Goal: Task Accomplishment & Management: Manage account settings

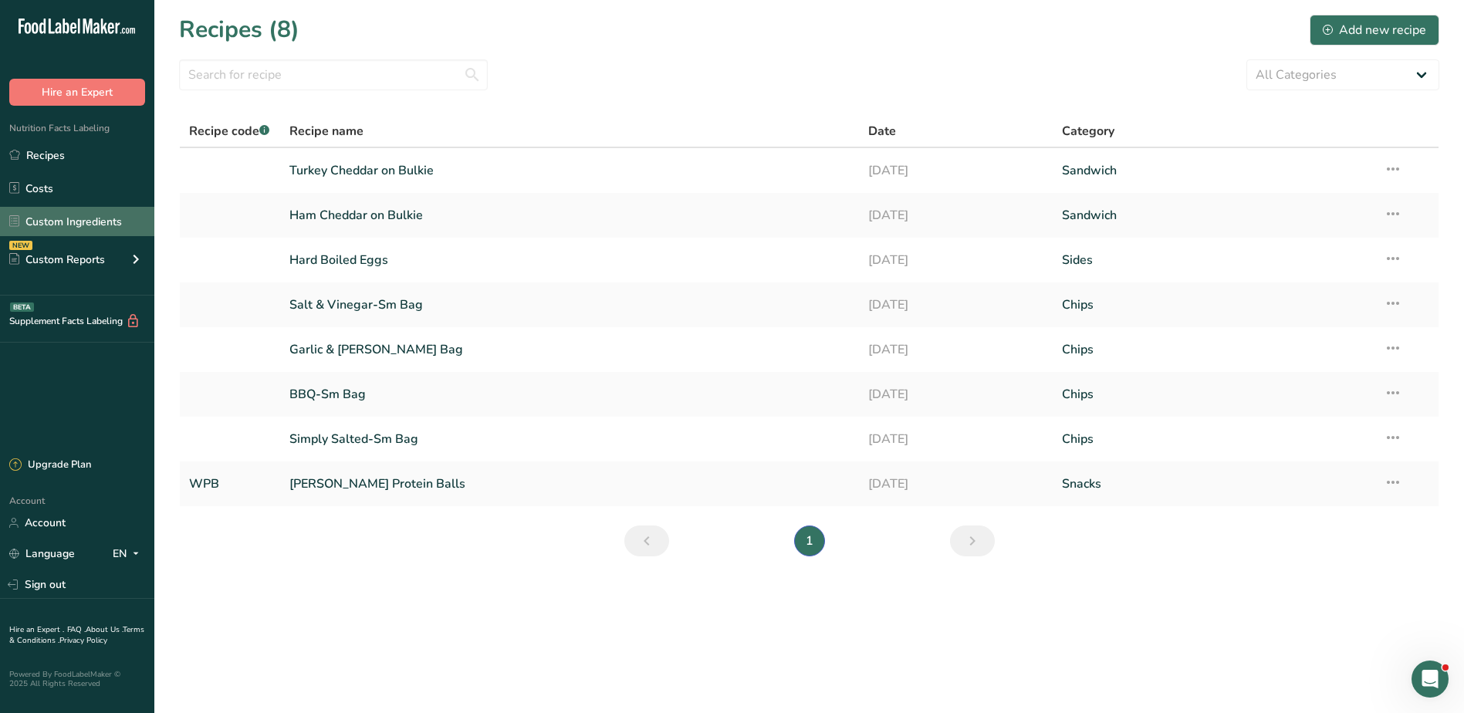
click at [69, 219] on link "Custom Ingredients" at bounding box center [77, 221] width 154 height 29
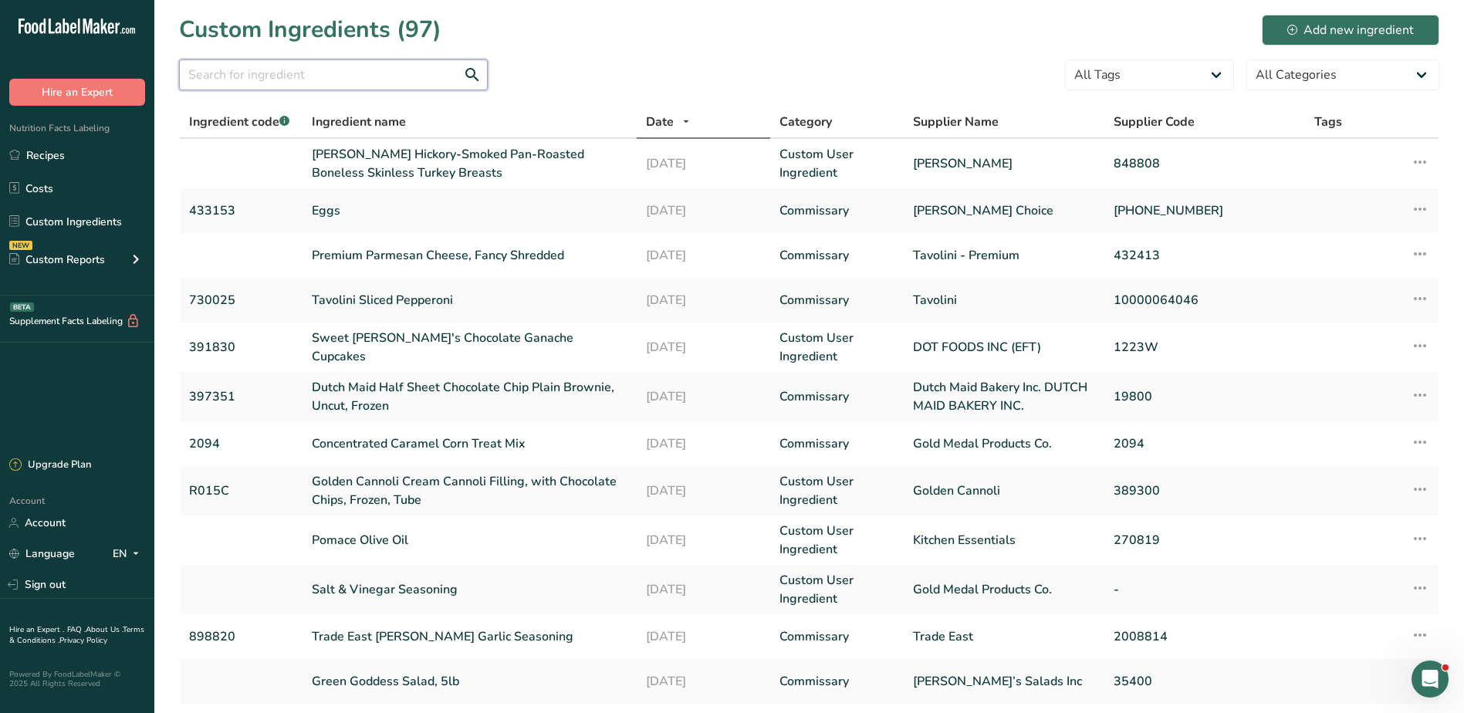
click at [254, 68] on input "text" at bounding box center [333, 74] width 309 height 31
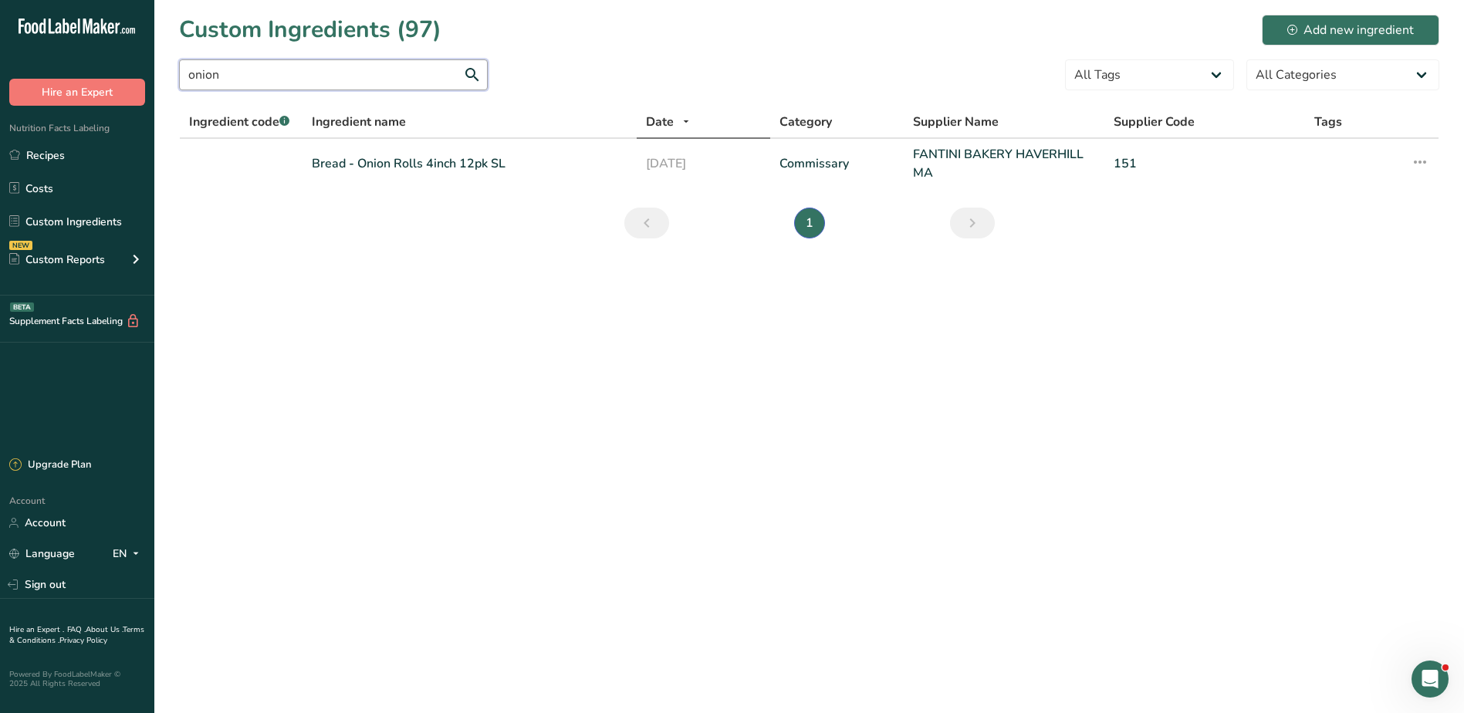
drag, startPoint x: 272, startPoint y: 76, endPoint x: 181, endPoint y: 69, distance: 90.6
click at [181, 69] on input "onion" at bounding box center [333, 74] width 309 height 31
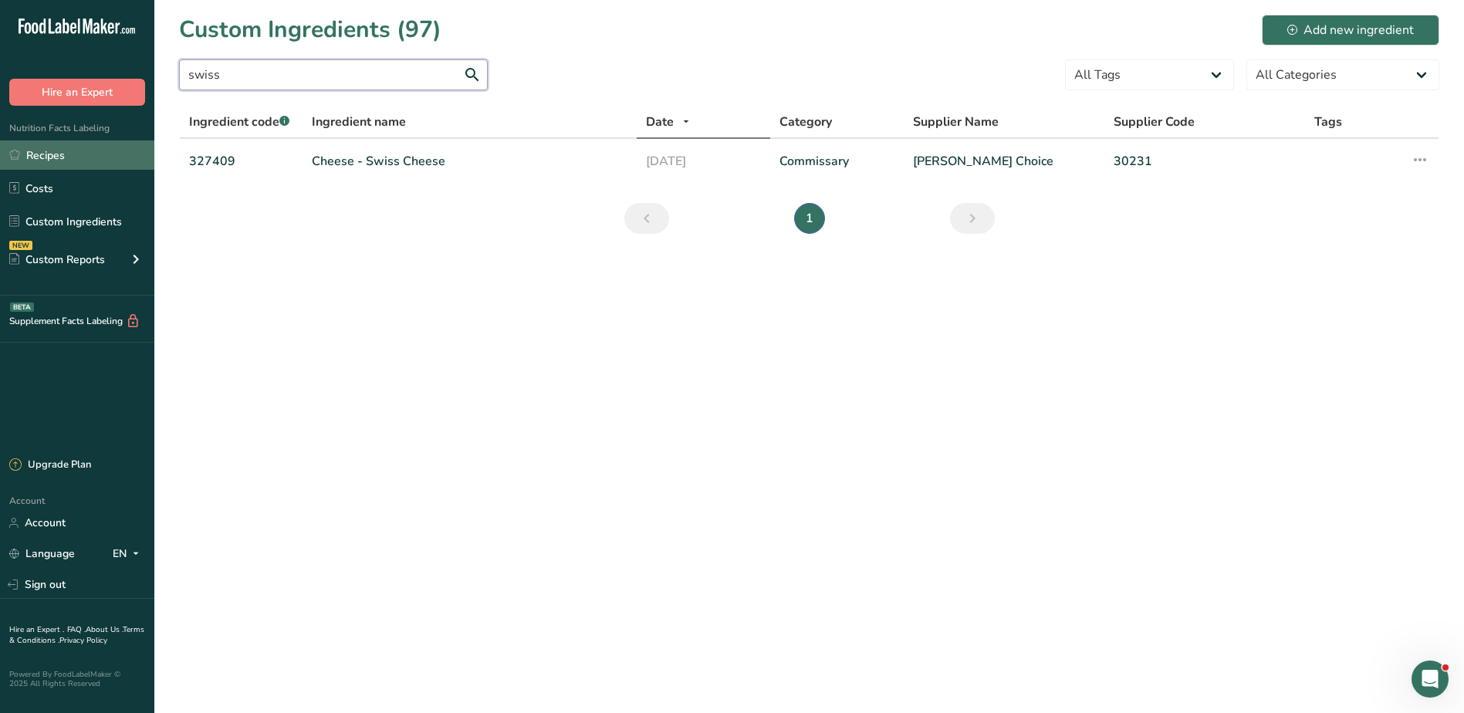
type input "swiss"
click at [53, 155] on link "Recipes" at bounding box center [77, 154] width 154 height 29
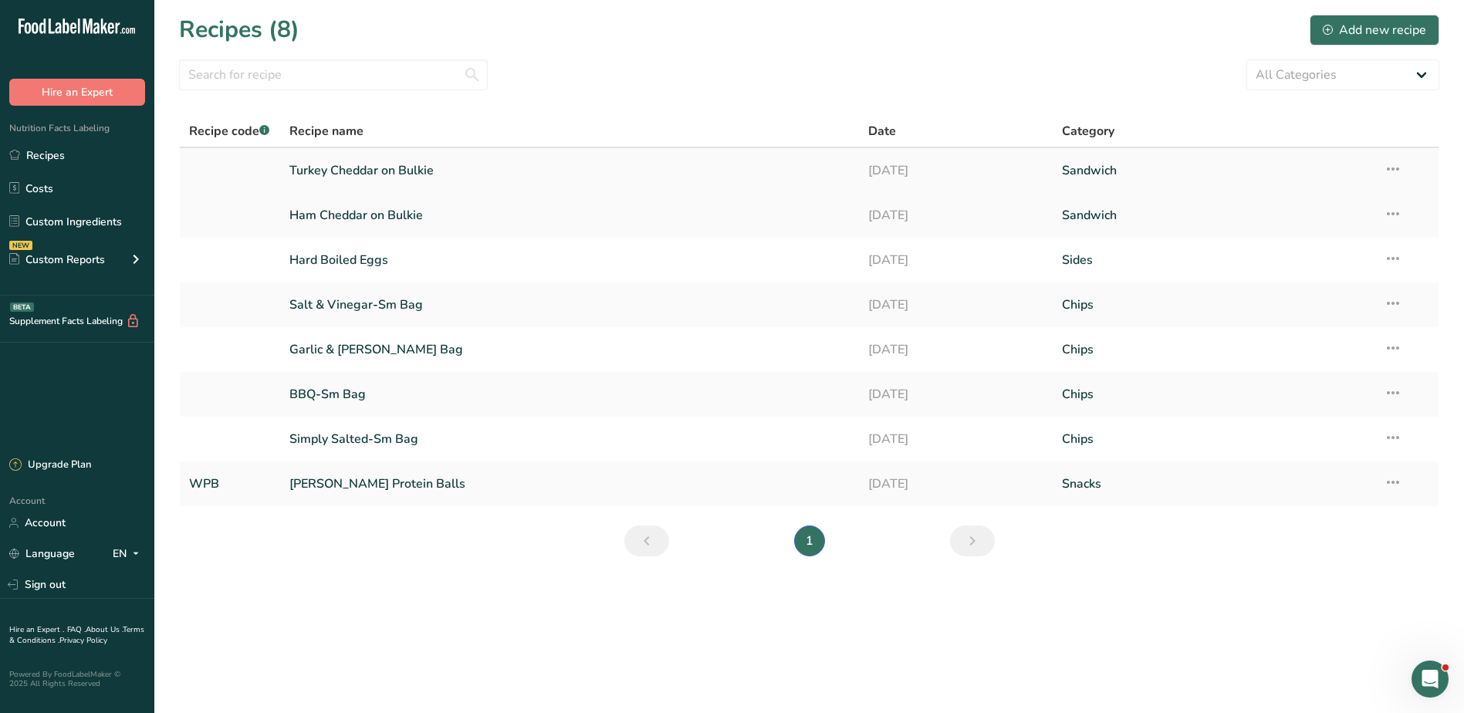
click at [1390, 164] on icon at bounding box center [1392, 169] width 19 height 28
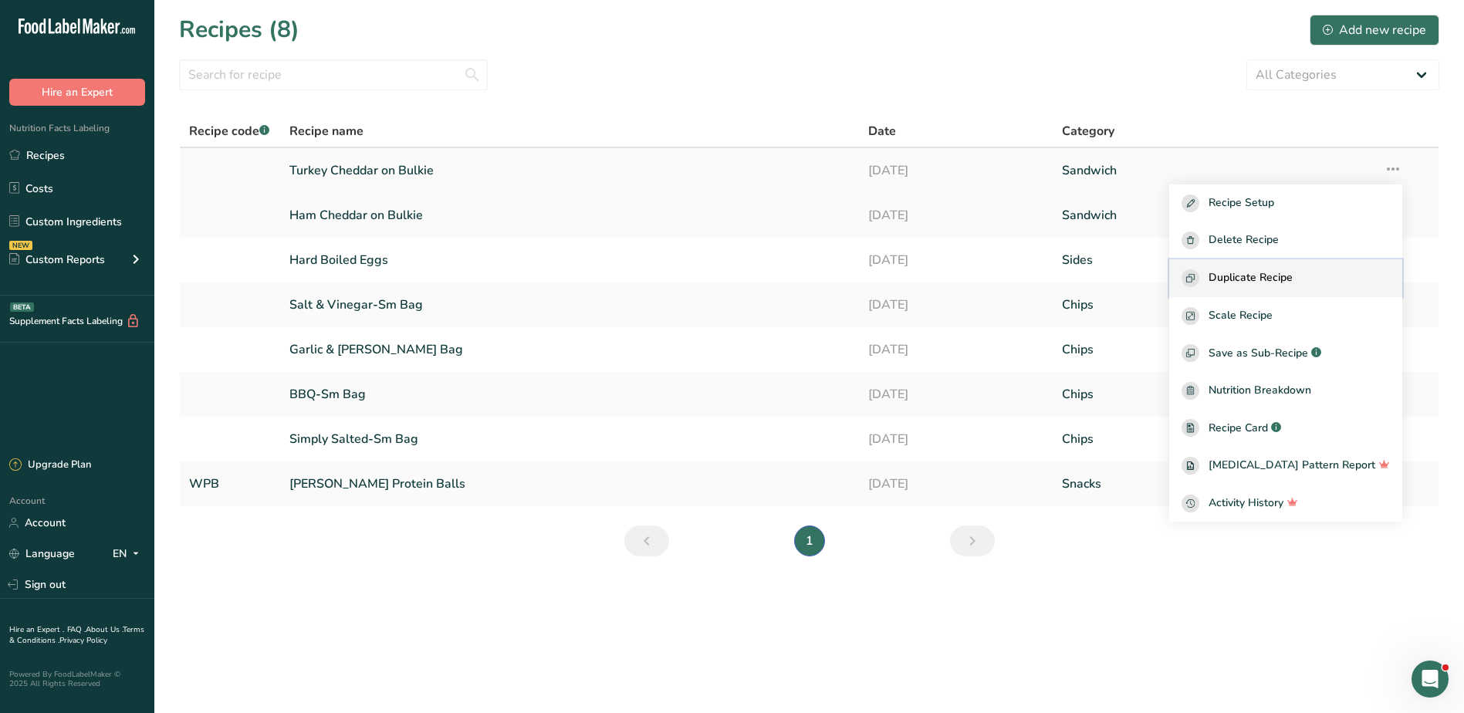
click at [1275, 275] on span "Duplicate Recipe" at bounding box center [1250, 278] width 84 height 18
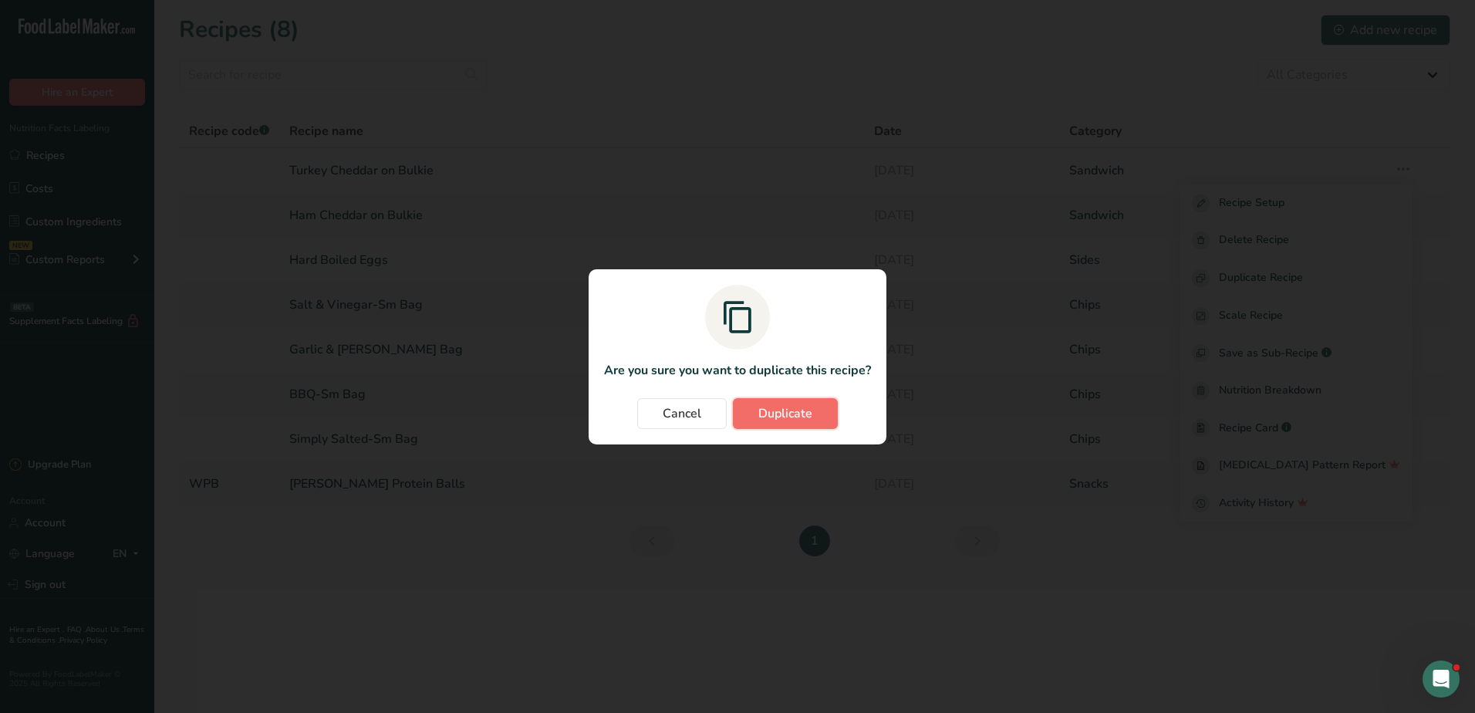
click at [768, 407] on span "Duplicate" at bounding box center [785, 413] width 54 height 19
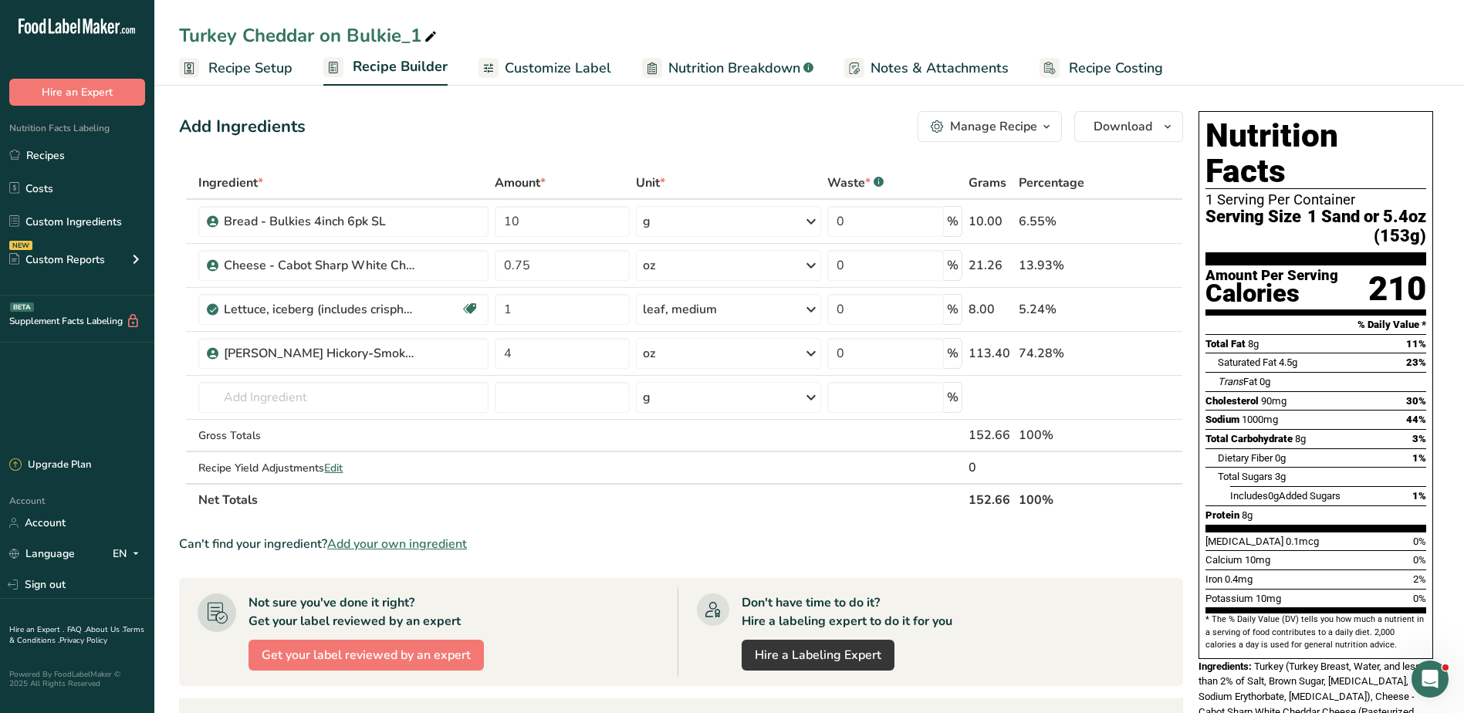
click at [422, 38] on span at bounding box center [430, 37] width 19 height 19
drag, startPoint x: 418, startPoint y: 36, endPoint x: 401, endPoint y: 33, distance: 17.3
click at [401, 33] on input "Turkey Cheddar on Bulkie_1" at bounding box center [809, 36] width 1260 height 28
type input "Roast Beef Swiss on Onion Roll"
click at [1149, 218] on icon at bounding box center [1150, 222] width 11 height 16
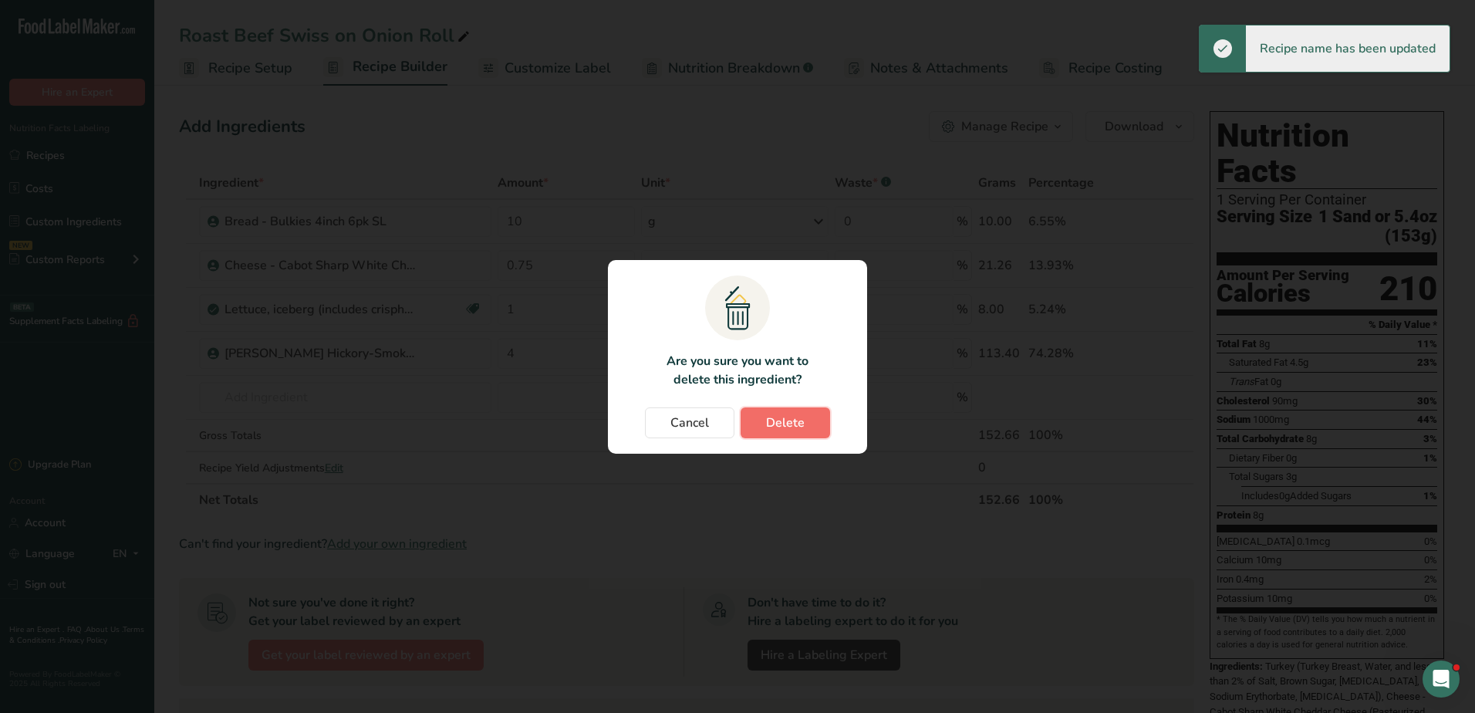
click at [788, 414] on span "Delete" at bounding box center [785, 423] width 39 height 19
type input "0.75"
type input "1"
type input "4"
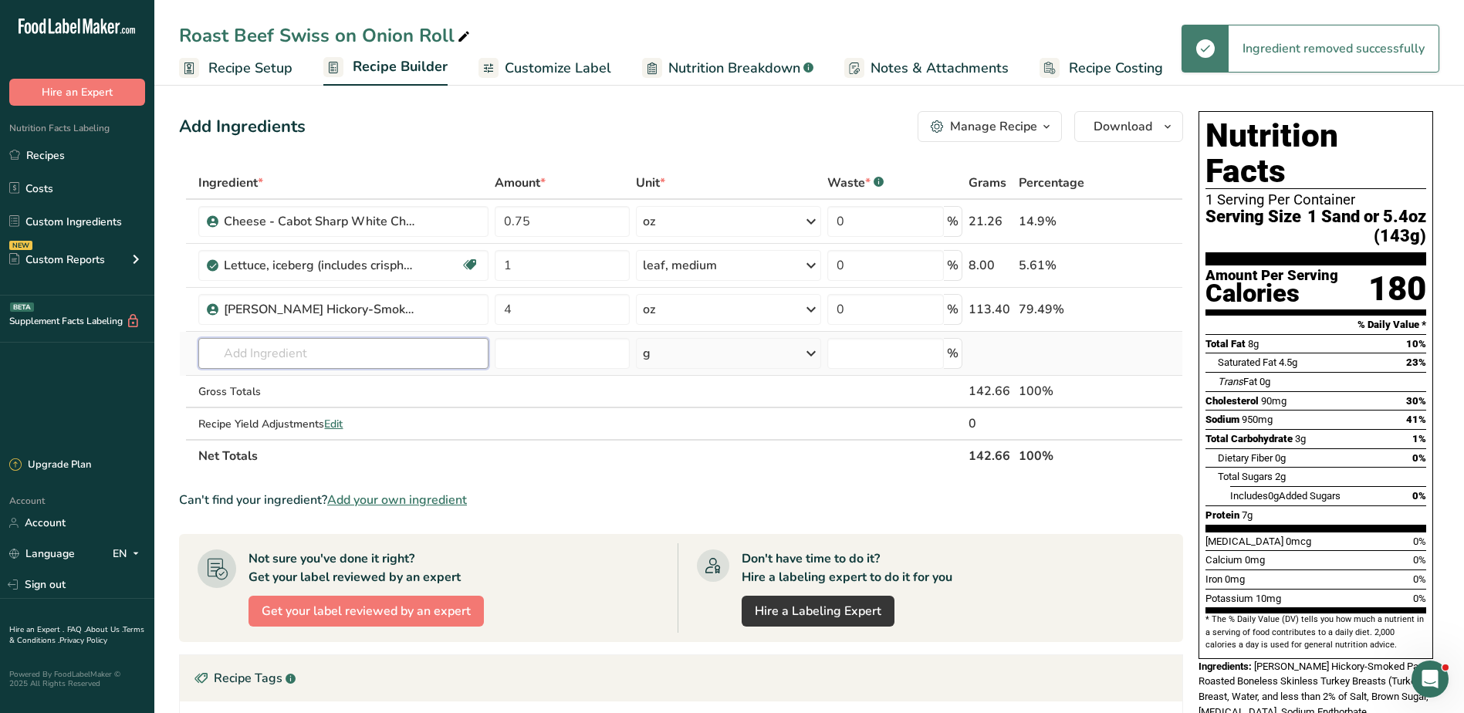
click at [324, 355] on input "text" at bounding box center [342, 353] width 289 height 31
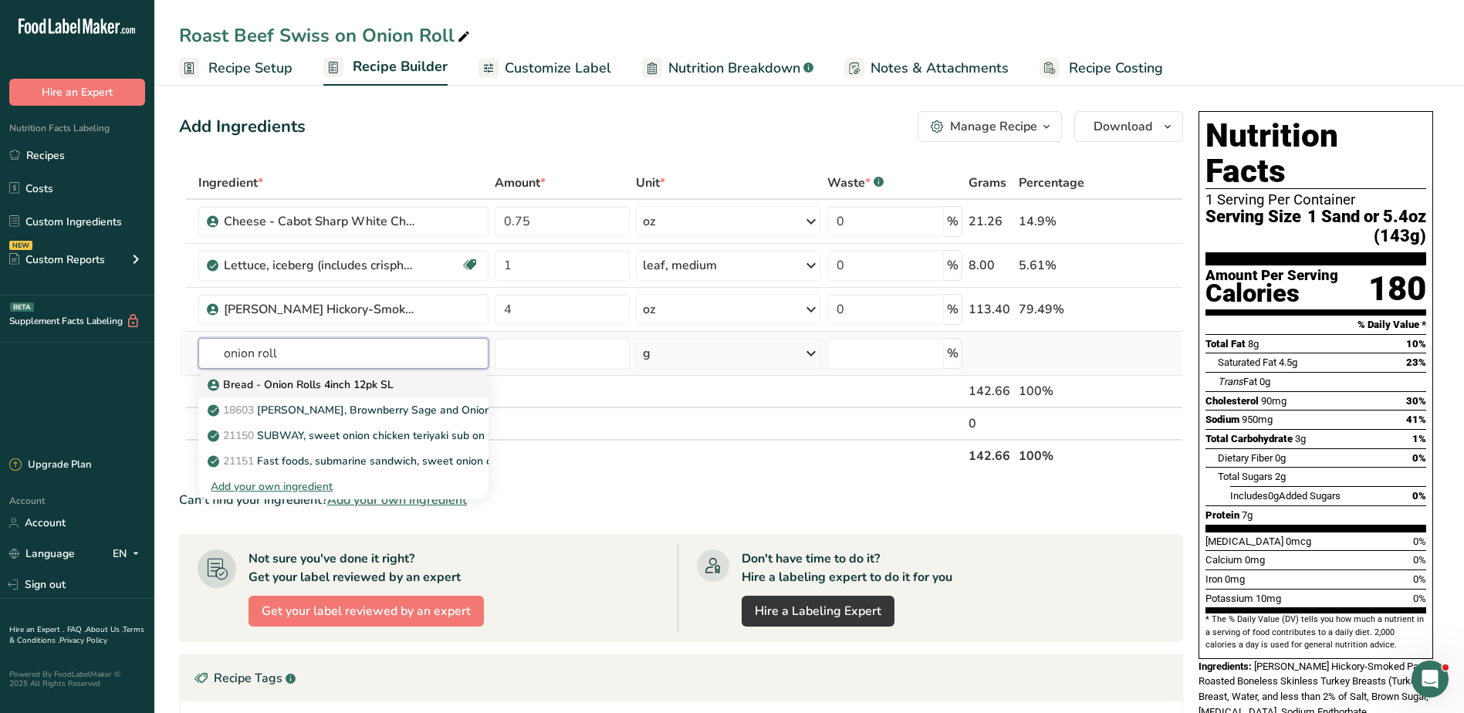
type input "onion roll"
click at [320, 382] on p "Bread - Onion Rolls 4inch 12pk SL" at bounding box center [302, 385] width 183 height 16
type input "Bread - Onion Rolls 4inch 12pk SL"
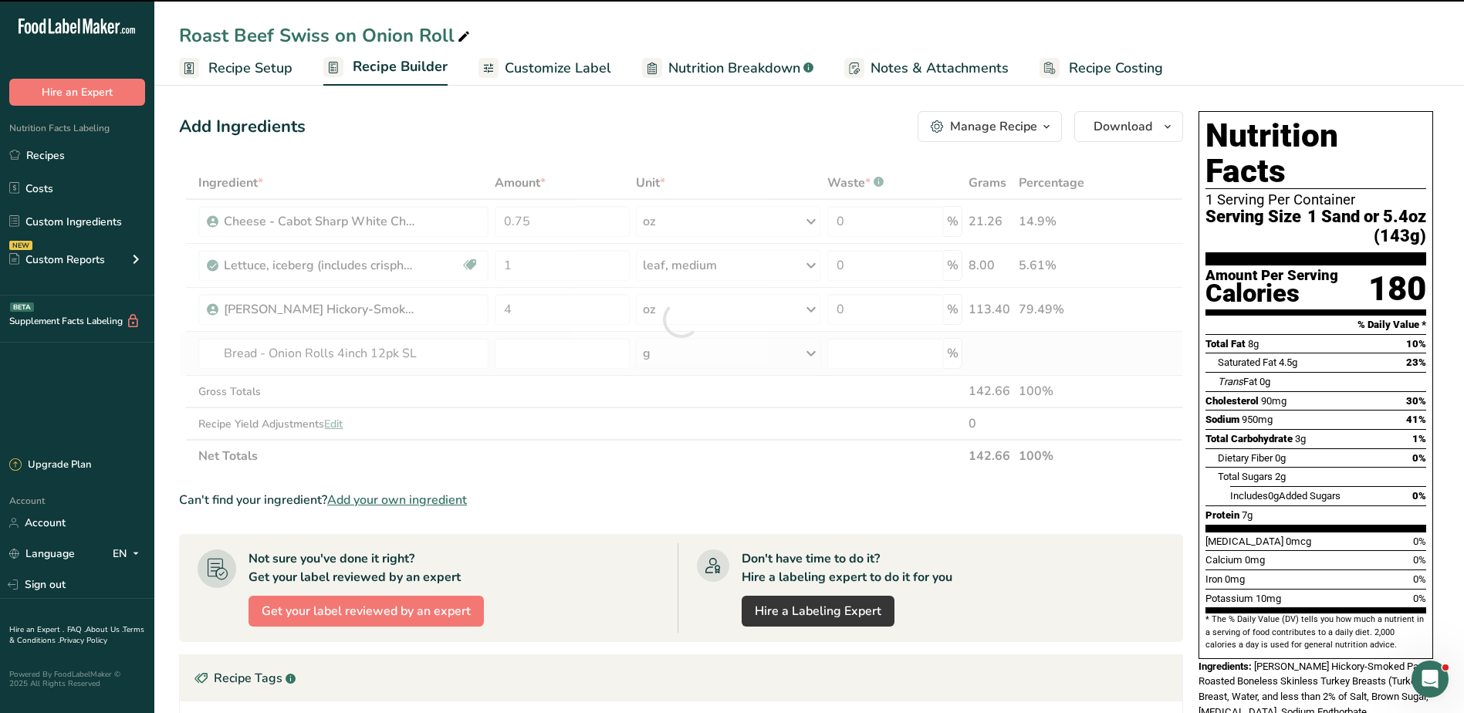
type input "0"
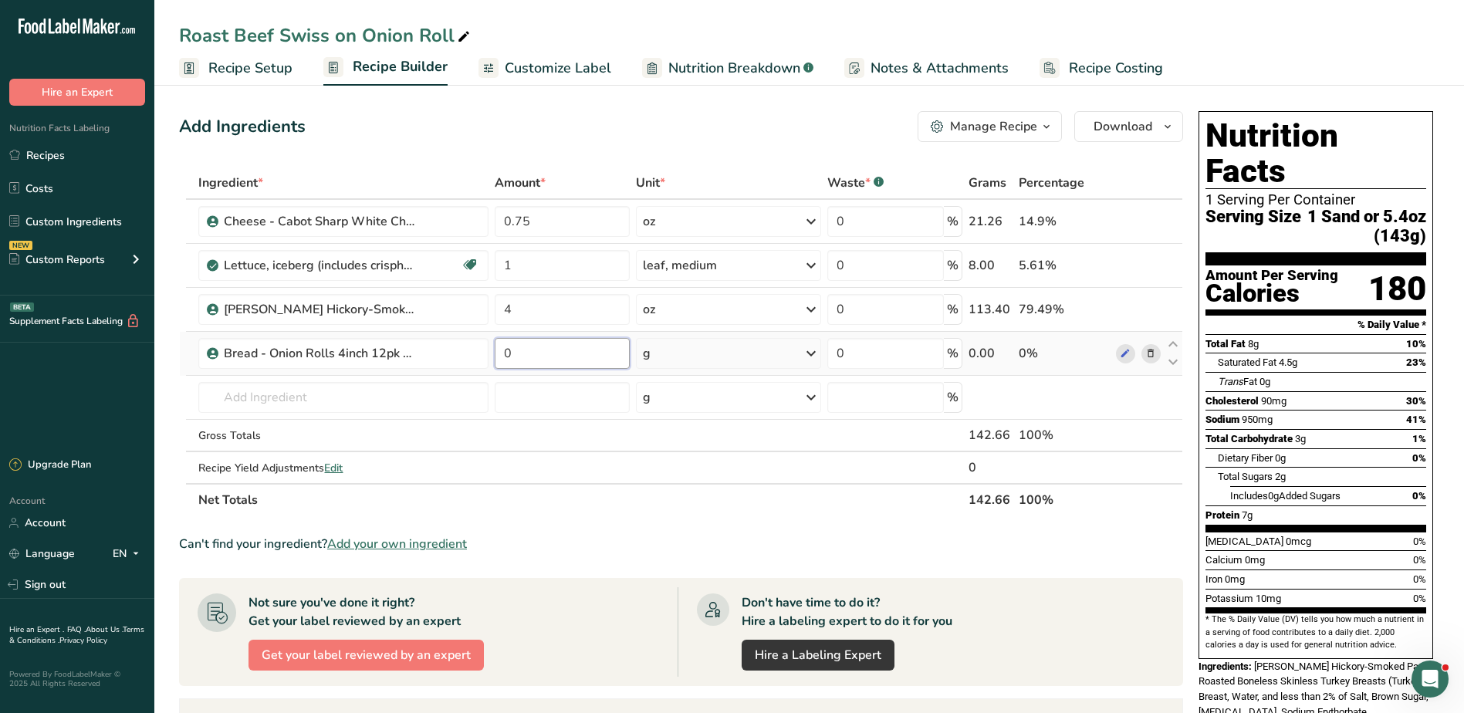
click at [562, 360] on input "0" at bounding box center [562, 353] width 135 height 31
click at [812, 350] on div "Ingredient * Amount * Unit * Waste * .a-a{fill:#347362;}.b-a{fill:#fff;} Grams …" at bounding box center [681, 342] width 1004 height 350
click at [808, 350] on icon at bounding box center [811, 353] width 19 height 28
click at [673, 590] on div "See more" at bounding box center [710, 589] width 130 height 16
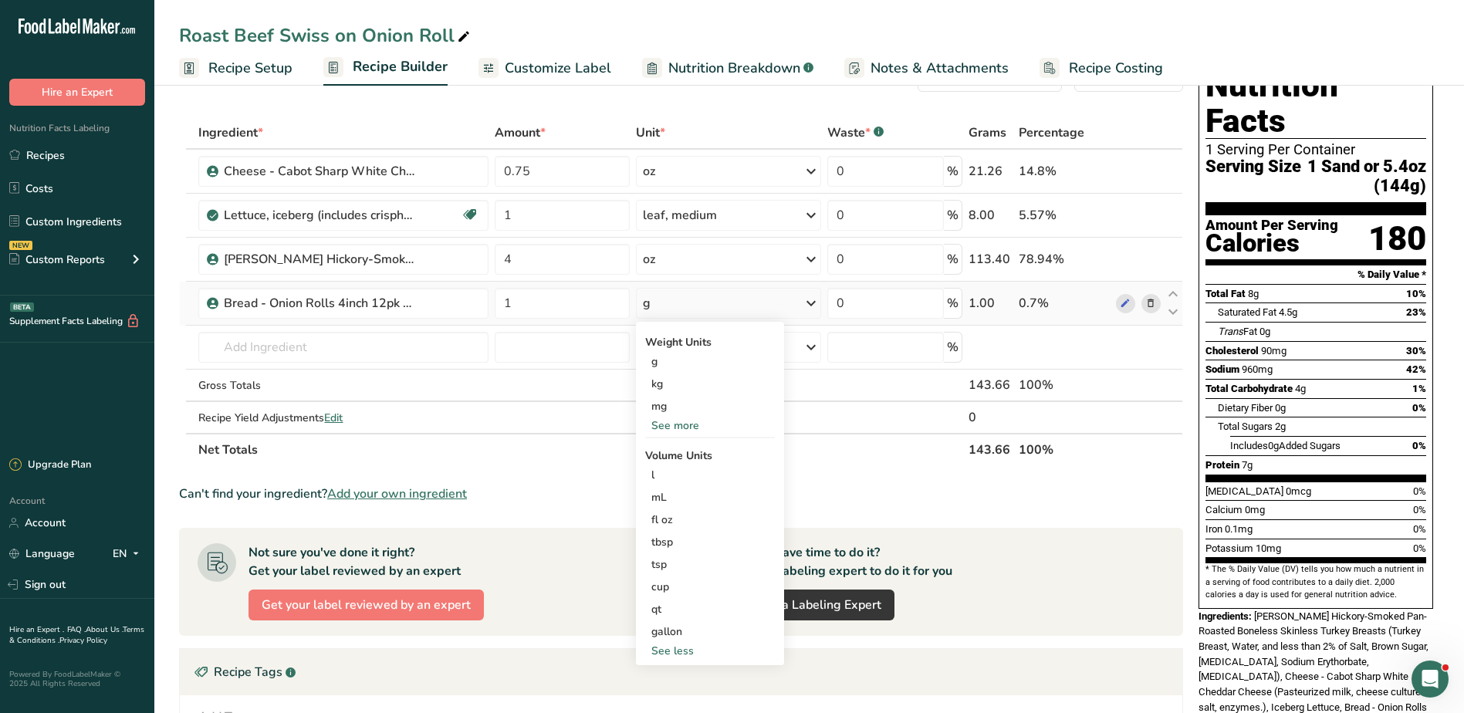
scroll to position [77, 0]
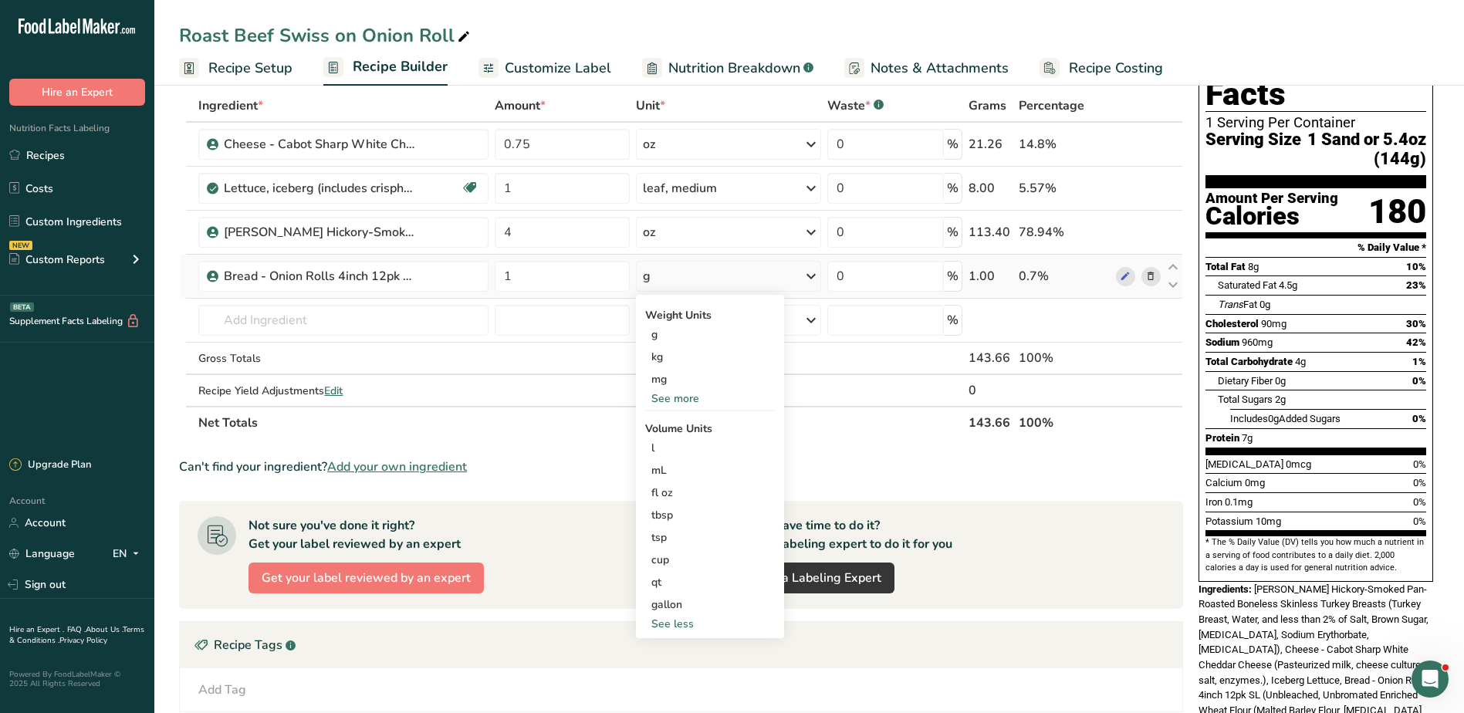
click at [667, 398] on div "See more" at bounding box center [710, 398] width 130 height 16
drag, startPoint x: 553, startPoint y: 284, endPoint x: 491, endPoint y: 276, distance: 63.0
click at [491, 276] on tr "Bread - Onion Rolls 4inch 12pk SL 1 g Weight Units g kg mg mcg lb oz See less V…" at bounding box center [681, 277] width 1002 height 44
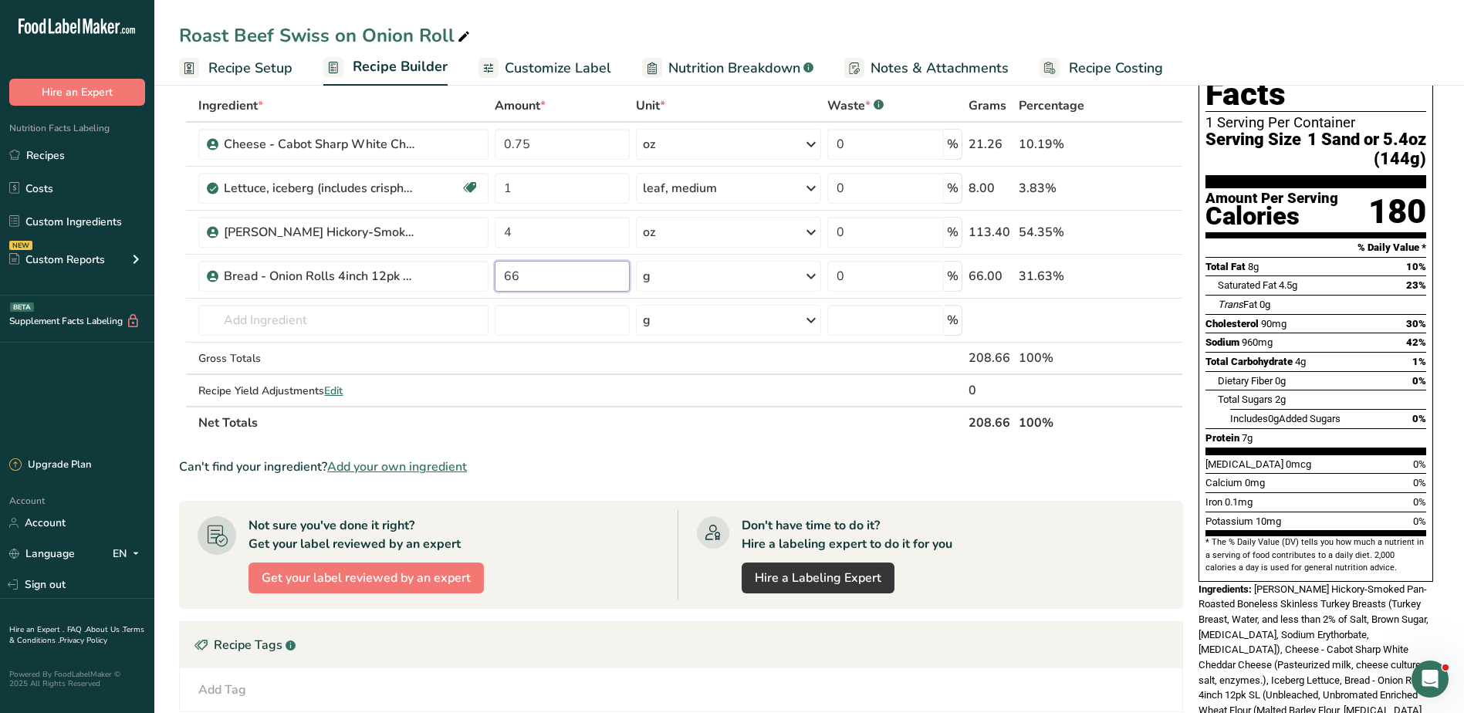
type input "66"
click at [1146, 143] on icon at bounding box center [1150, 145] width 11 height 16
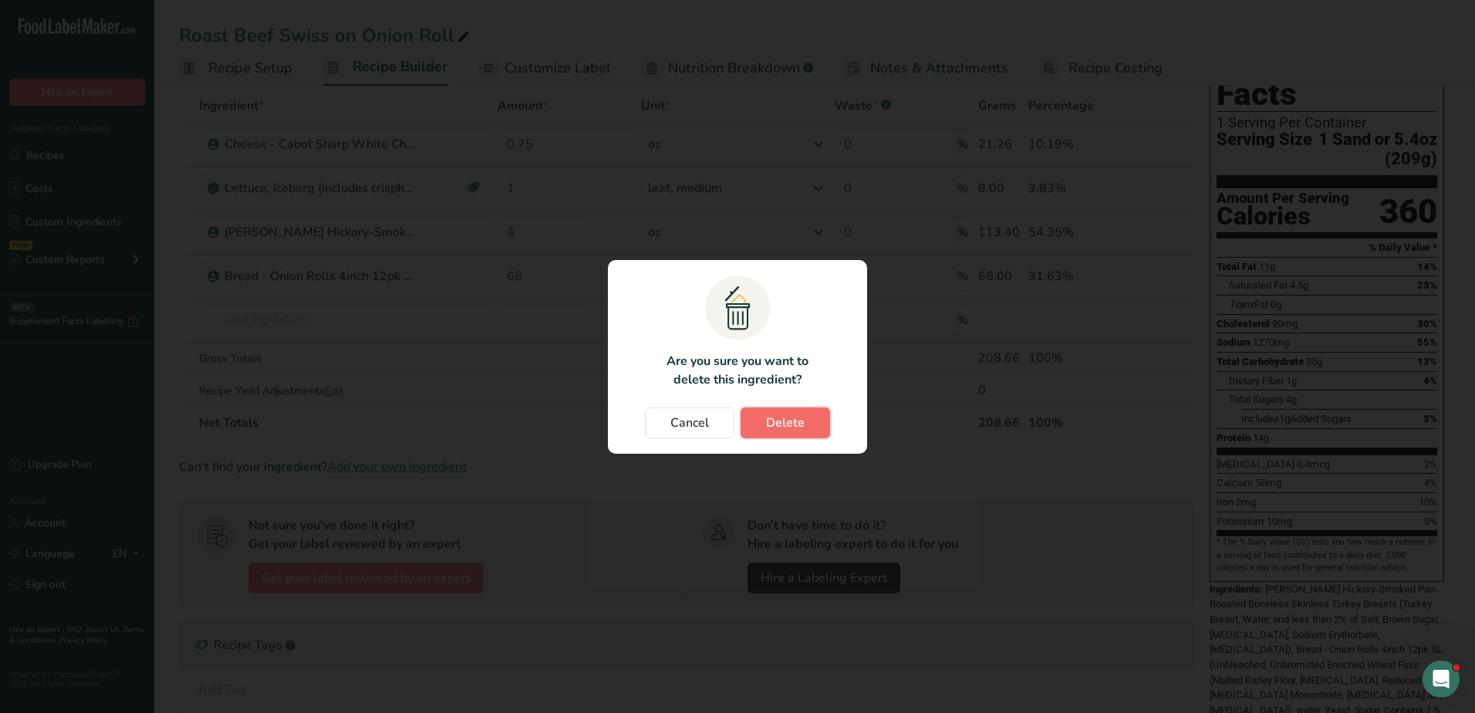
click at [765, 417] on button "Delete" at bounding box center [785, 422] width 89 height 31
type input "1"
type input "4"
type input "66"
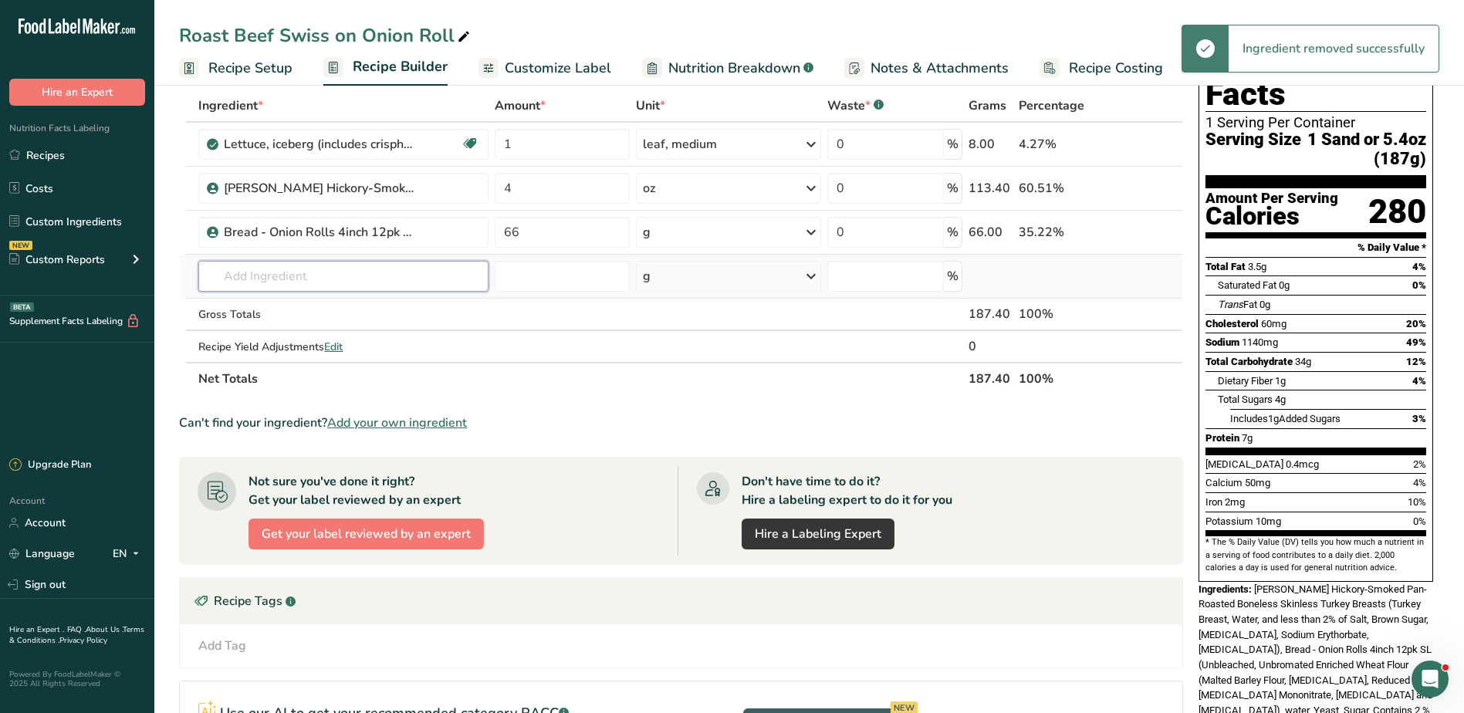
click at [322, 279] on input "text" at bounding box center [342, 276] width 289 height 31
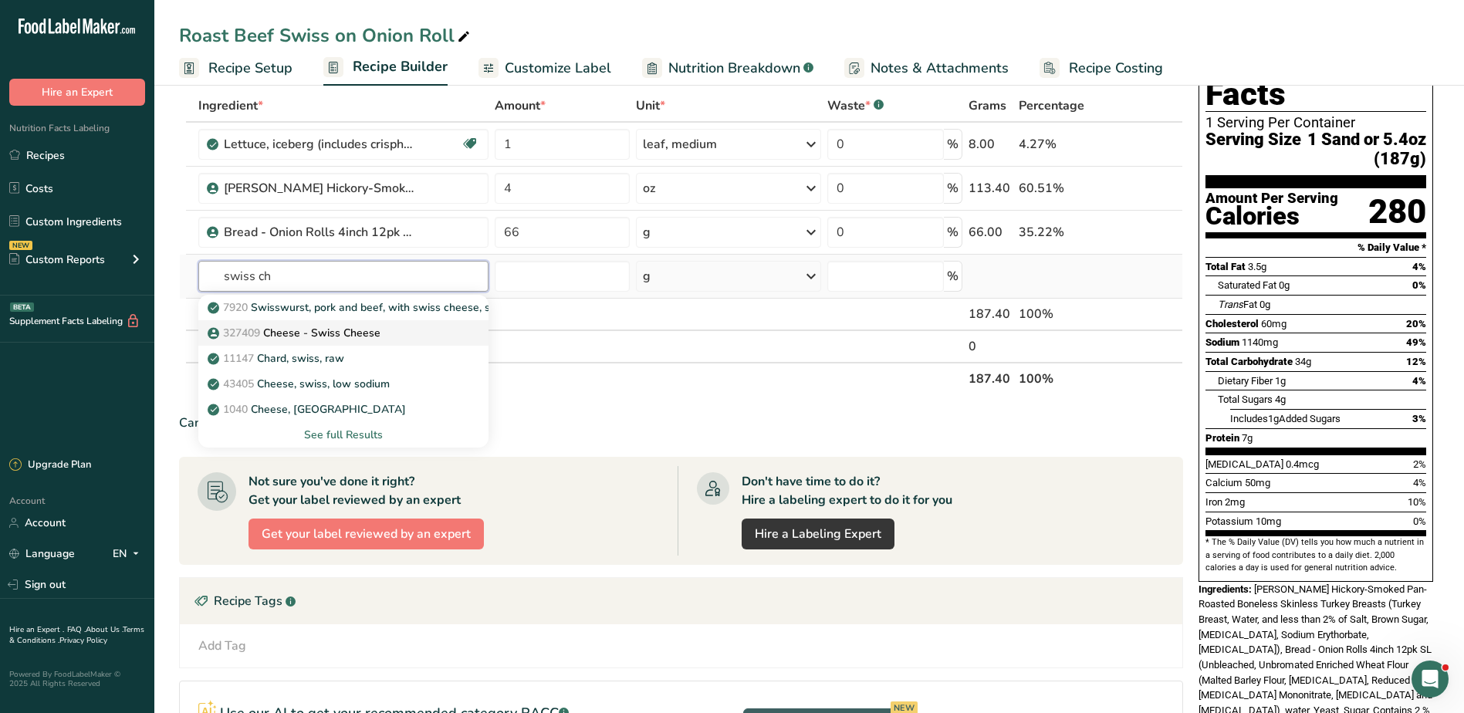
type input "swiss ch"
click at [316, 329] on p "327409 Cheese - Swiss Cheese" at bounding box center [296, 333] width 170 height 16
type input "Cheese - Swiss Cheese"
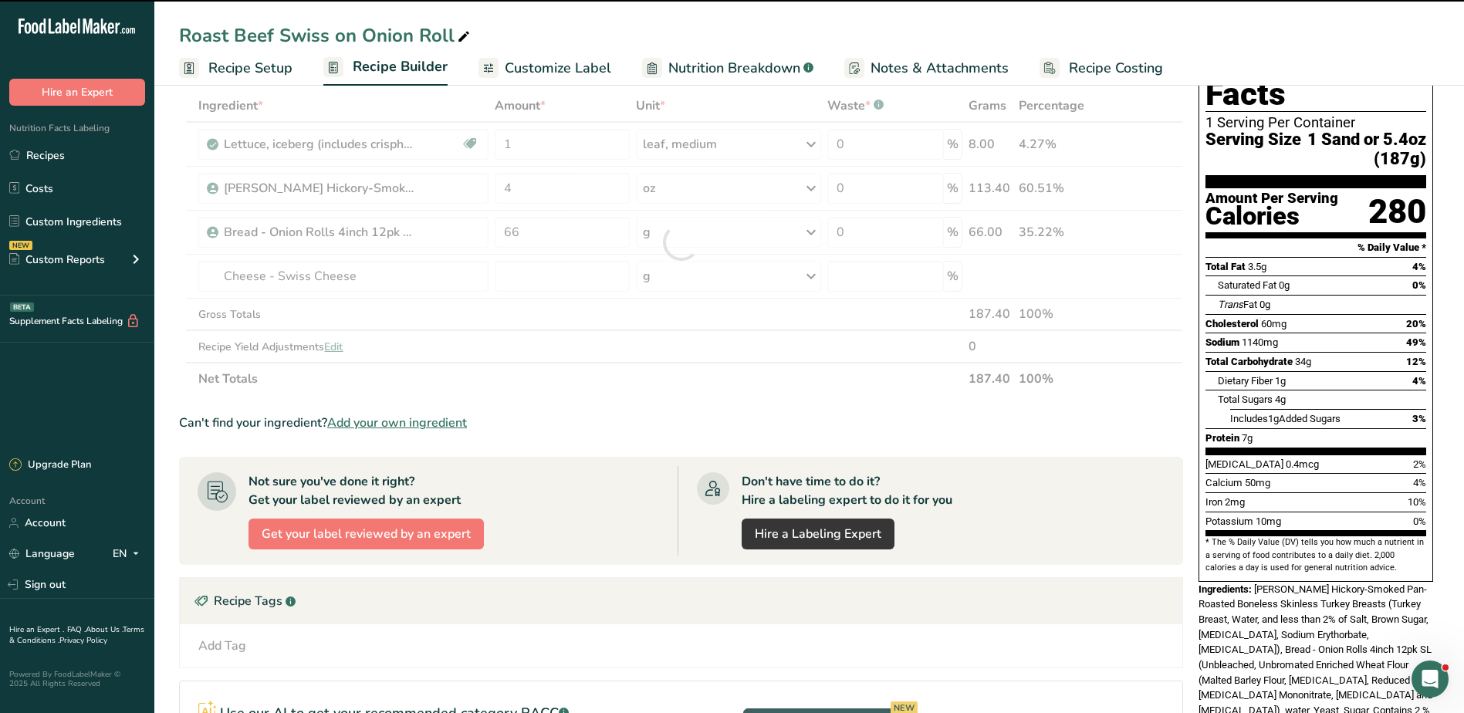
type input "0"
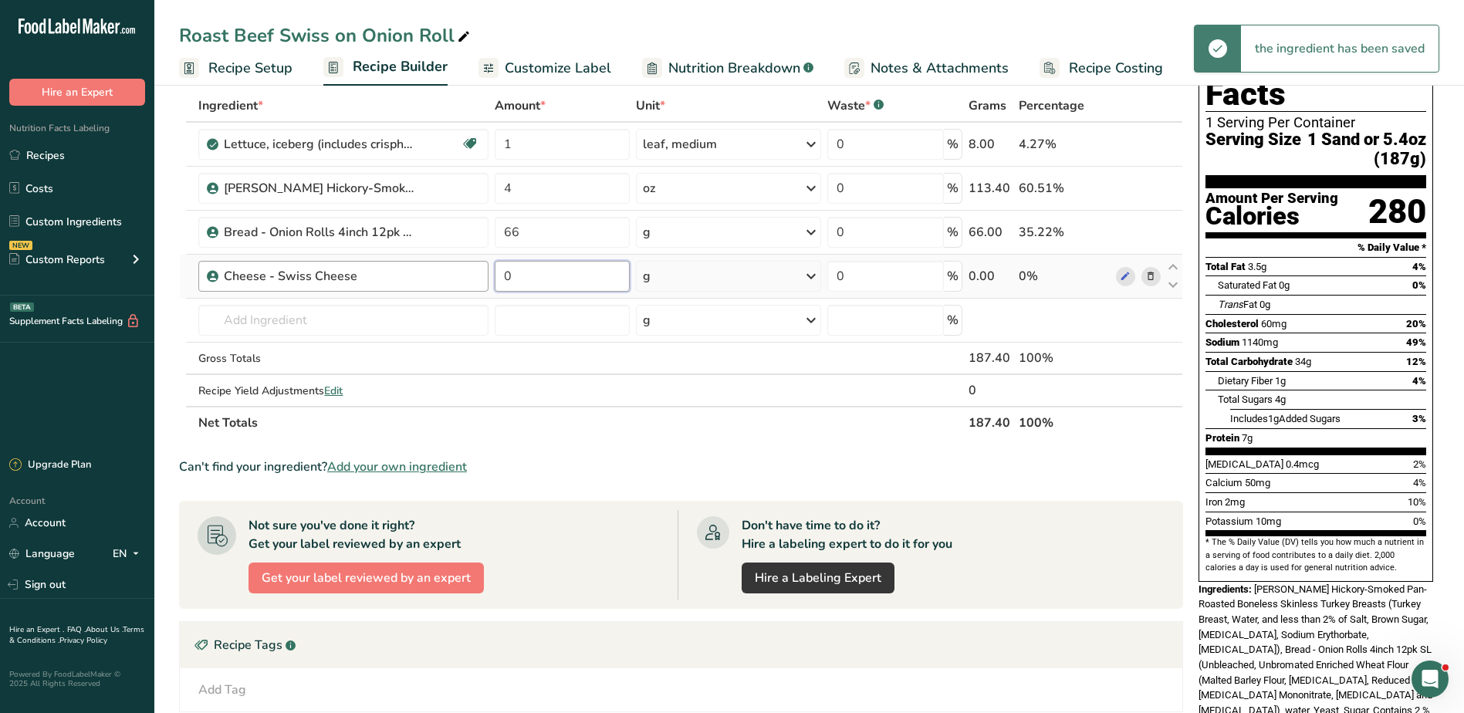
drag, startPoint x: 532, startPoint y: 271, endPoint x: 425, endPoint y: 267, distance: 107.3
click at [425, 267] on tr "Cheese - Swiss Cheese 0 g Weight Units g kg mg mcg lb oz See less Volume Units …" at bounding box center [681, 277] width 1002 height 44
type input "0.75"
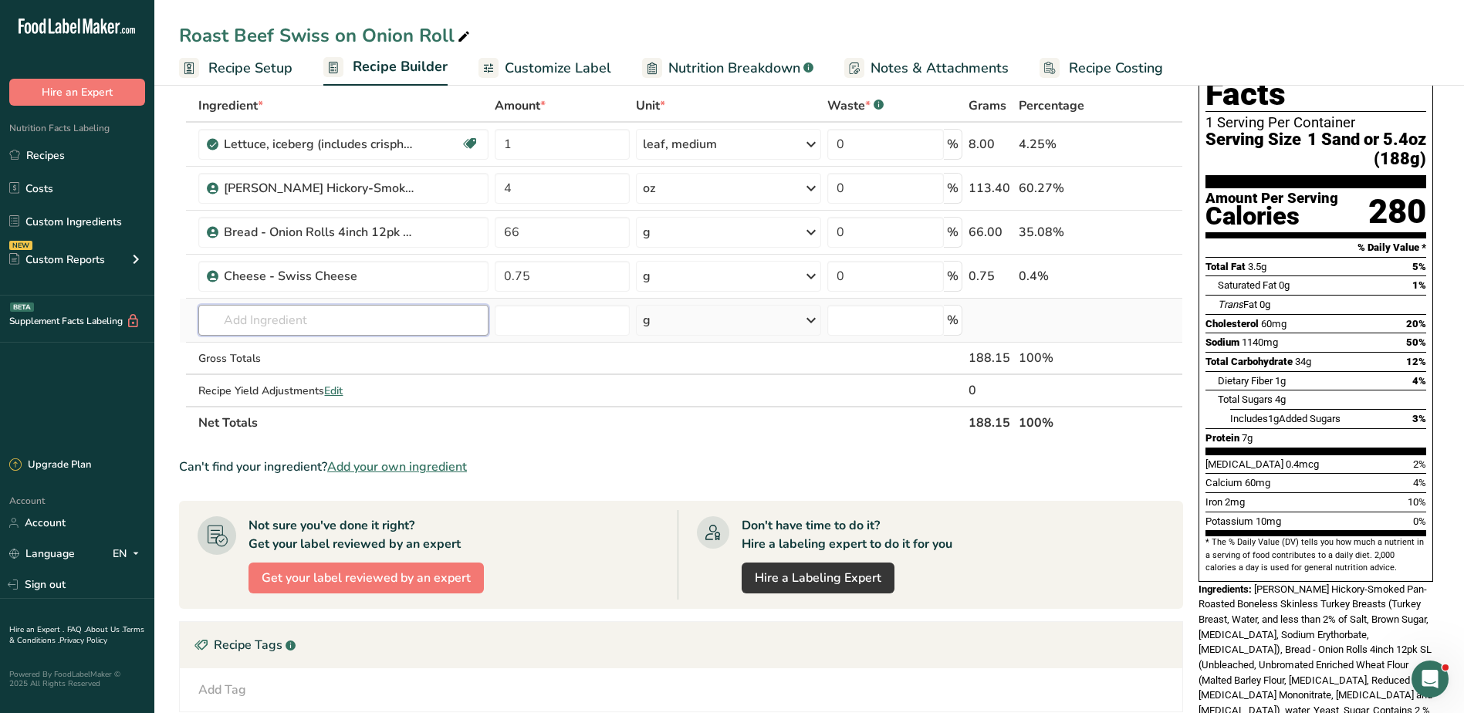
click at [319, 327] on input "text" at bounding box center [342, 320] width 289 height 31
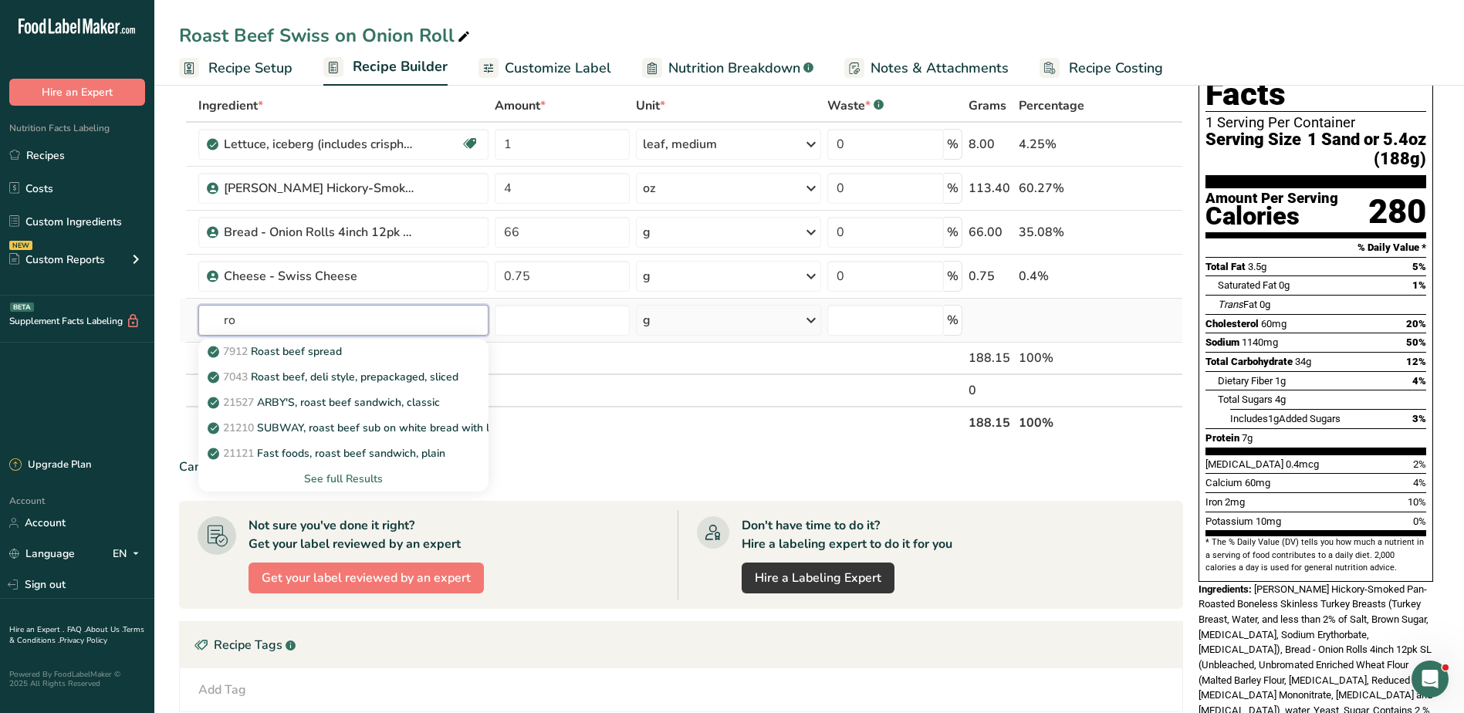
type input "r"
type input "m"
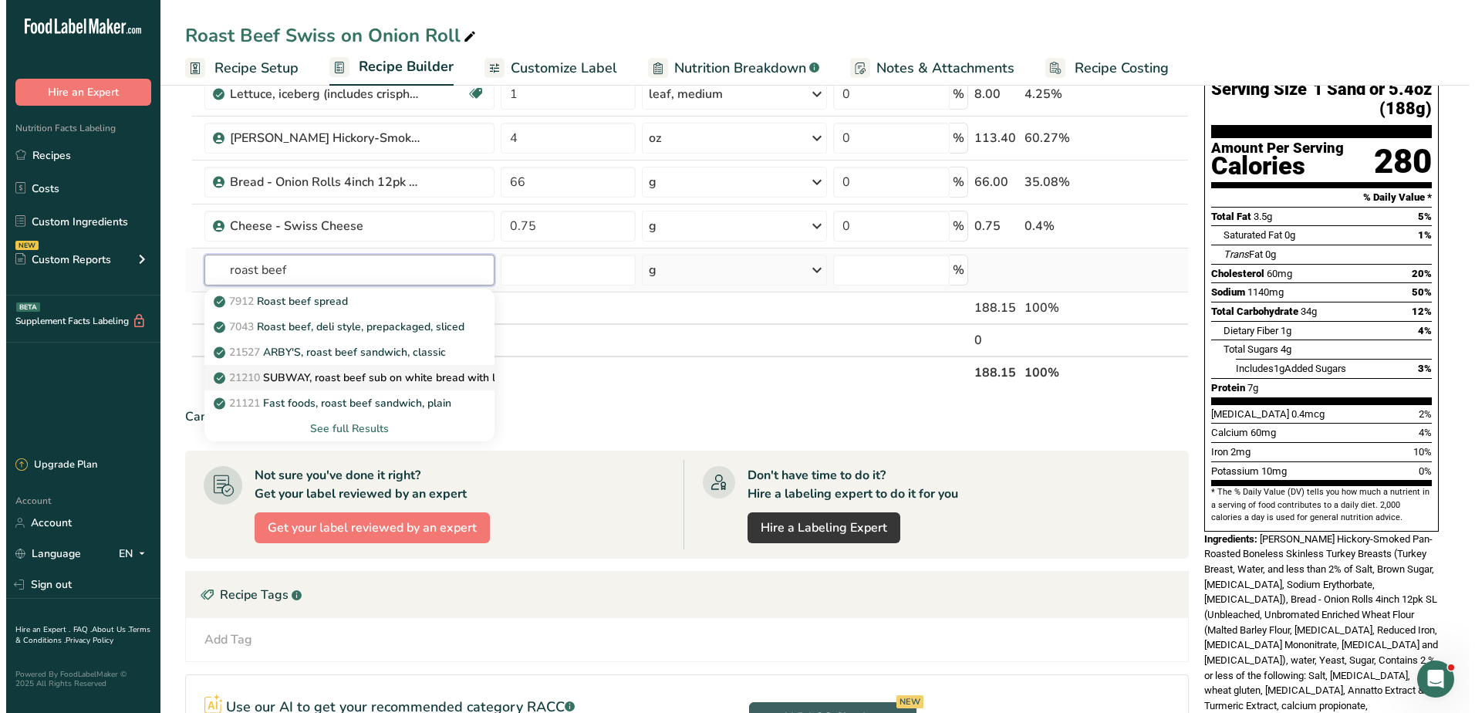
scroll to position [154, 0]
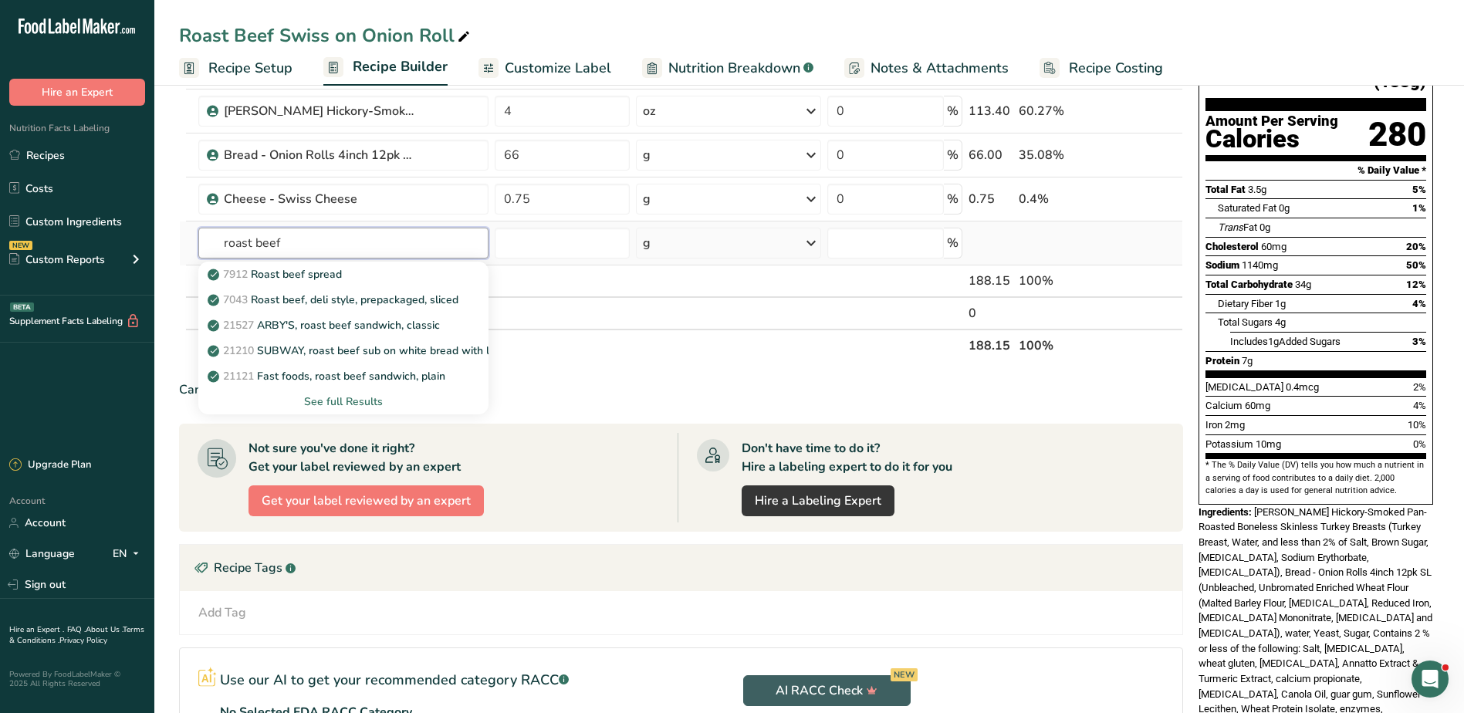
type input "roast beef"
click at [337, 400] on div "See full Results" at bounding box center [343, 401] width 265 height 16
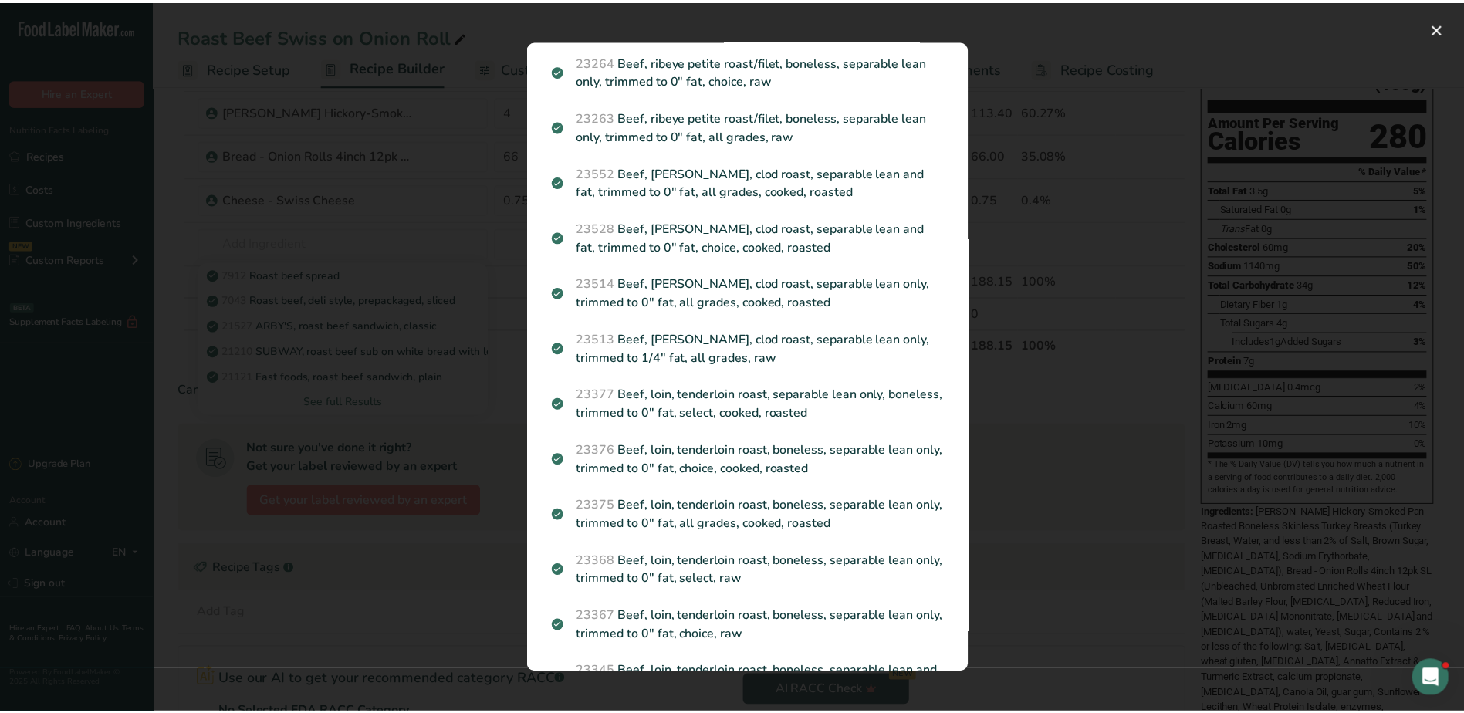
scroll to position [2207, 0]
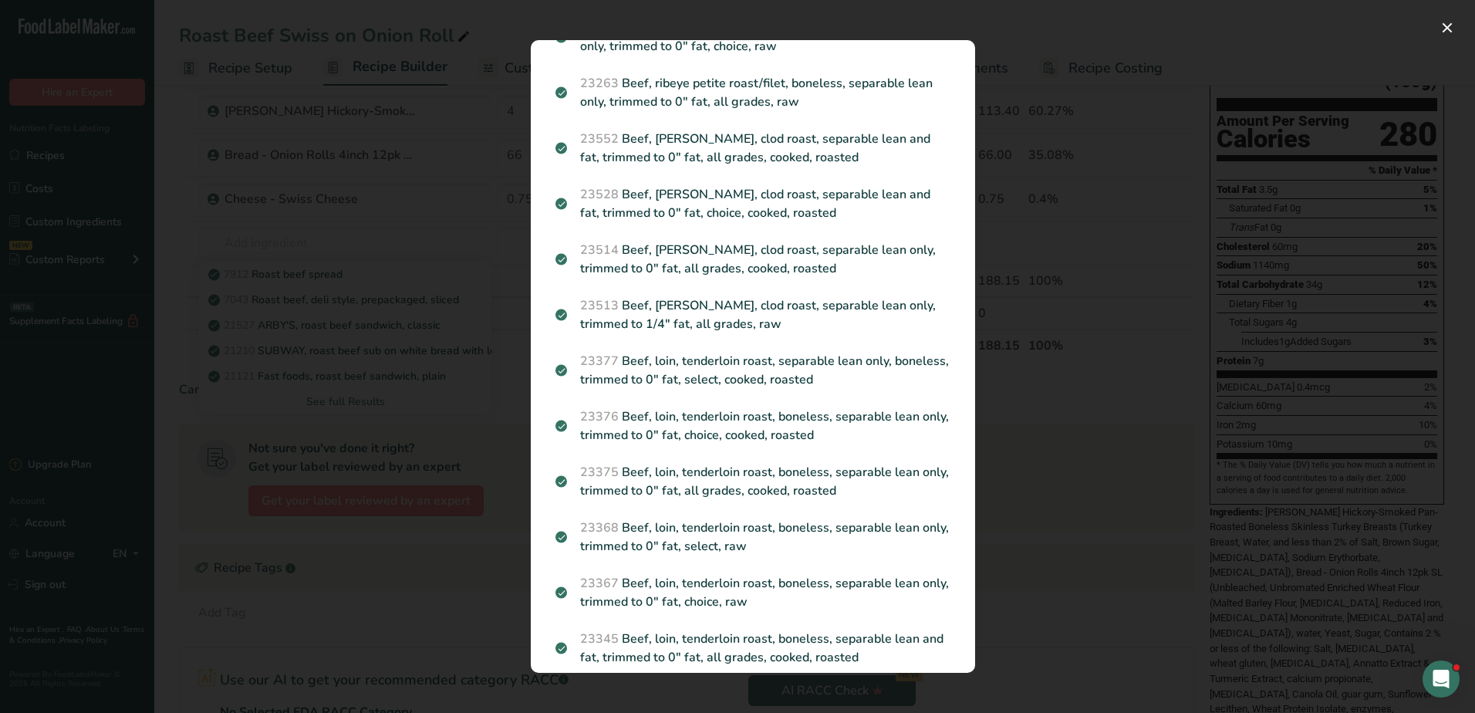
click at [190, 517] on div "Search results modal" at bounding box center [737, 356] width 1475 height 713
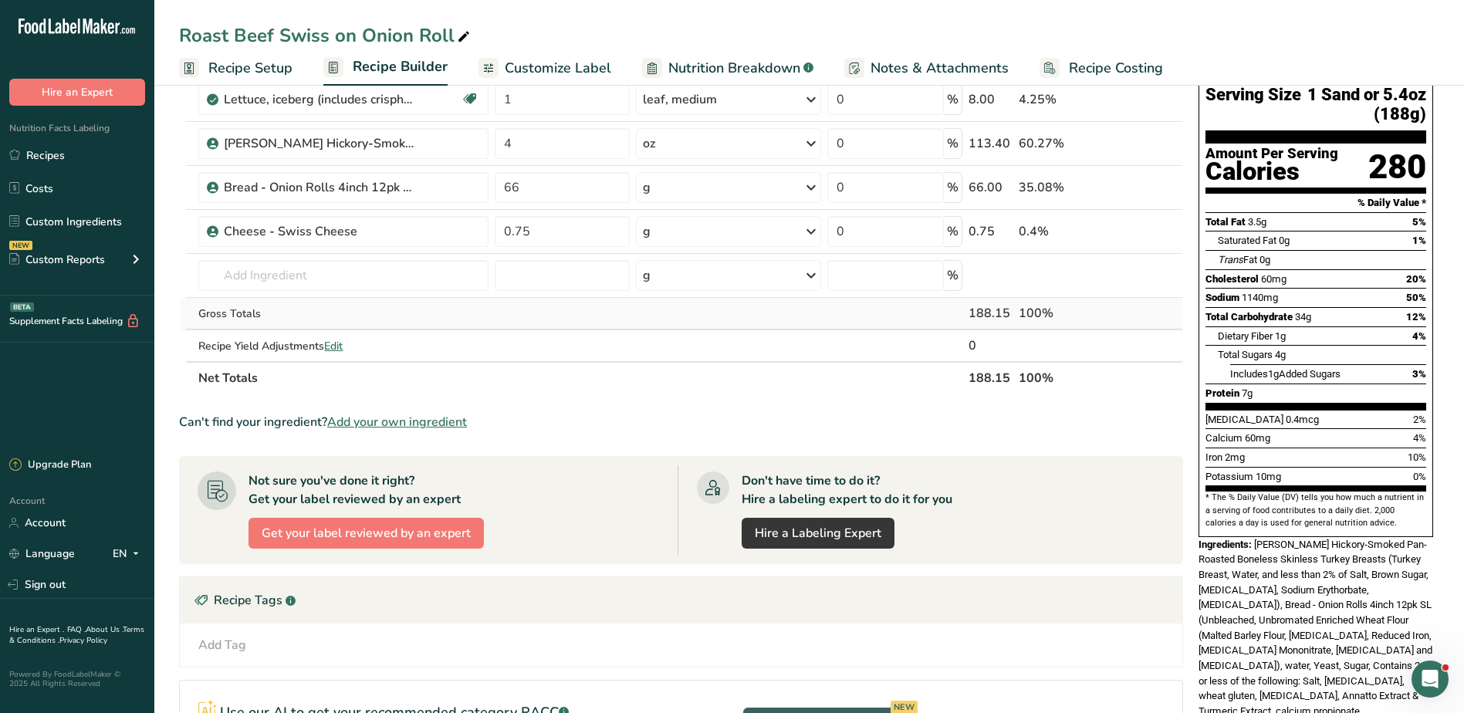
scroll to position [0, 0]
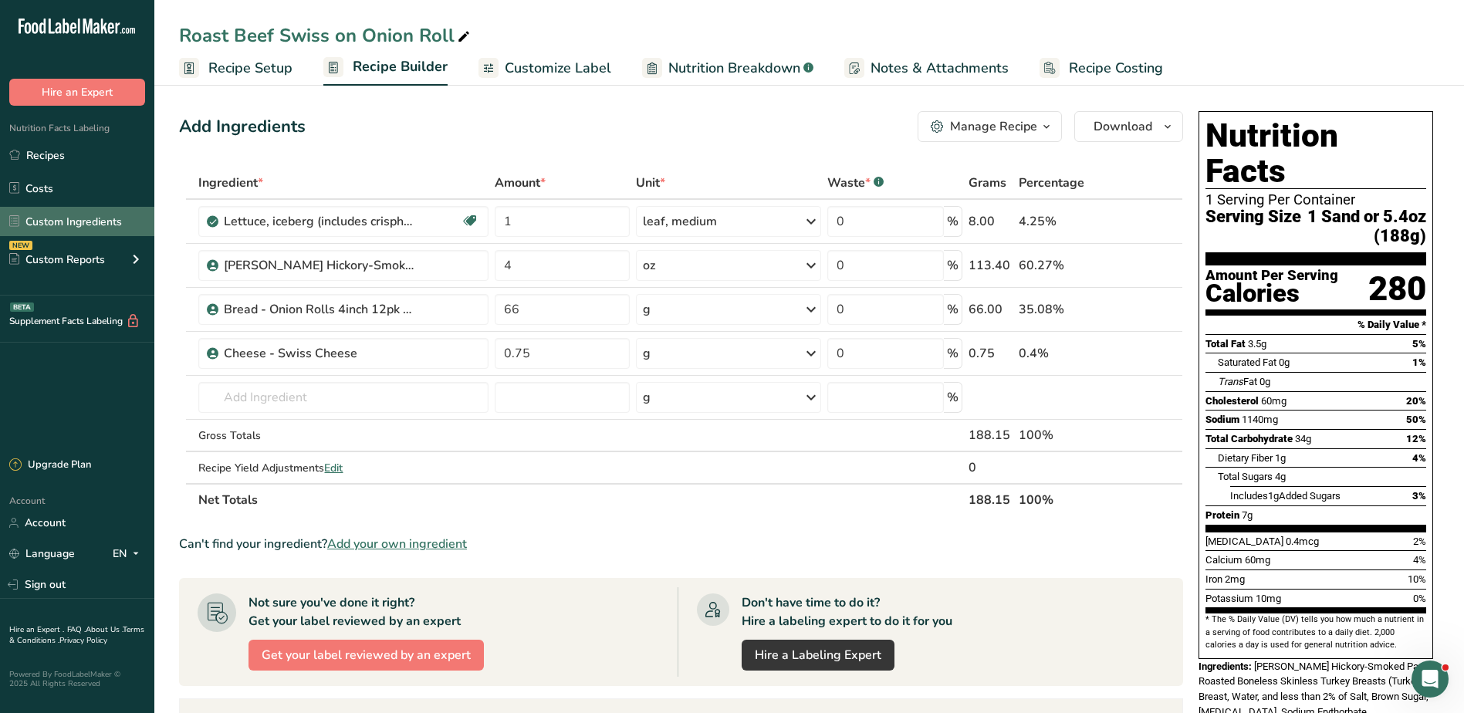
drag, startPoint x: 73, startPoint y: 220, endPoint x: 79, endPoint y: 227, distance: 9.8
click at [73, 220] on link "Custom Ingredients" at bounding box center [77, 221] width 154 height 29
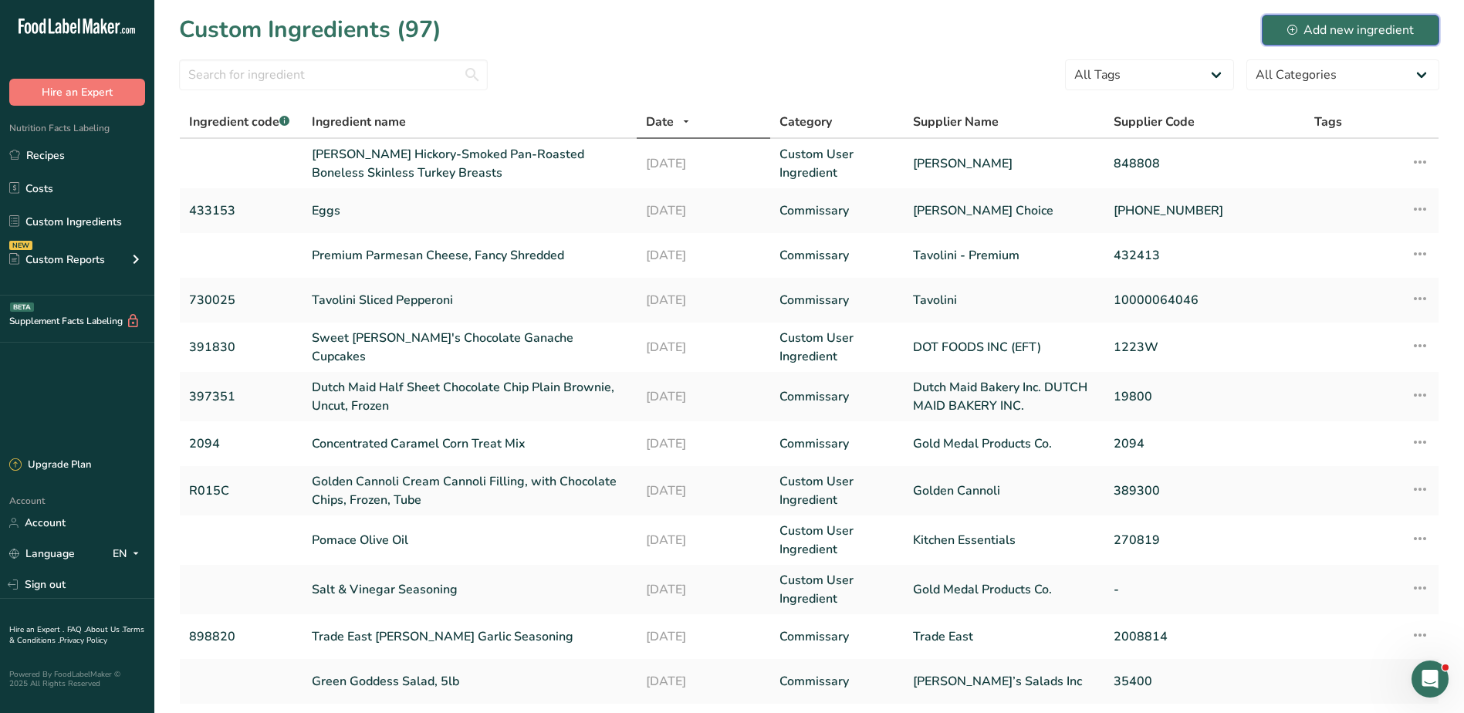
click at [1302, 22] on div "Add new ingredient" at bounding box center [1350, 30] width 127 height 19
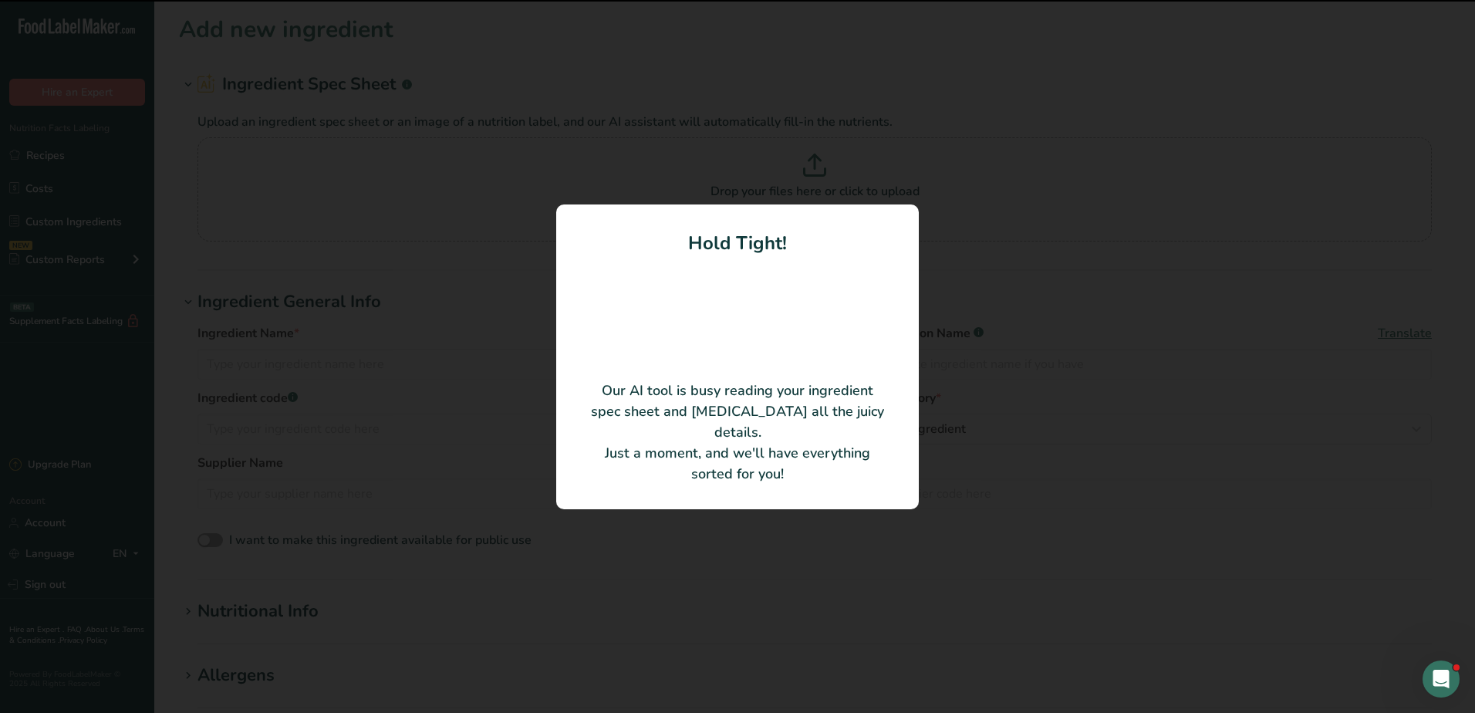
type input "Kayem Halves Beef Roast, 6 Pound Average, Cooked- Rare, Fresh"
type input "449241"
type input "Kayem Foods Inc"
type input "2821"
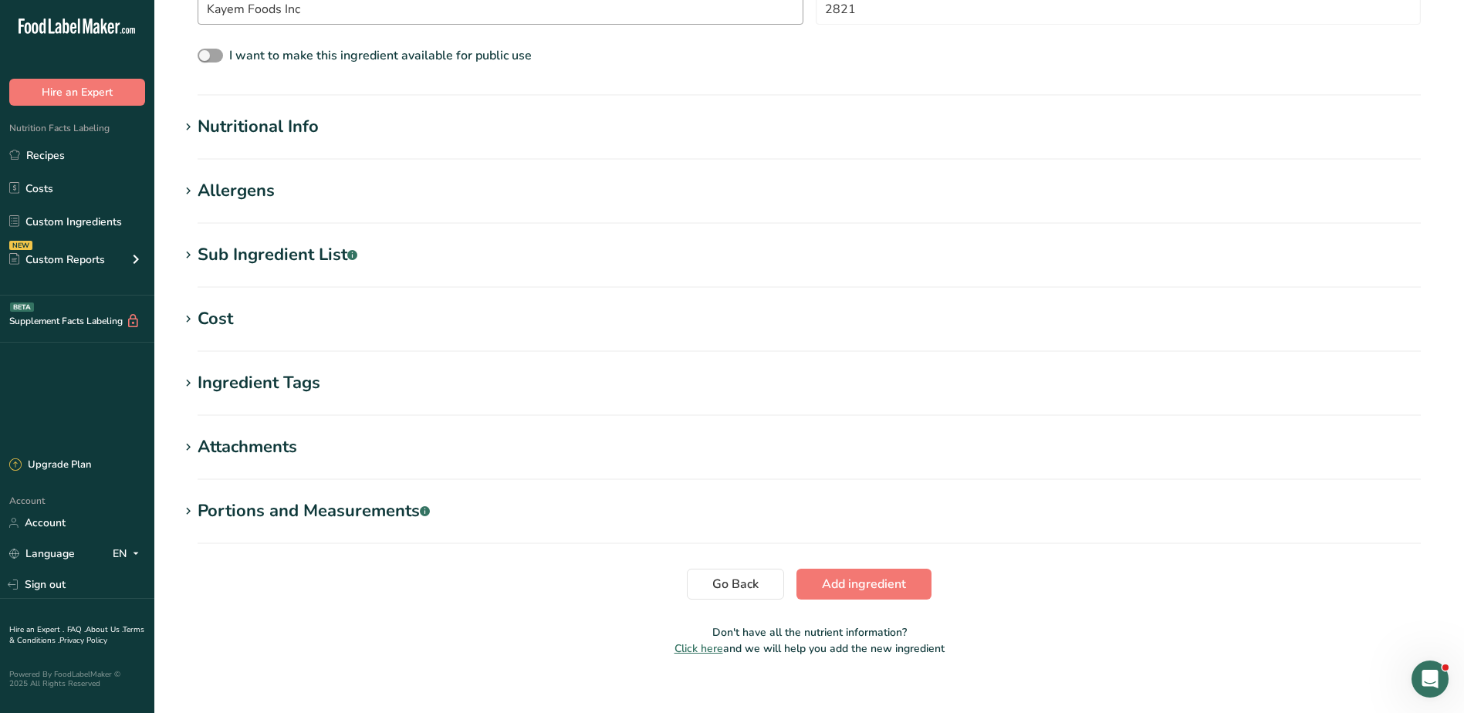
scroll to position [427, 0]
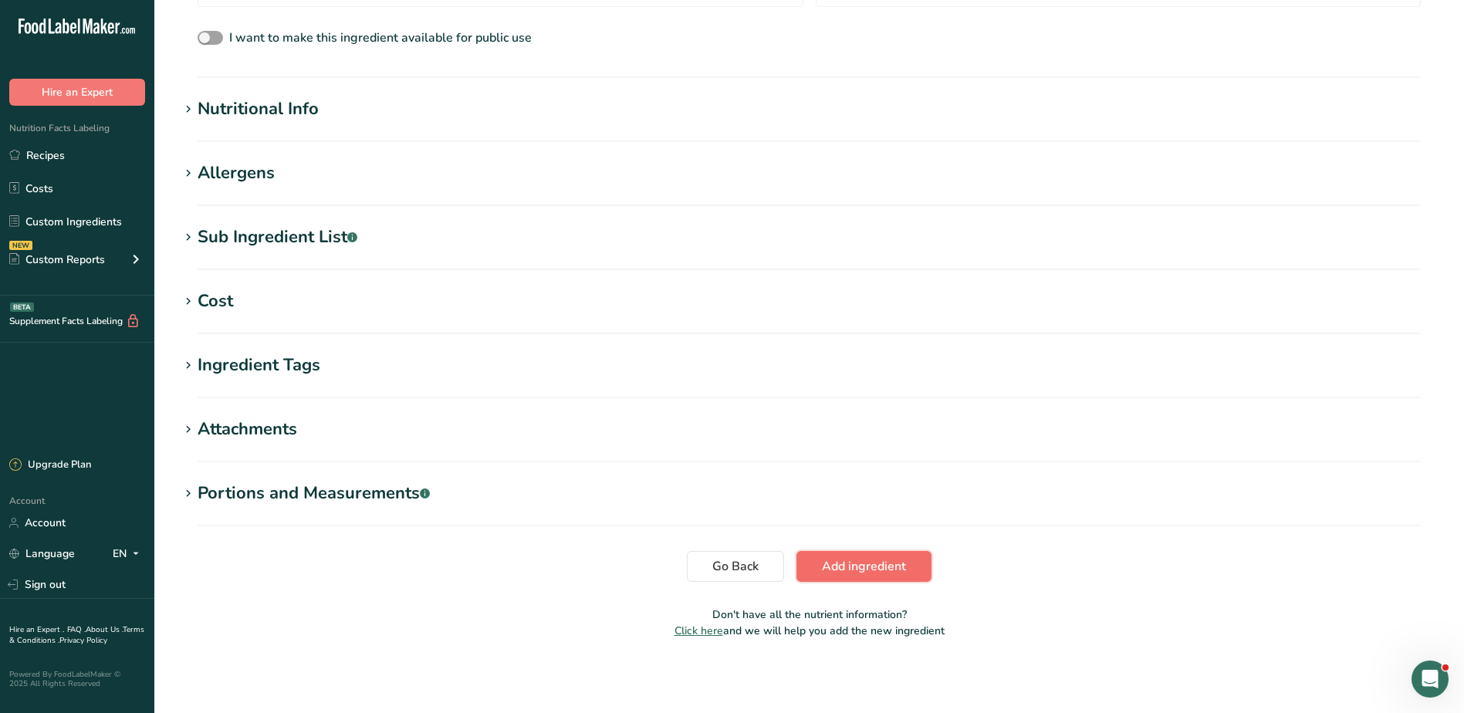
click at [831, 568] on span "Add ingredient" at bounding box center [864, 566] width 84 height 19
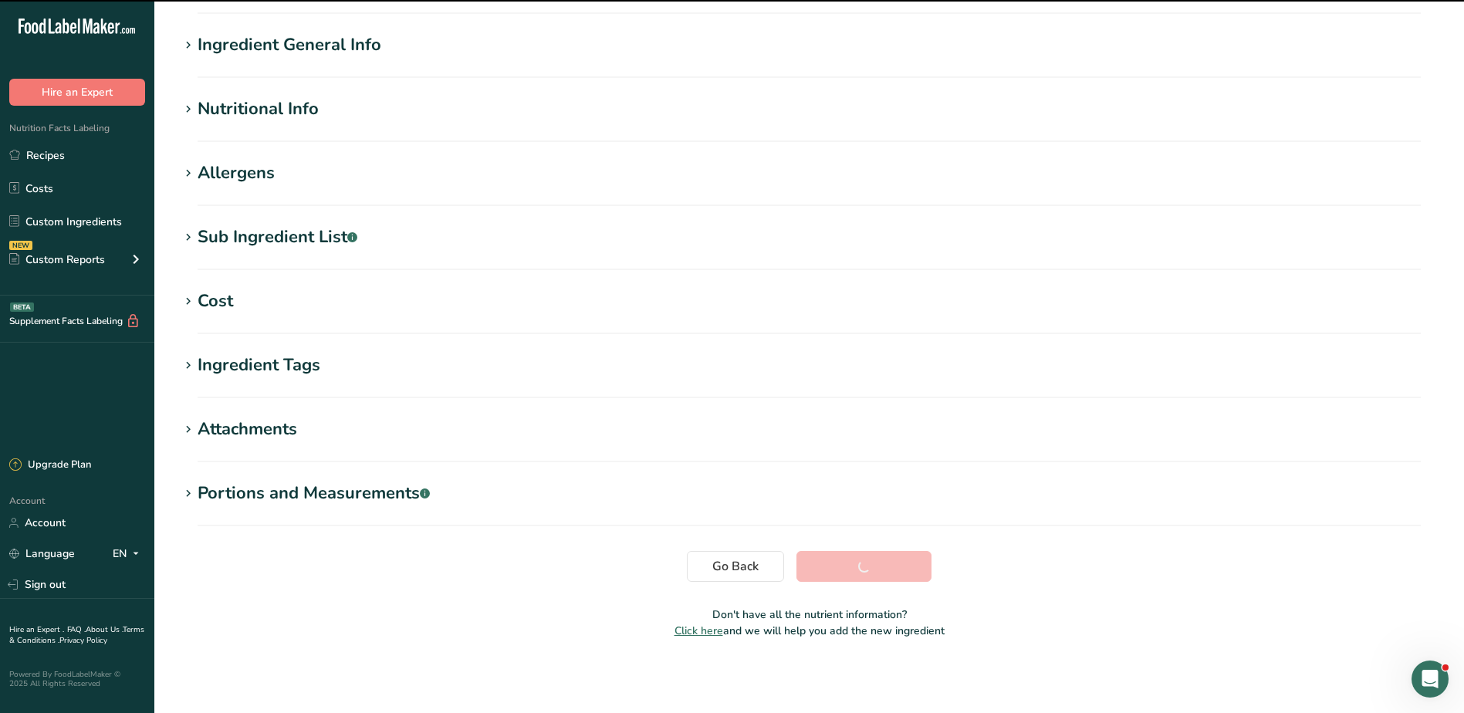
scroll to position [103, 0]
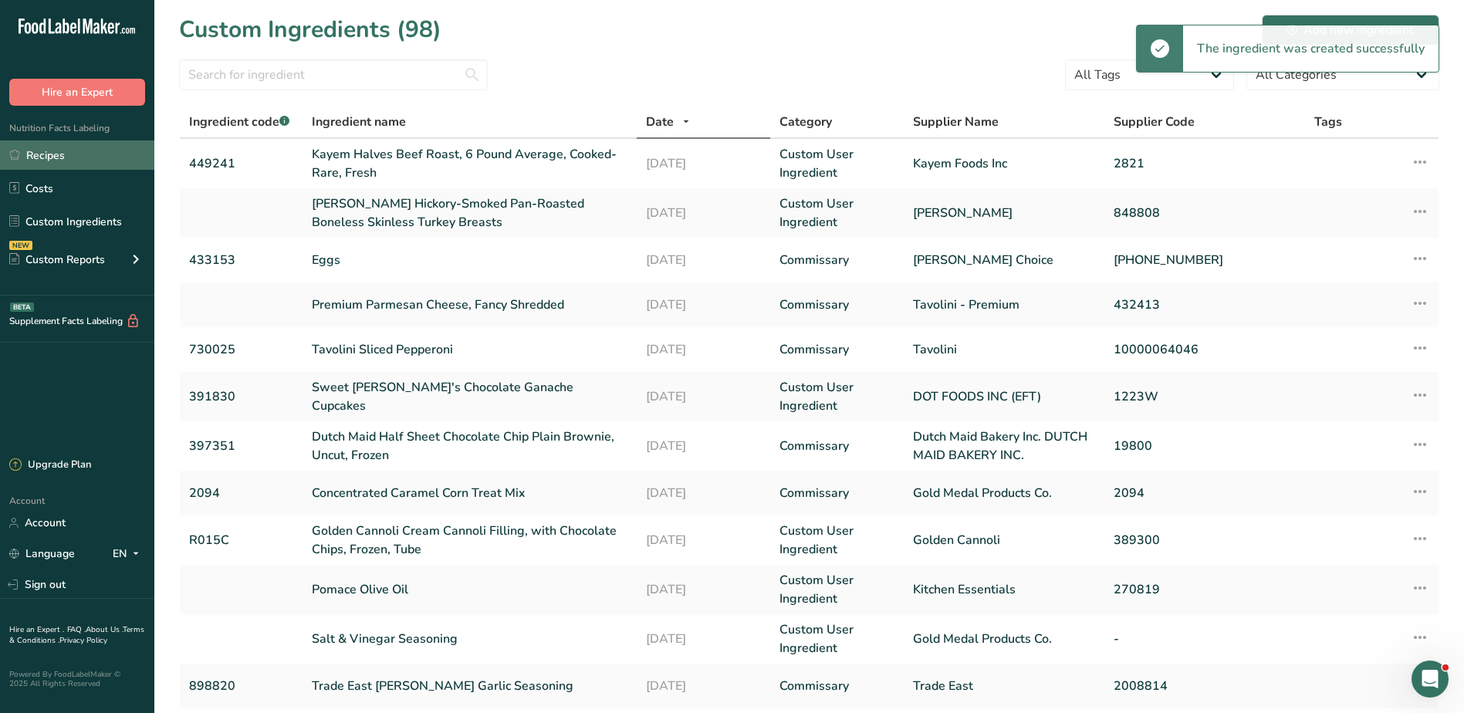
click at [53, 161] on link "Recipes" at bounding box center [77, 154] width 154 height 29
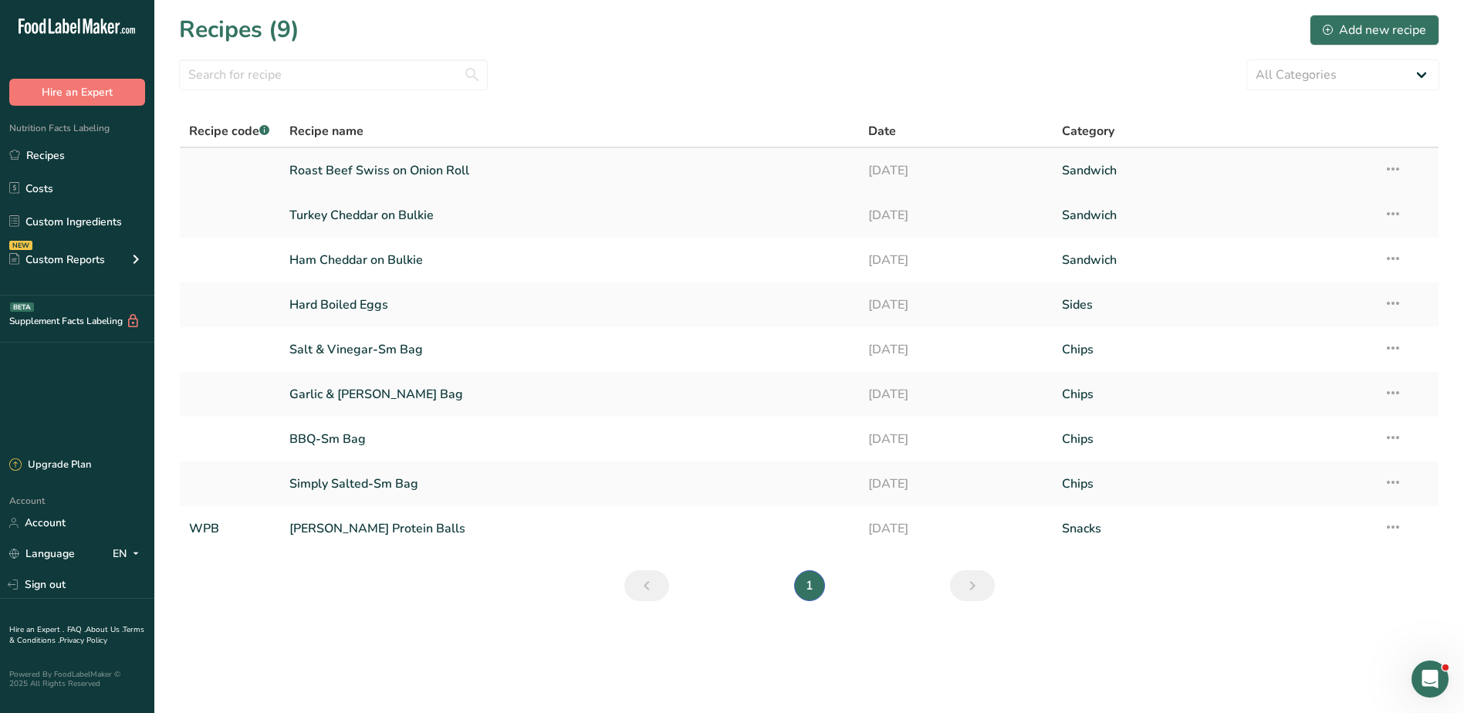
click at [388, 175] on link "Roast Beef Swiss on Onion Roll" at bounding box center [569, 170] width 561 height 32
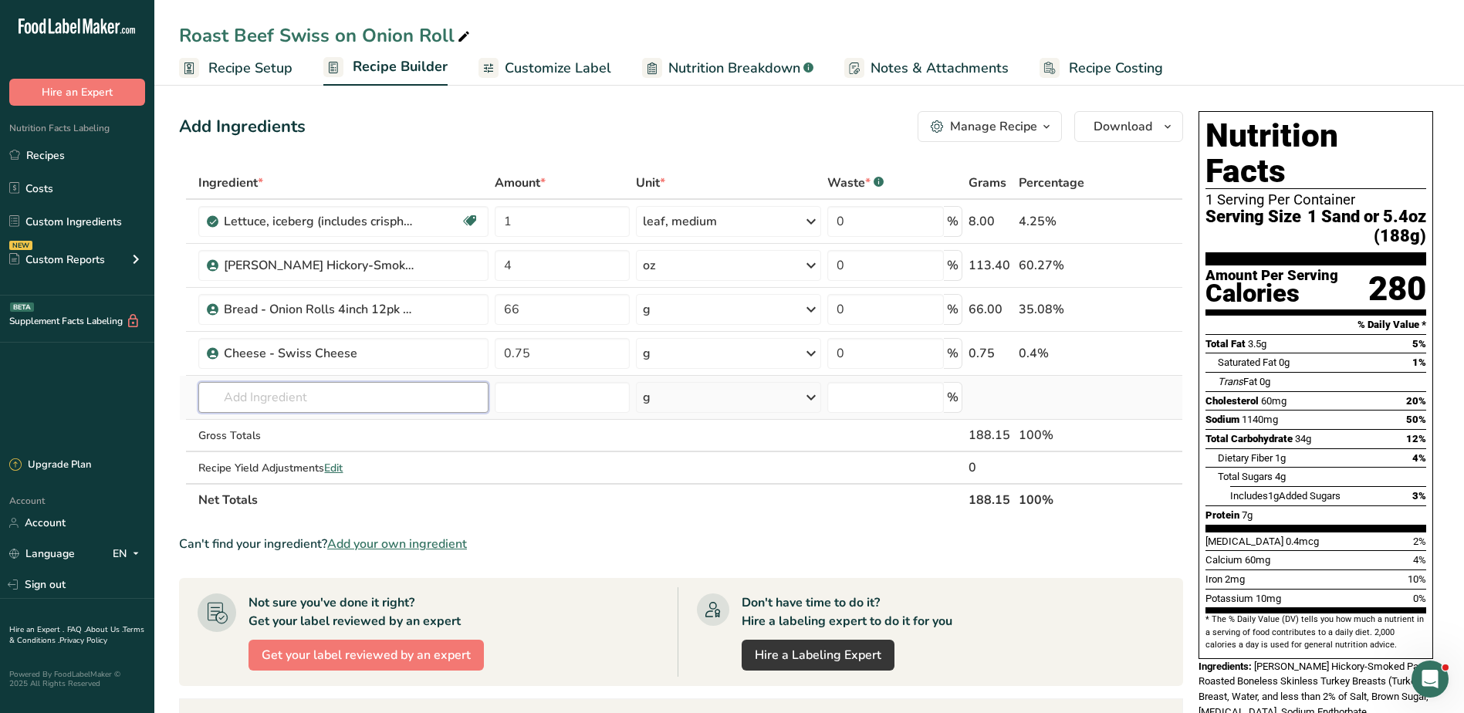
click at [235, 391] on input "text" at bounding box center [342, 397] width 289 height 31
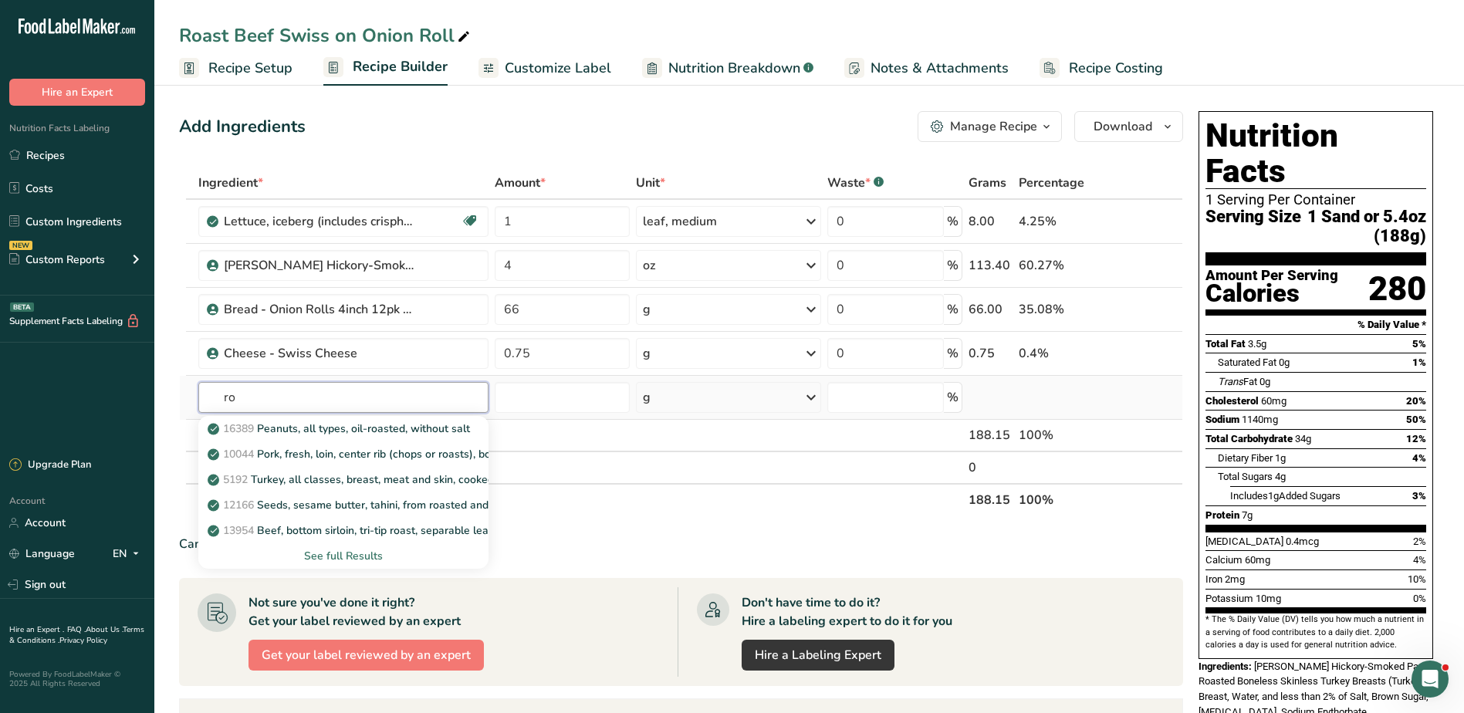
type input "r"
type input "[PERSON_NAME]"
click at [256, 428] on span "449241" at bounding box center [241, 428] width 37 height 15
type input "Kayem Halves Beef Roast, 6 Pound Average, Cooked- Rare, Fresh"
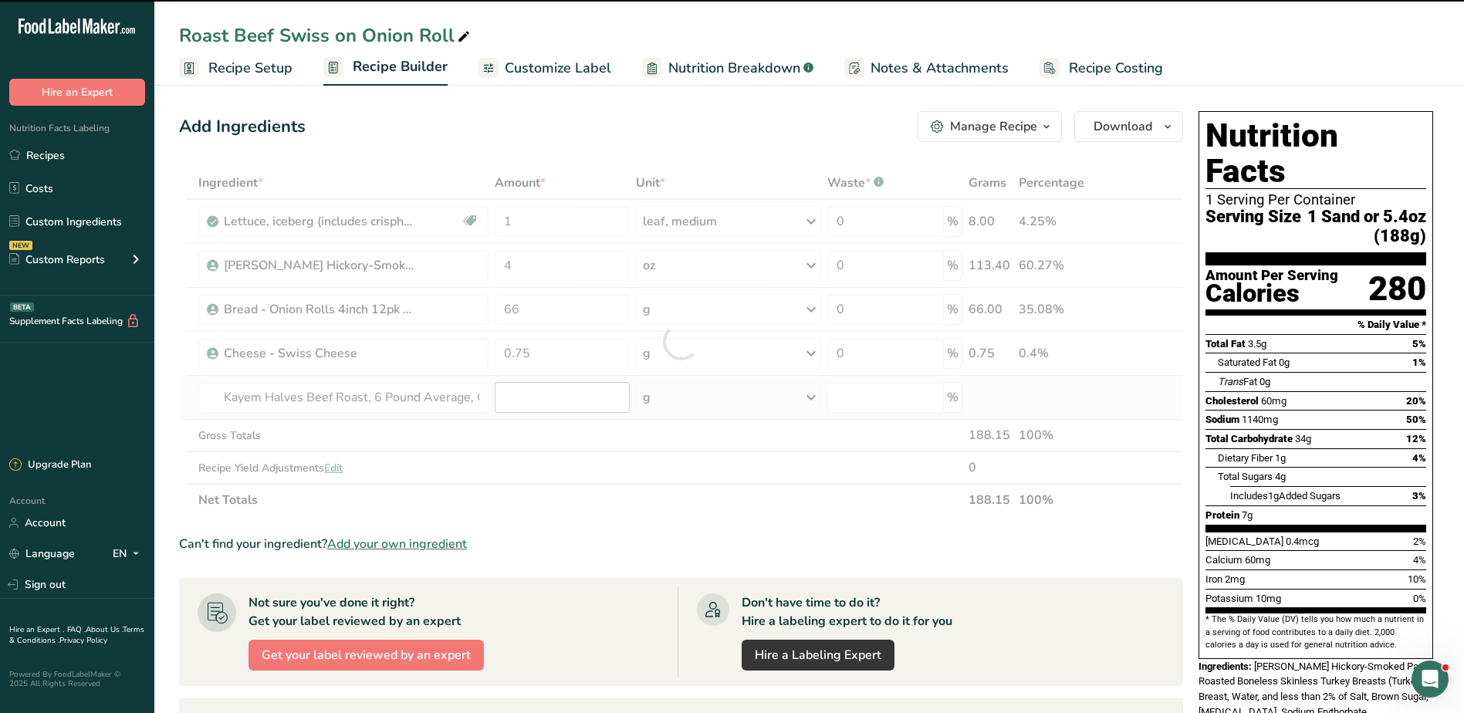
type input "0"
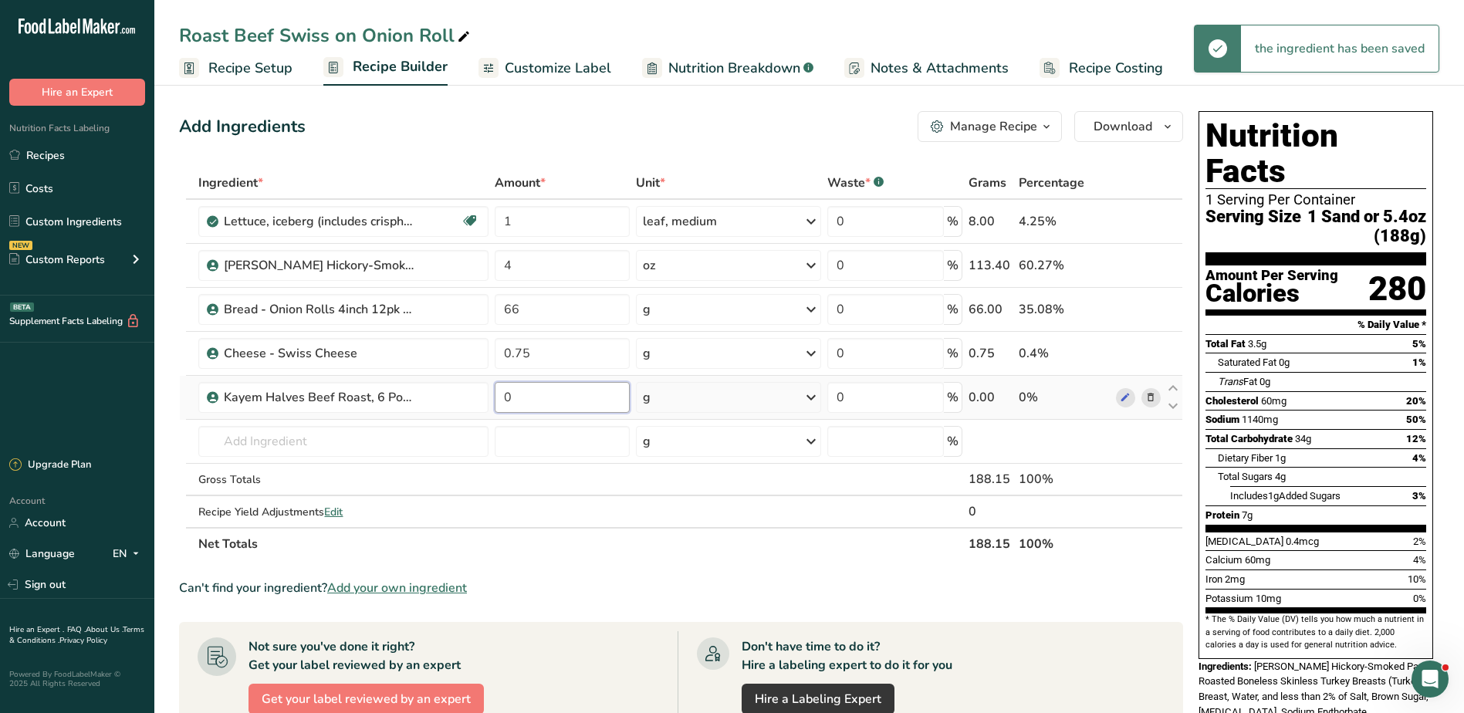
click at [522, 402] on input "0" at bounding box center [562, 397] width 135 height 31
type input "4"
click at [815, 399] on icon at bounding box center [811, 397] width 19 height 28
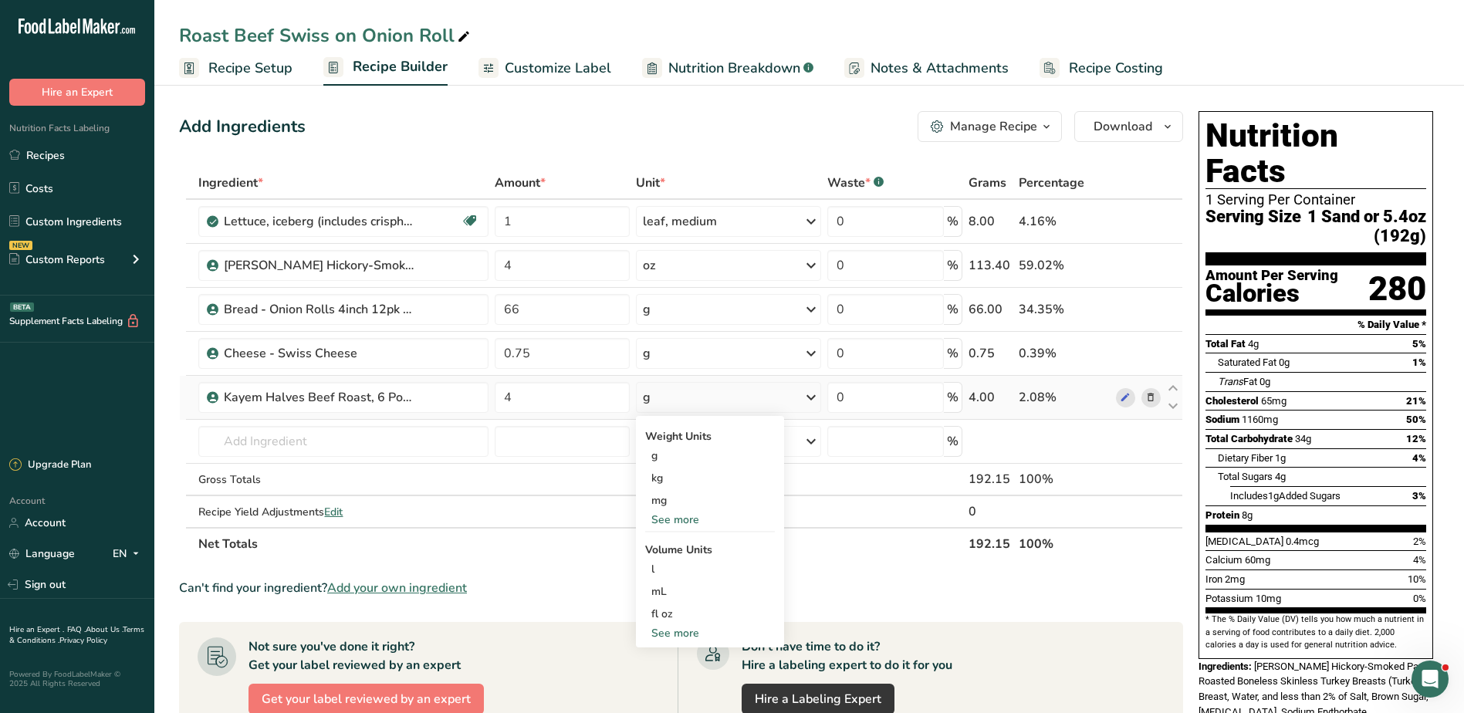
click at [684, 513] on div "See more" at bounding box center [710, 520] width 130 height 16
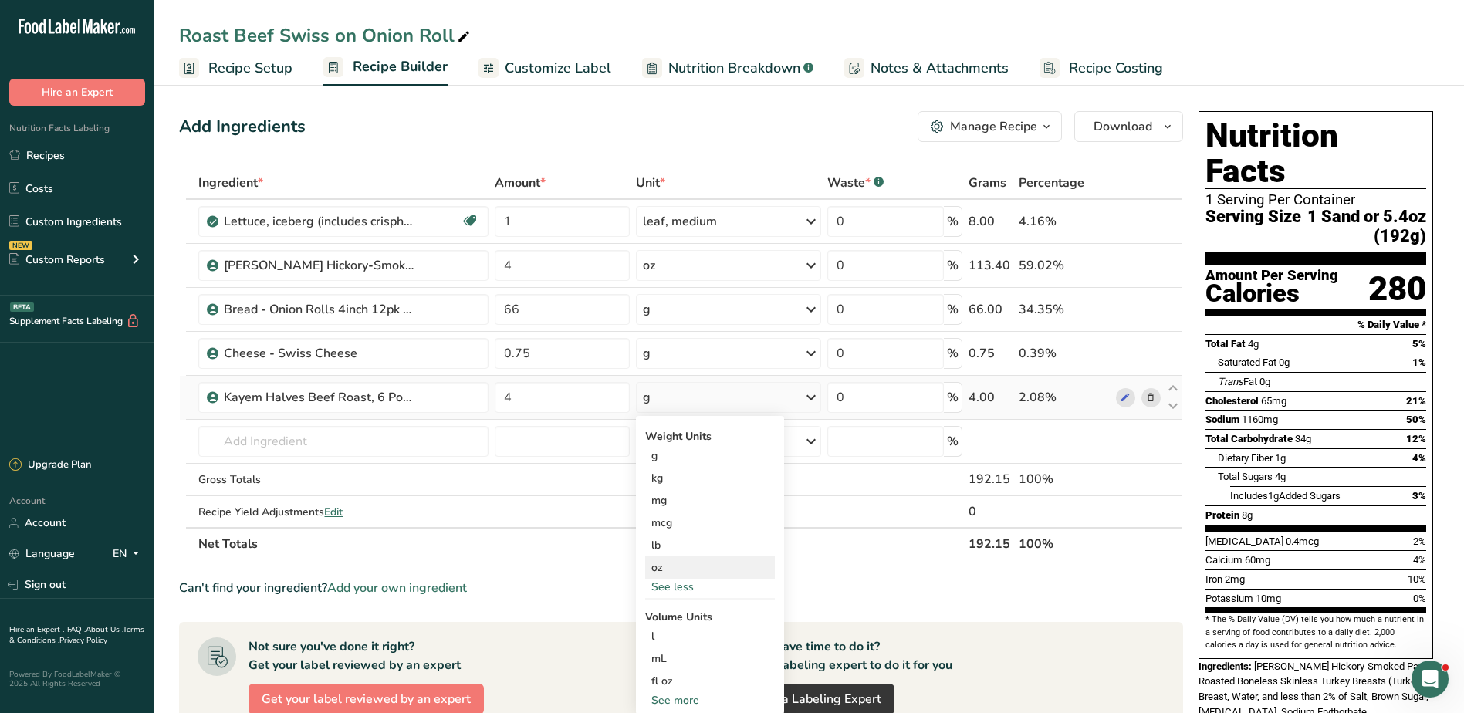
click at [672, 561] on div "oz" at bounding box center [710, 567] width 130 height 22
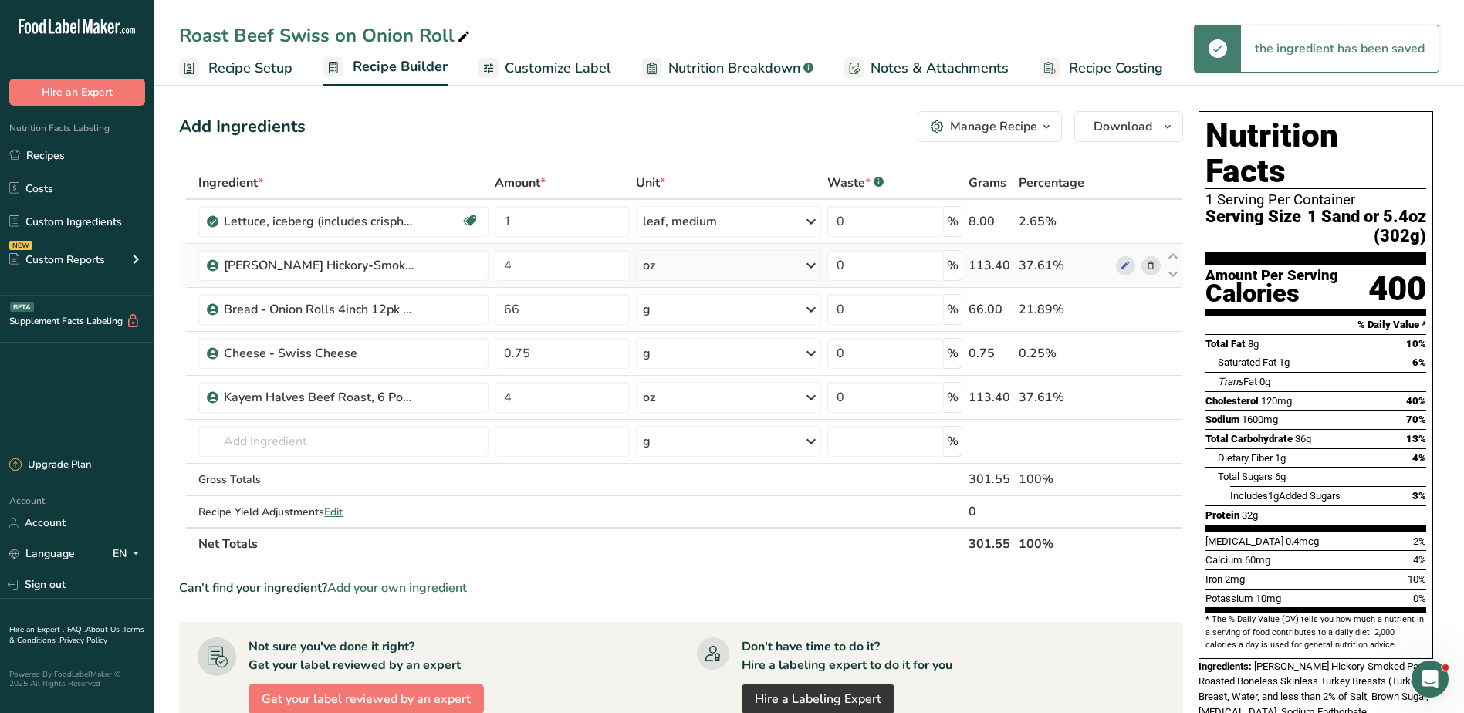
click at [1146, 263] on icon at bounding box center [1150, 266] width 11 height 16
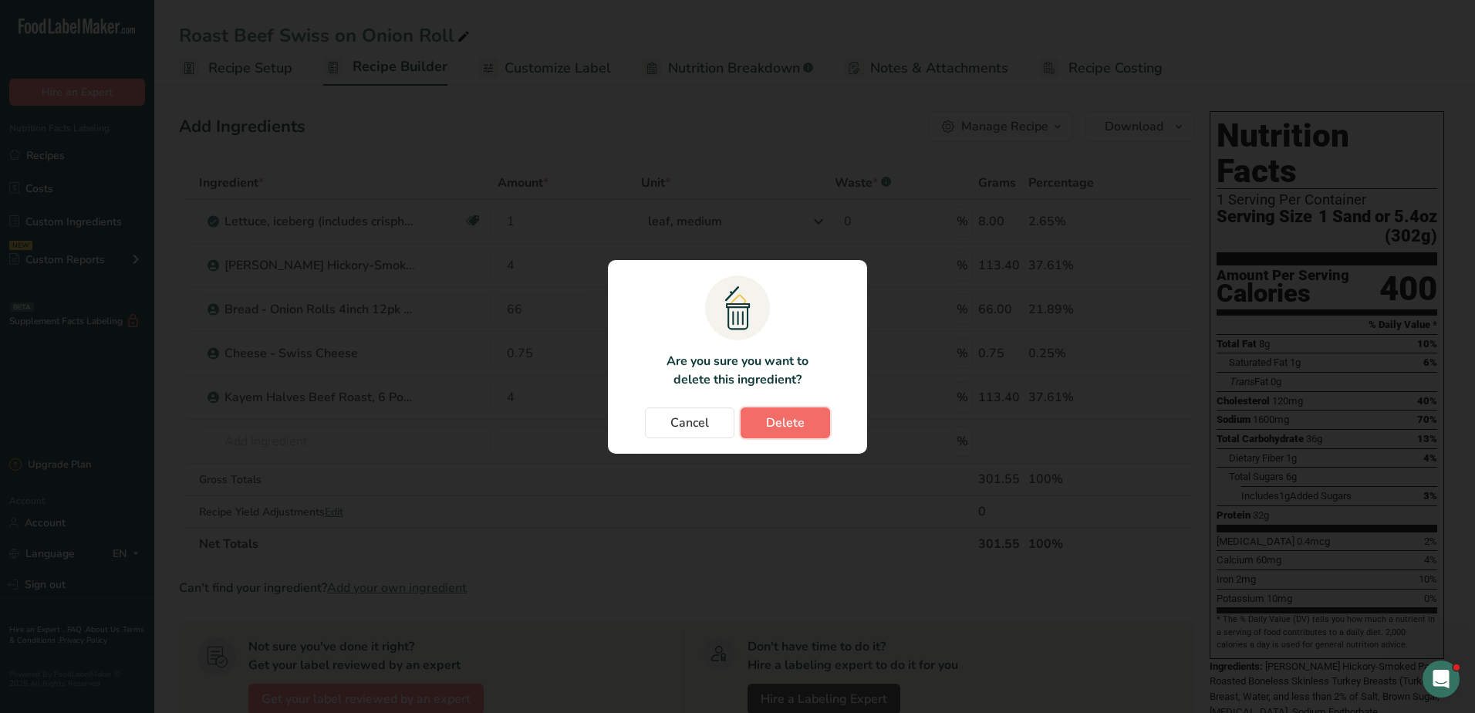
click at [761, 421] on button "Delete" at bounding box center [785, 422] width 89 height 31
type input "66"
type input "0.75"
type input "4"
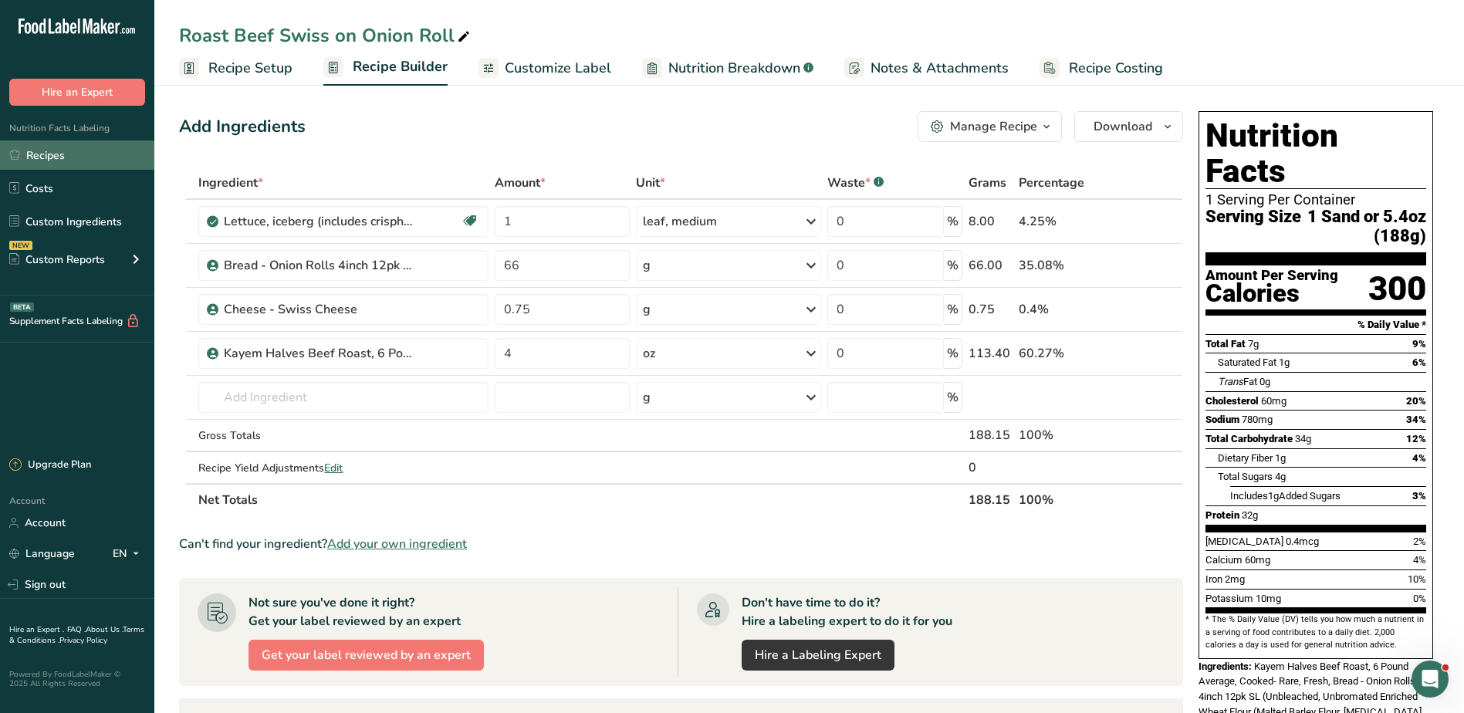
drag, startPoint x: 63, startPoint y: 160, endPoint x: 113, endPoint y: 163, distance: 50.2
click at [63, 160] on link "Recipes" at bounding box center [77, 154] width 154 height 29
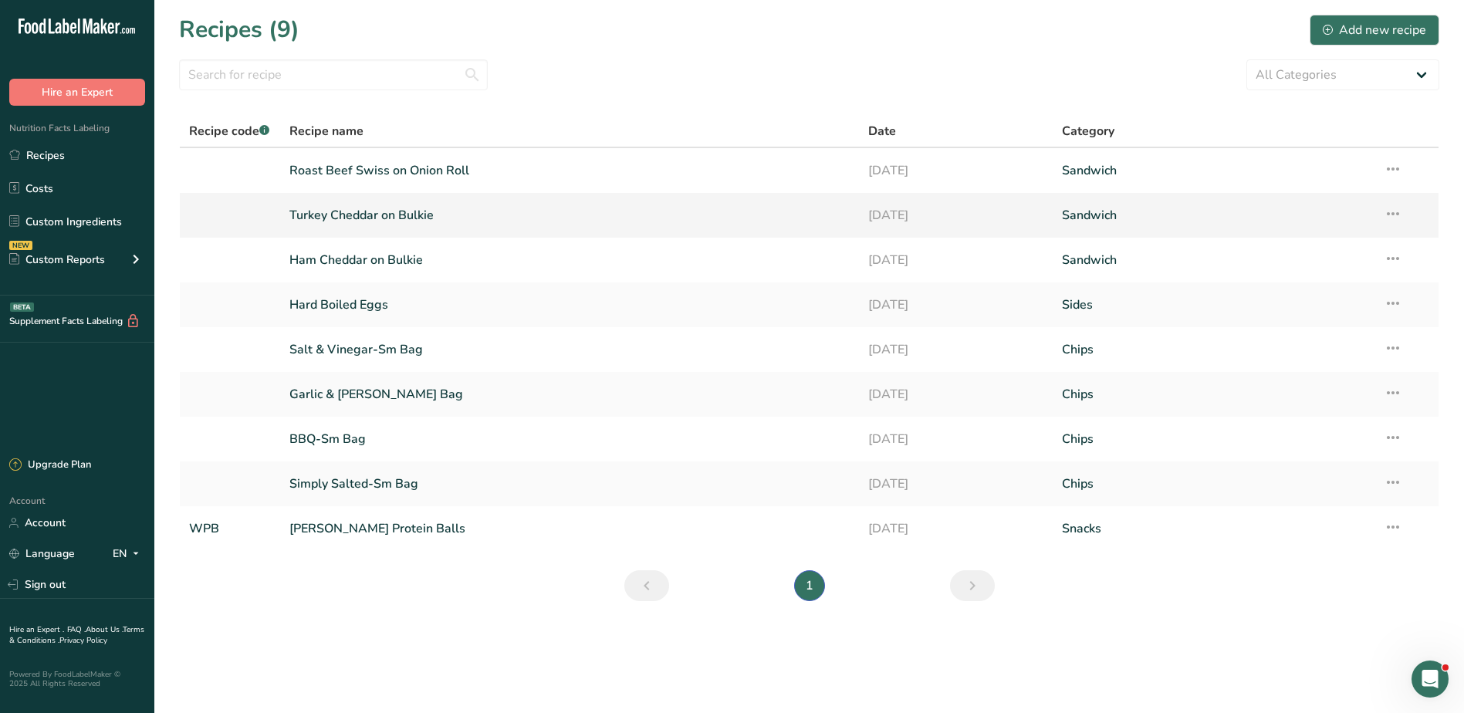
click at [355, 223] on link "Turkey Cheddar on Bulkie" at bounding box center [569, 215] width 561 height 32
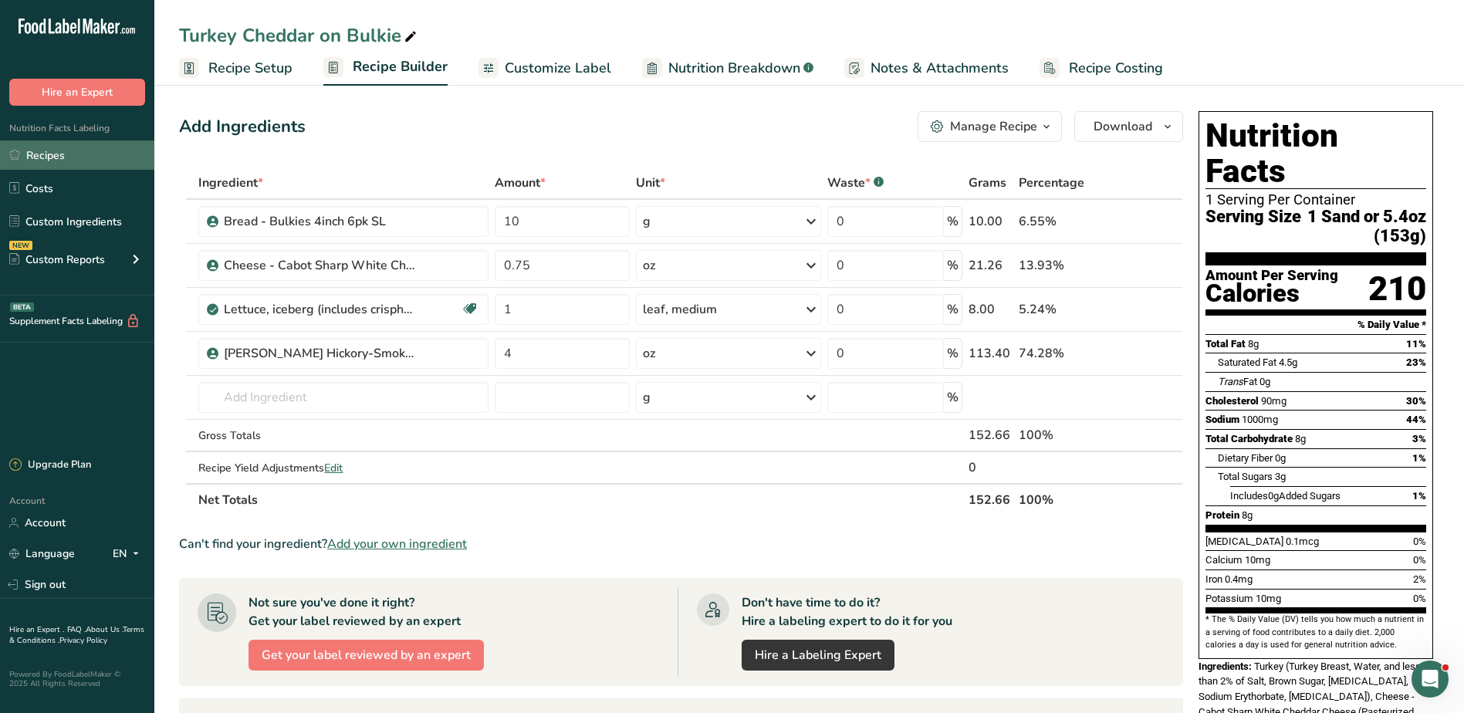
click at [65, 158] on link "Recipes" at bounding box center [77, 154] width 154 height 29
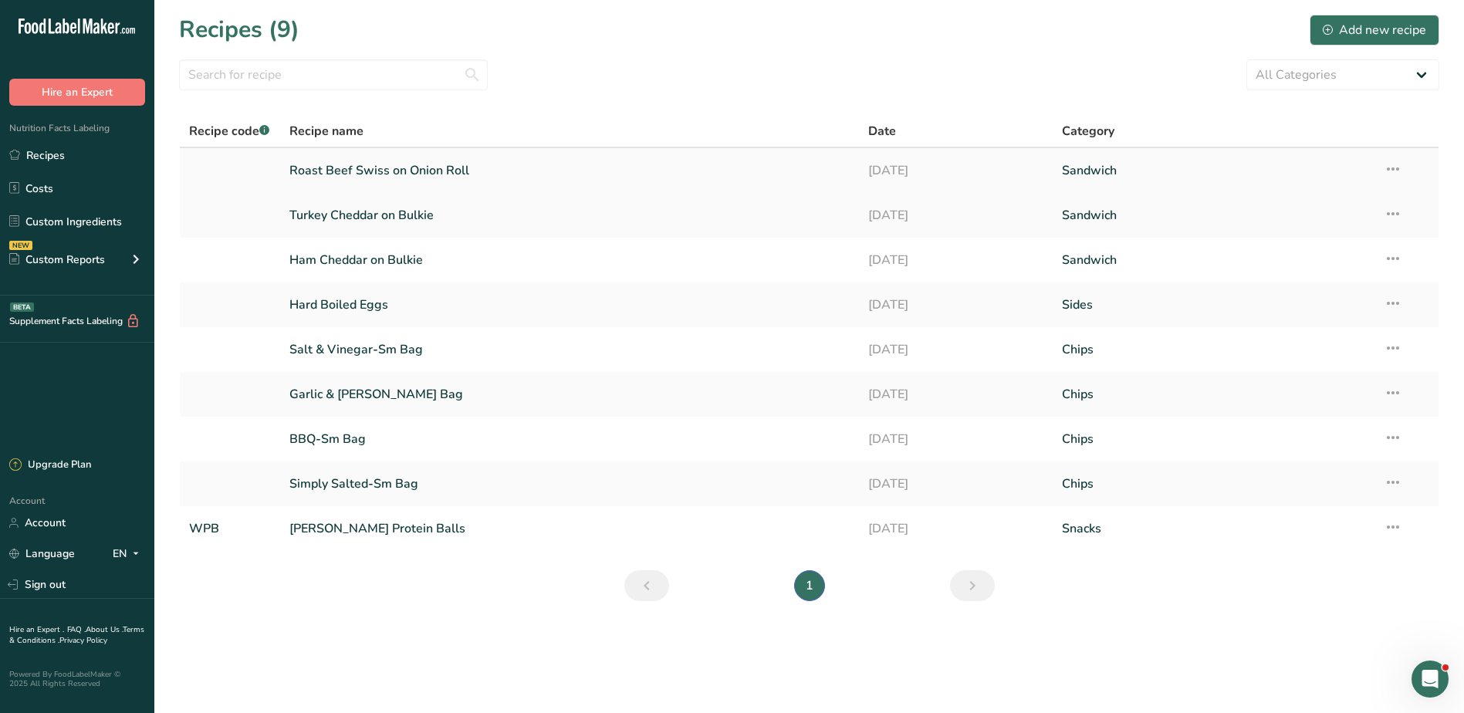
click at [400, 170] on link "Roast Beef Swiss on Onion Roll" at bounding box center [569, 170] width 561 height 32
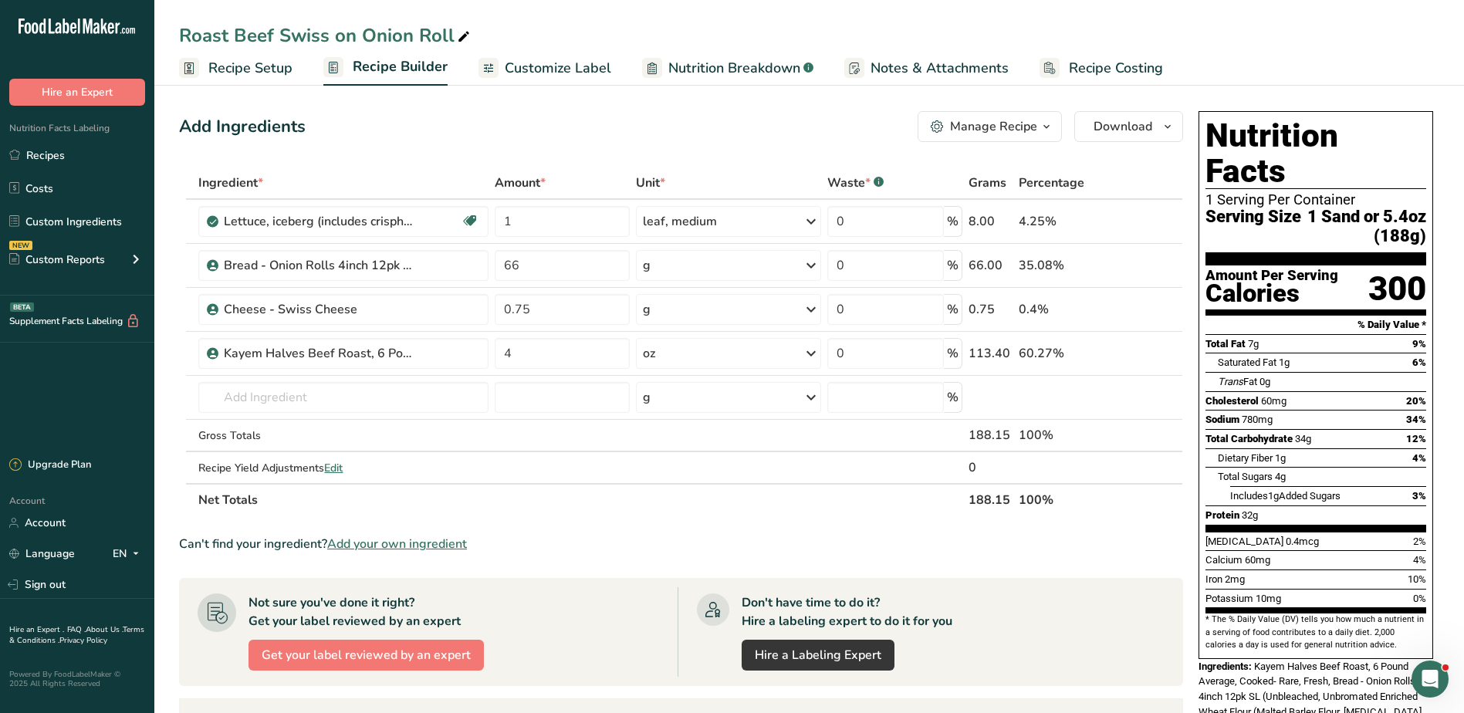
click at [548, 69] on span "Customize Label" at bounding box center [558, 68] width 106 height 21
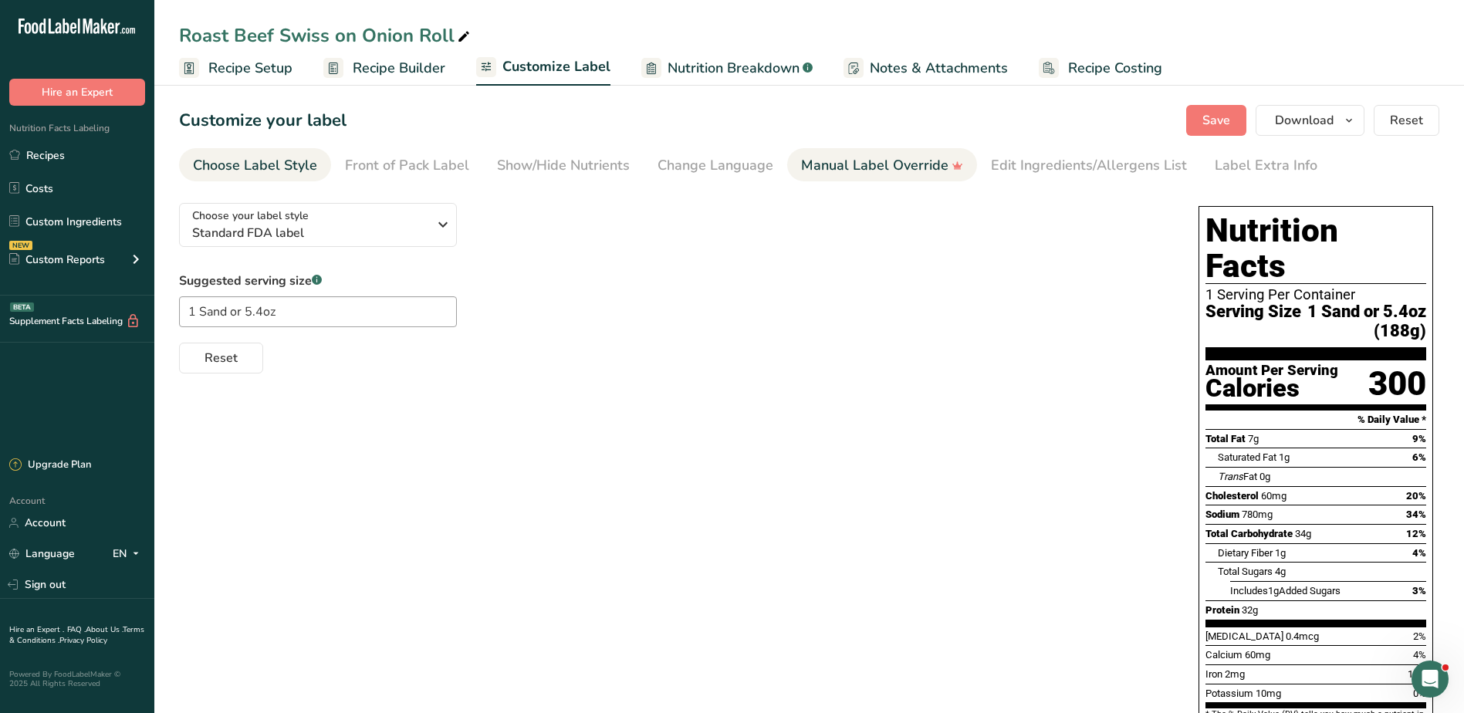
click at [843, 167] on div "Manual Label Override" at bounding box center [882, 165] width 162 height 21
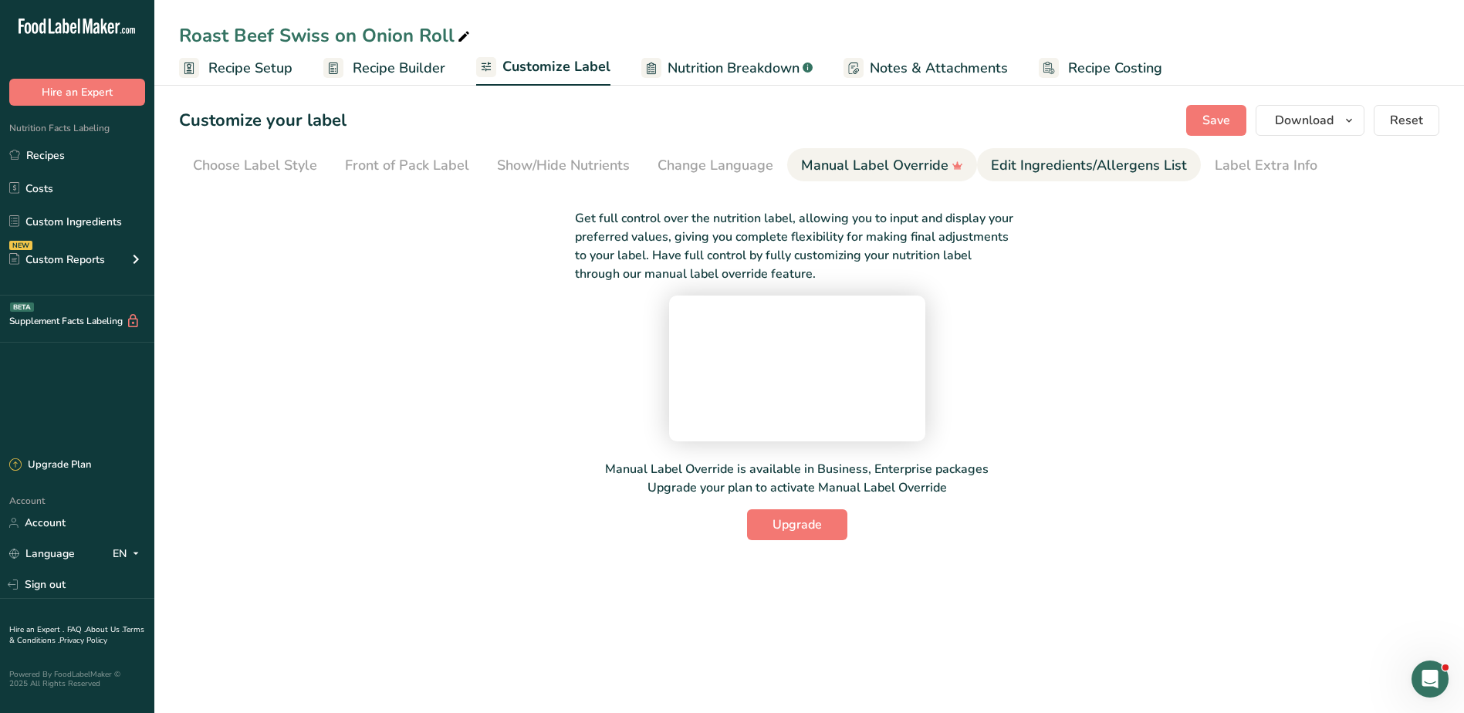
click at [1018, 164] on div "Edit Ingredients/Allergens List" at bounding box center [1089, 165] width 196 height 21
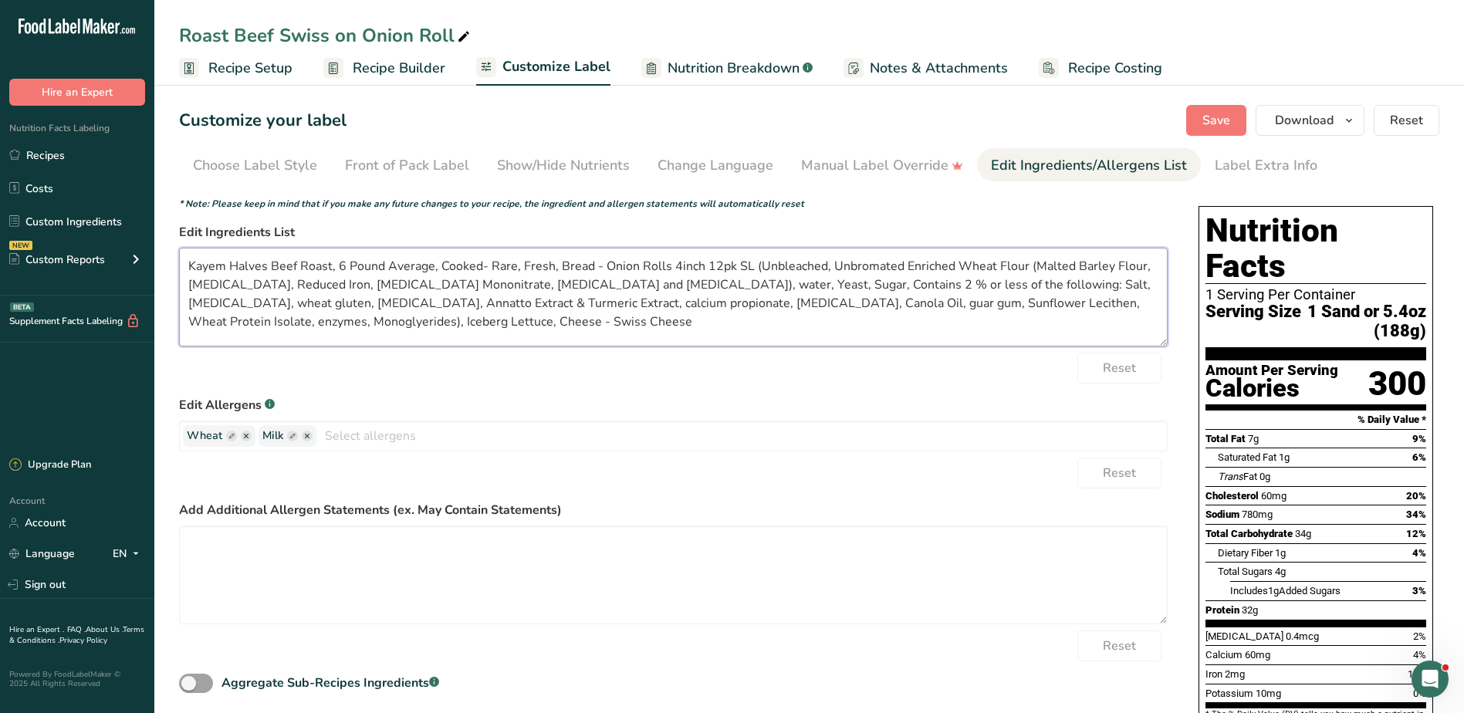
drag, startPoint x: 186, startPoint y: 265, endPoint x: 271, endPoint y: 264, distance: 84.9
click at [271, 264] on textarea "Kayem Halves Beef Roast, 6 Pound Average, Cooked- Rare, Fresh, Bread - Onion Ro…" at bounding box center [673, 297] width 988 height 99
drag, startPoint x: 248, startPoint y: 266, endPoint x: 474, endPoint y: 262, distance: 226.1
click at [474, 262] on textarea "Beef Roast, 6 Pound Average, Cooked- Rare, Fresh, Bread - Onion Rolls 4inch 12p…" at bounding box center [673, 297] width 988 height 99
drag, startPoint x: 256, startPoint y: 265, endPoint x: 301, endPoint y: 265, distance: 44.7
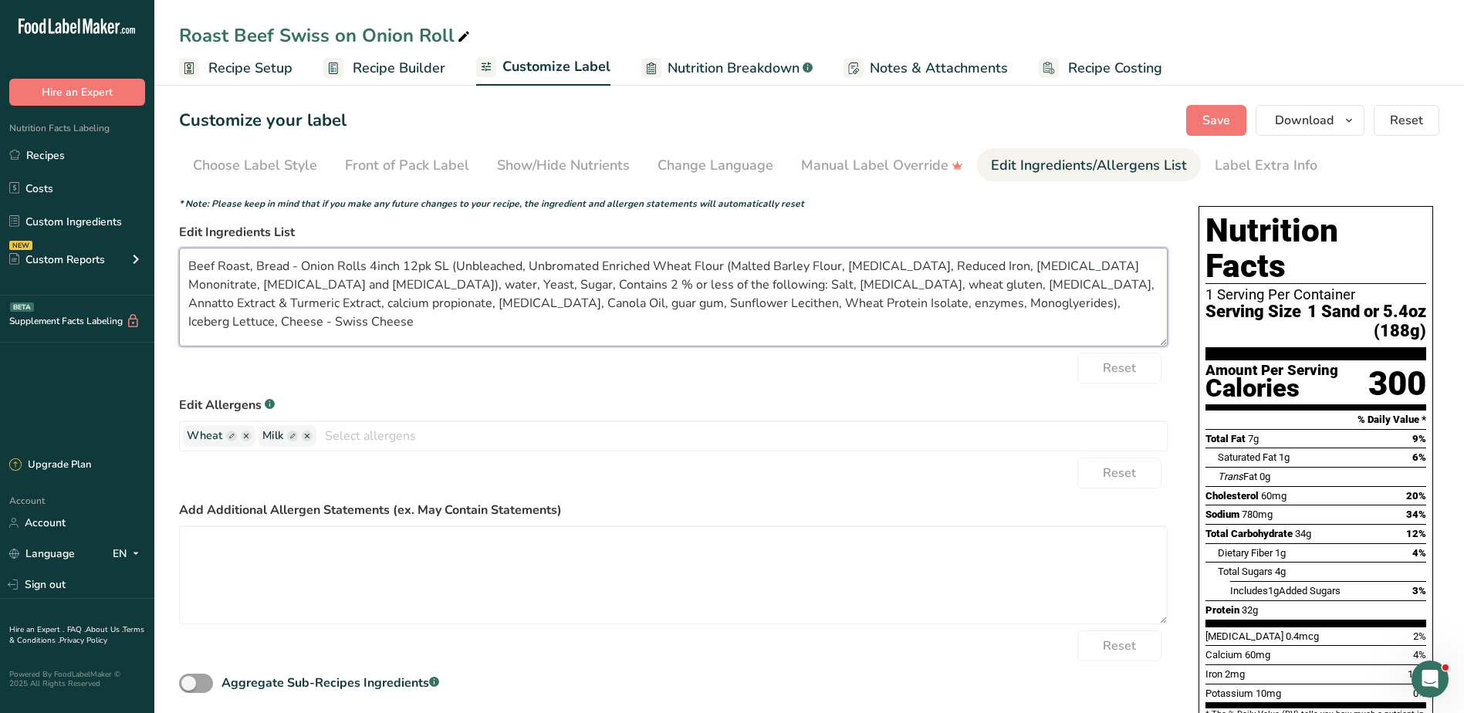
click at [301, 265] on textarea "Beef Roast, Bread - Onion Rolls 4inch 12pk SL (Unbleached, Unbromated Enriched …" at bounding box center [673, 297] width 988 height 99
drag, startPoint x: 319, startPoint y: 266, endPoint x: 400, endPoint y: 266, distance: 81.8
click at [400, 266] on textarea "Beef Roast, Onion Rolls 4inch 12pk SL (Unbleached, Unbromated Enriched Wheat Fl…" at bounding box center [673, 297] width 988 height 99
type textarea "Beef Roast, Onion Rolls (Unbleached, Unbromated Enriched Wheat Flour (Malted Ba…"
click at [1214, 112] on span "Save" at bounding box center [1216, 120] width 28 height 19
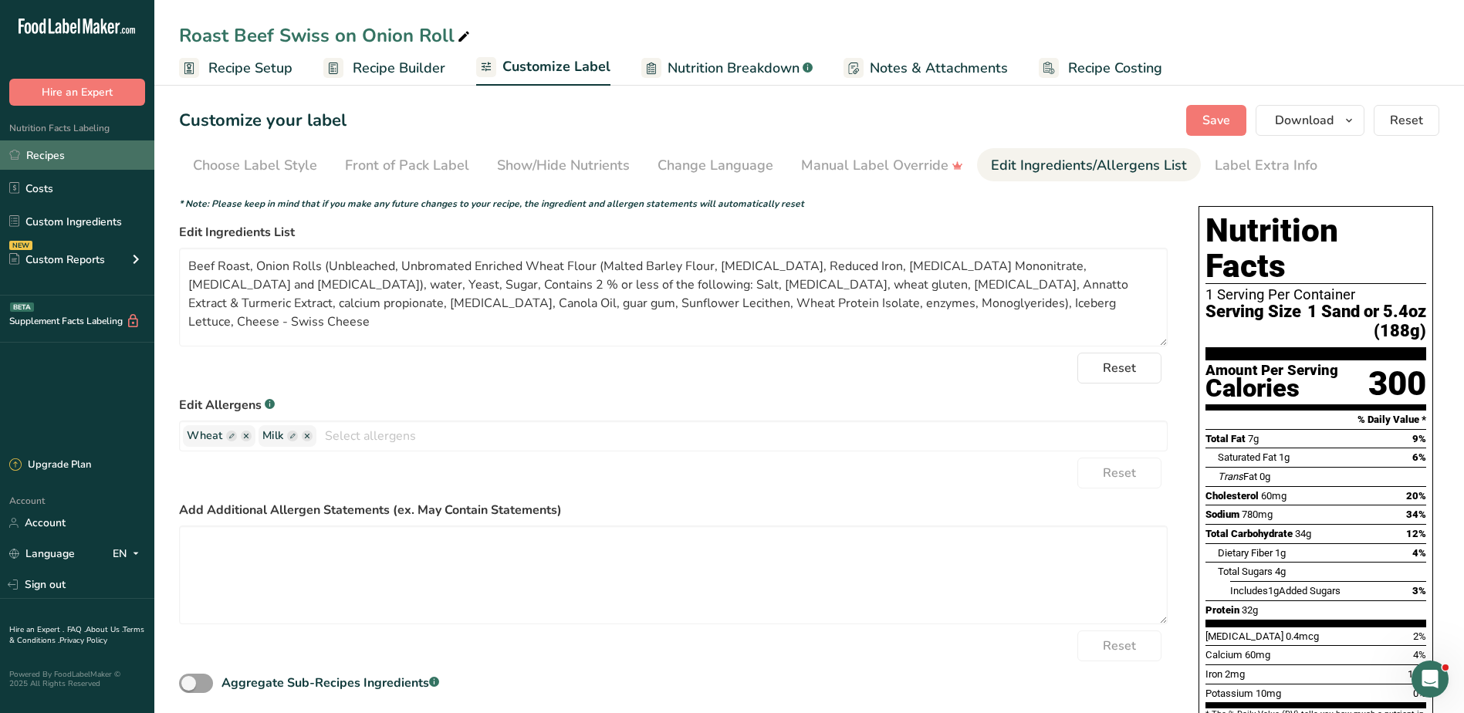
click at [63, 152] on link "Recipes" at bounding box center [77, 154] width 154 height 29
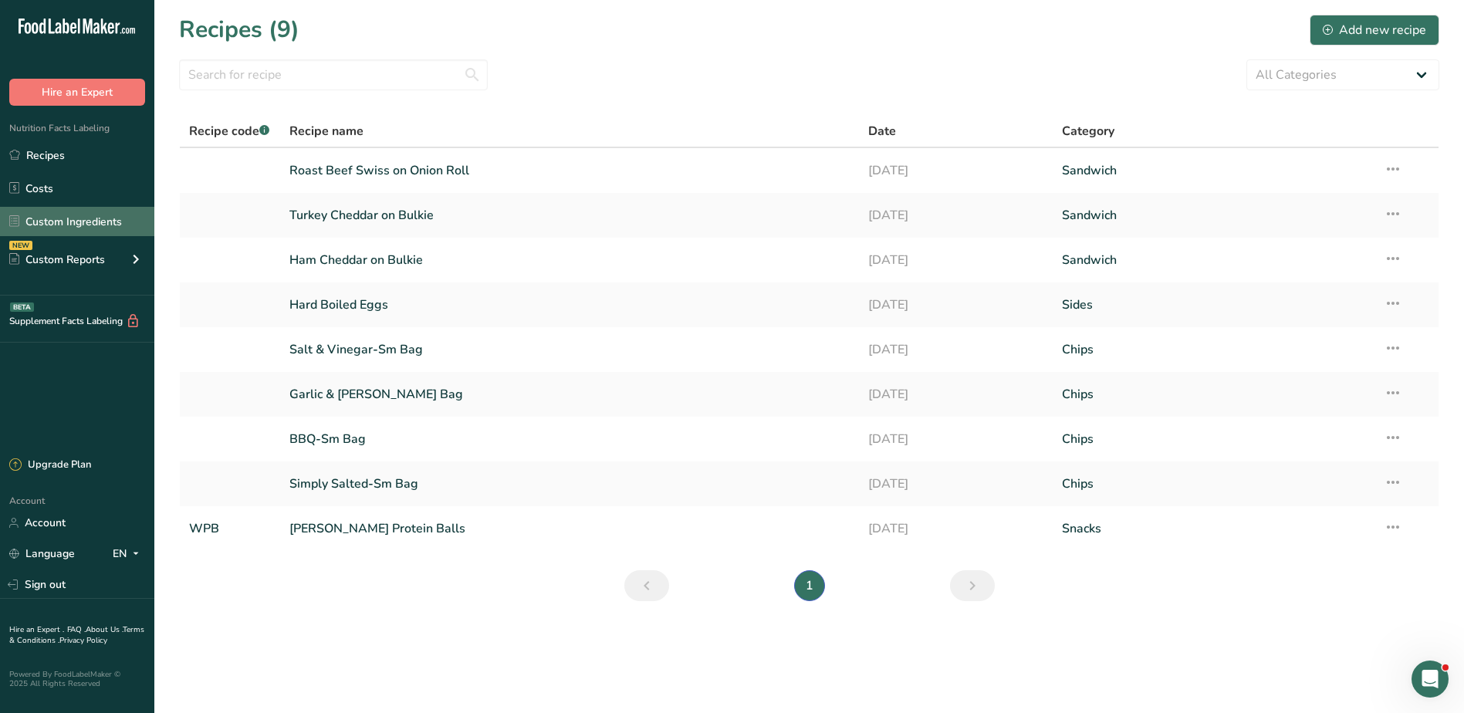
click at [49, 218] on link "Custom Ingredients" at bounding box center [77, 221] width 154 height 29
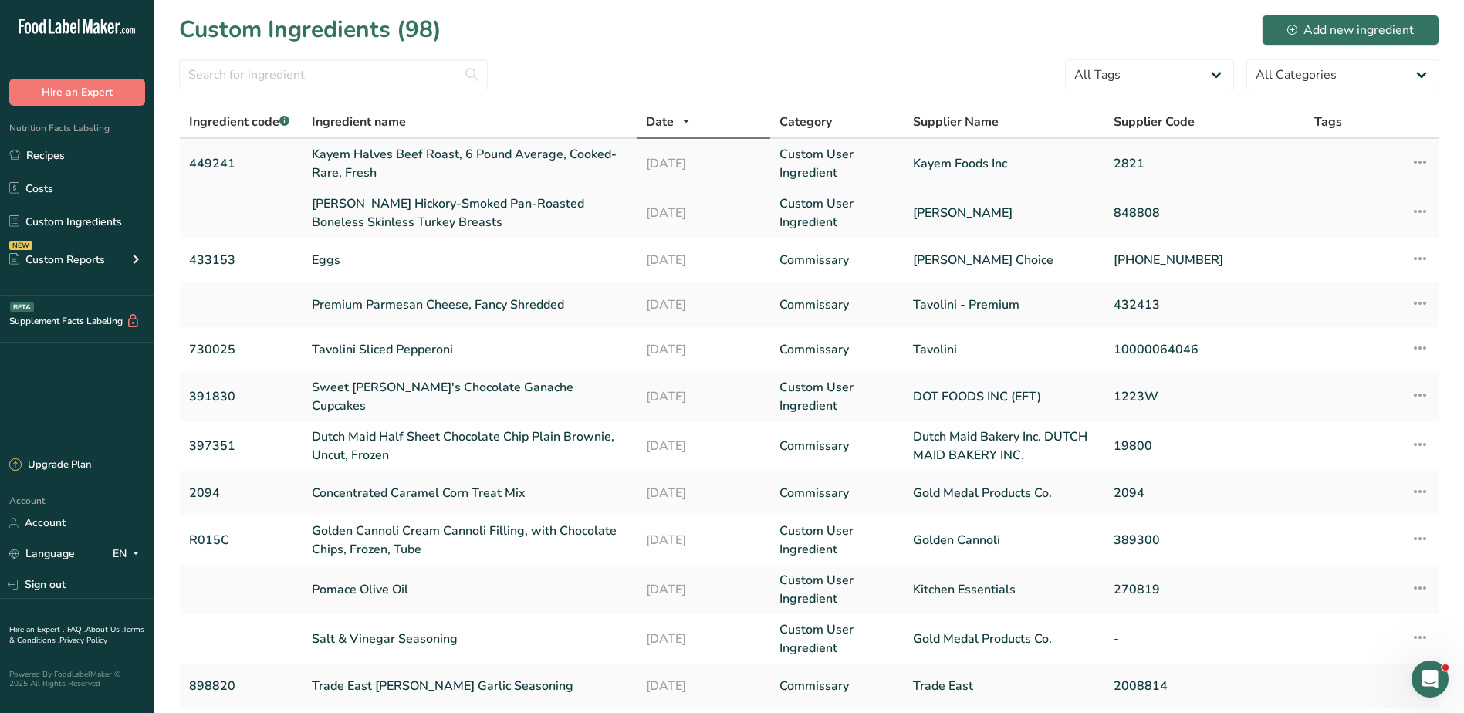
click at [204, 161] on link "449241" at bounding box center [241, 163] width 104 height 19
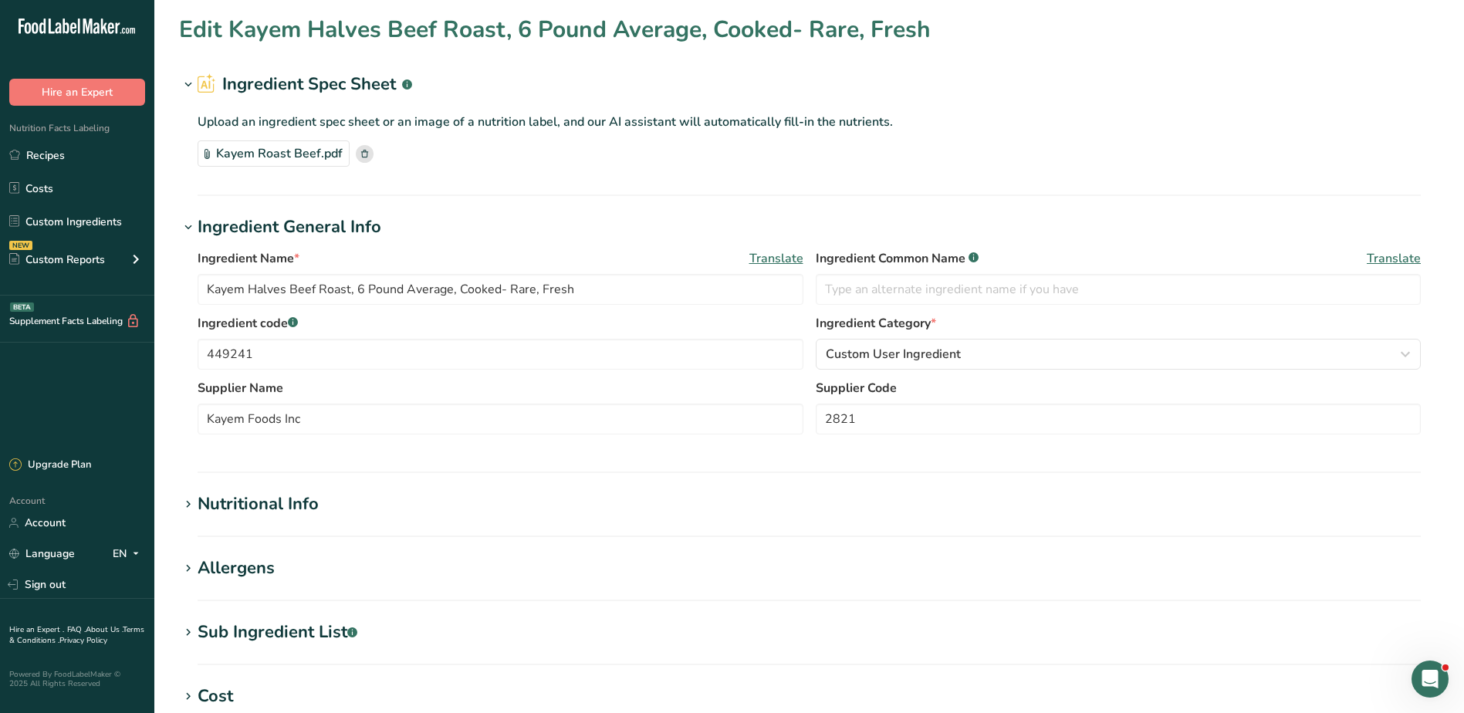
click at [187, 503] on icon at bounding box center [188, 505] width 14 height 22
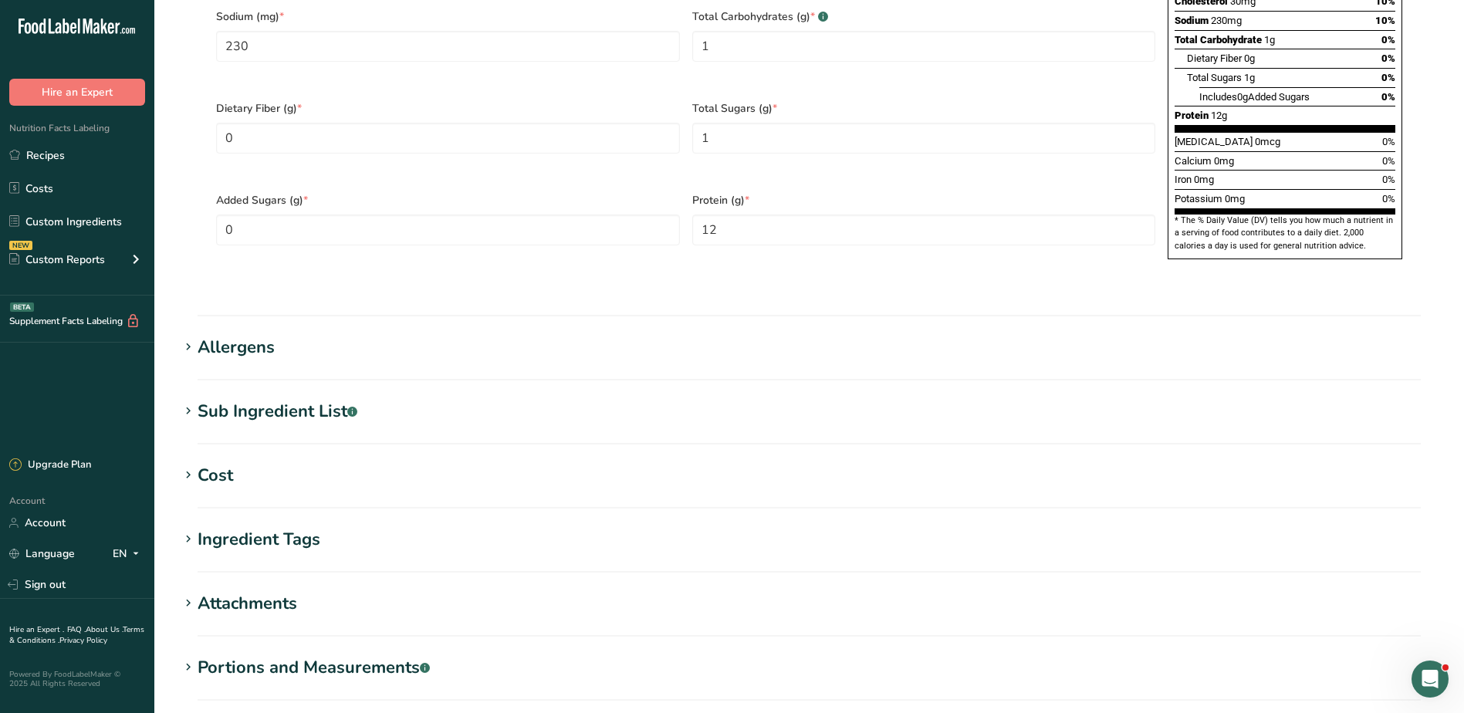
scroll to position [1003, 0]
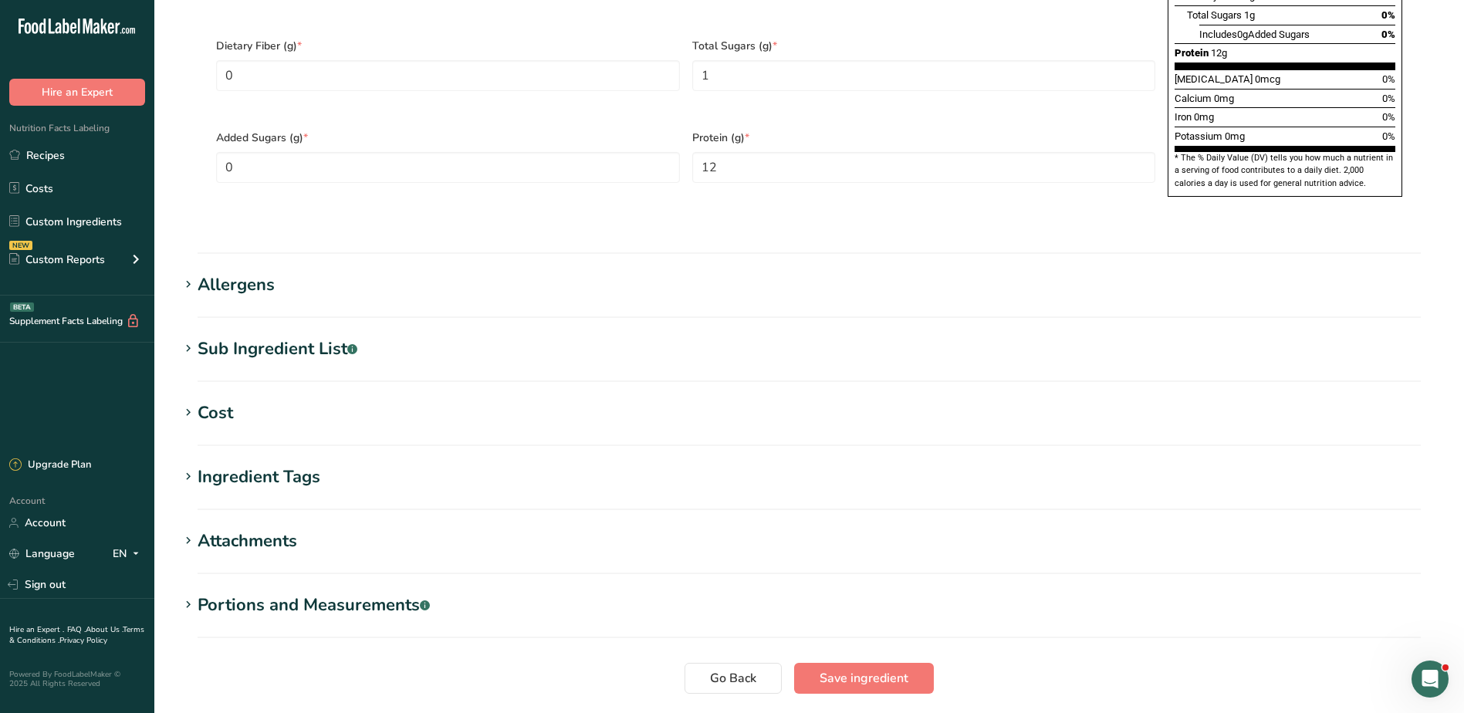
click at [184, 594] on icon at bounding box center [188, 605] width 14 height 22
click at [192, 530] on icon at bounding box center [188, 541] width 14 height 22
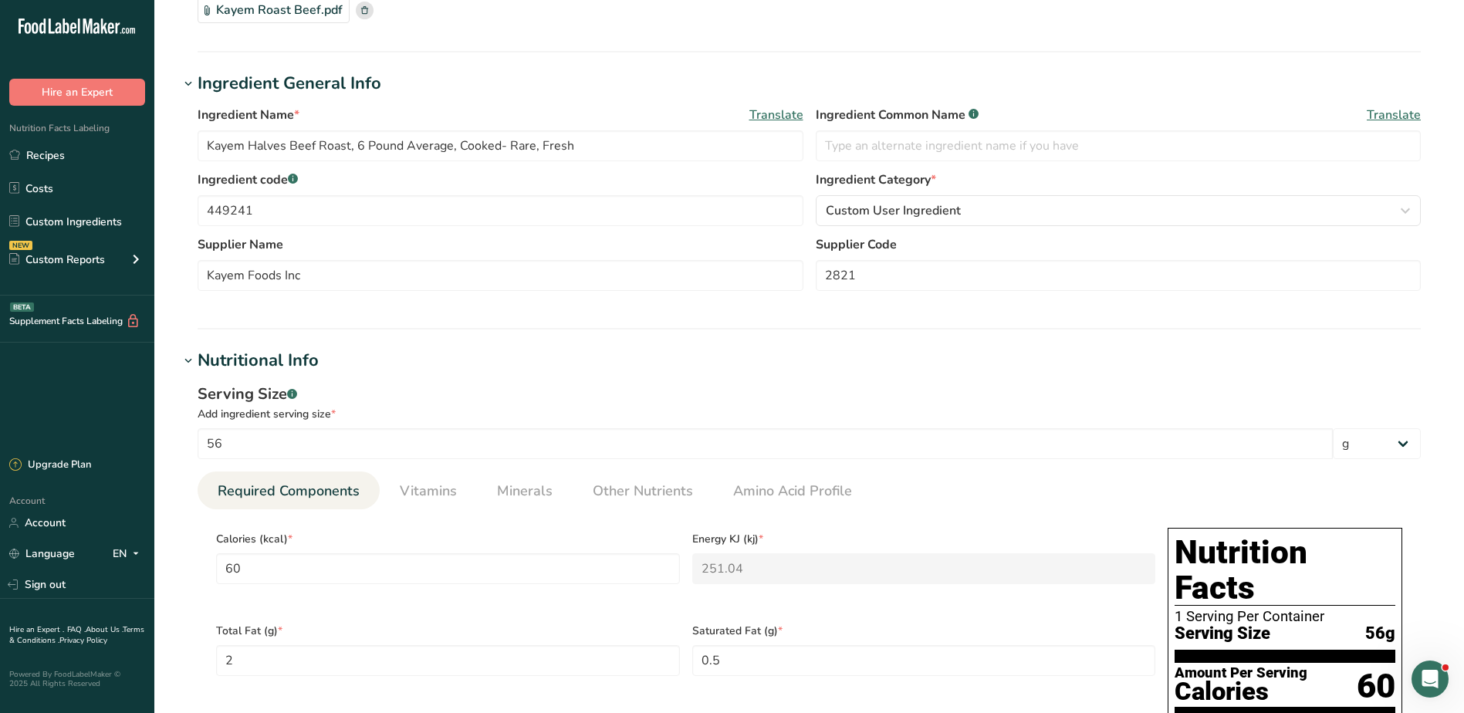
scroll to position [0, 0]
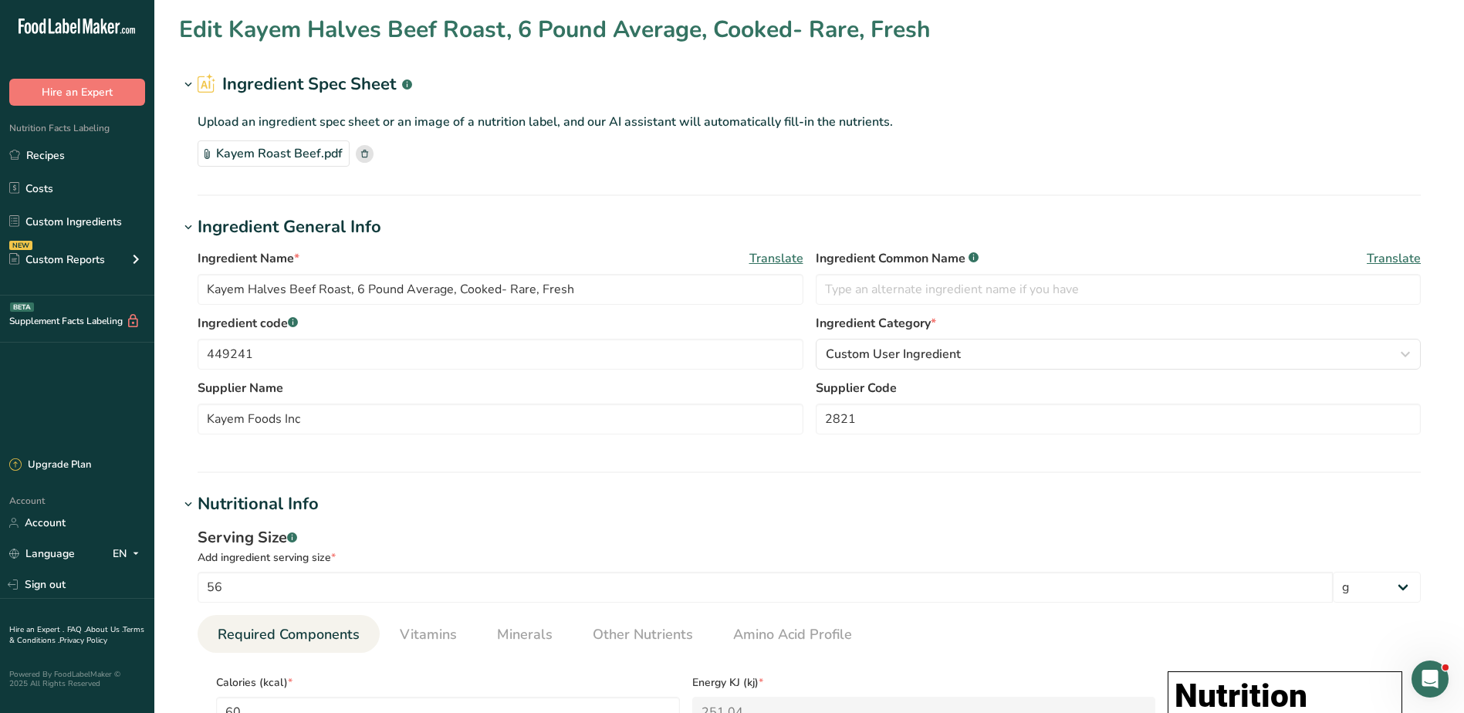
click at [362, 152] on icon at bounding box center [364, 154] width 7 height 8
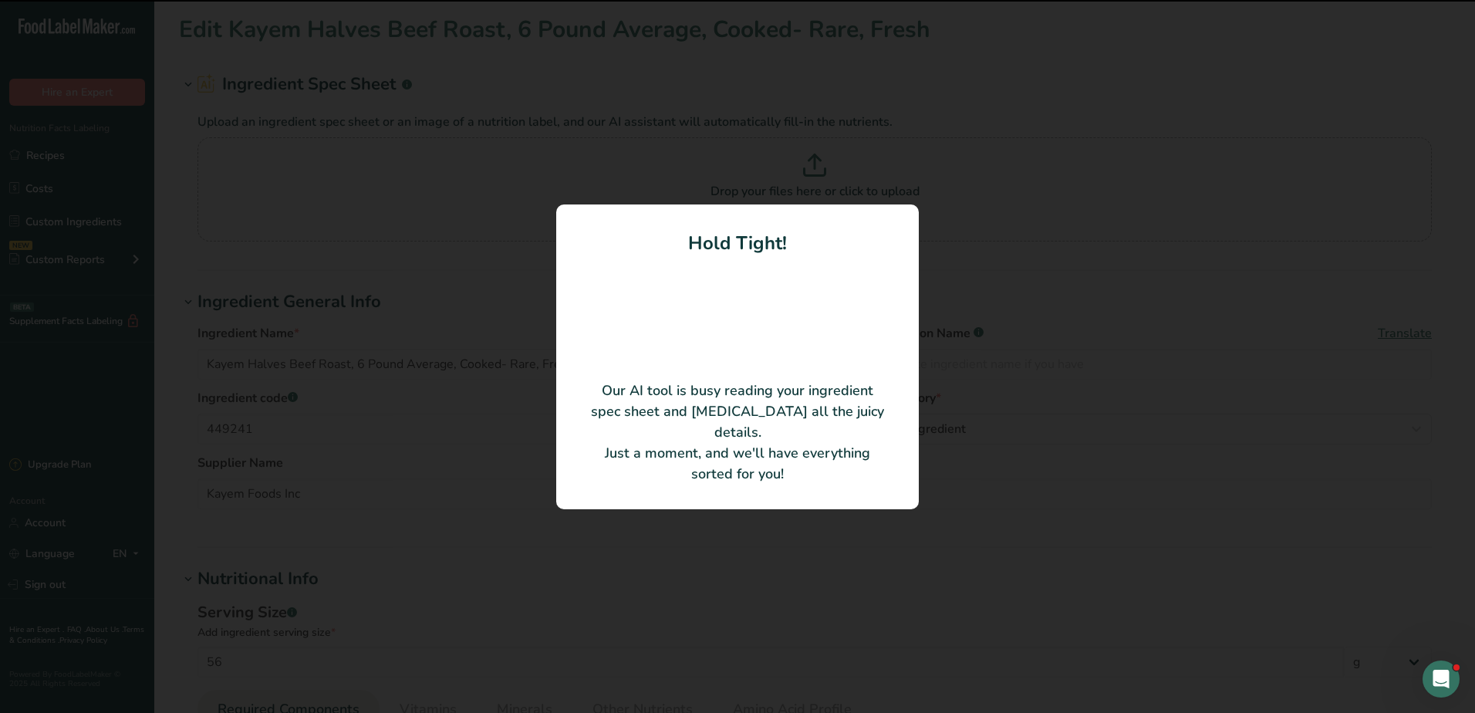
type input "Triple M Capless Roast Beef Halves"
type input "70"
type KJ "292.88"
type Fat "2.5"
type Fat "1"
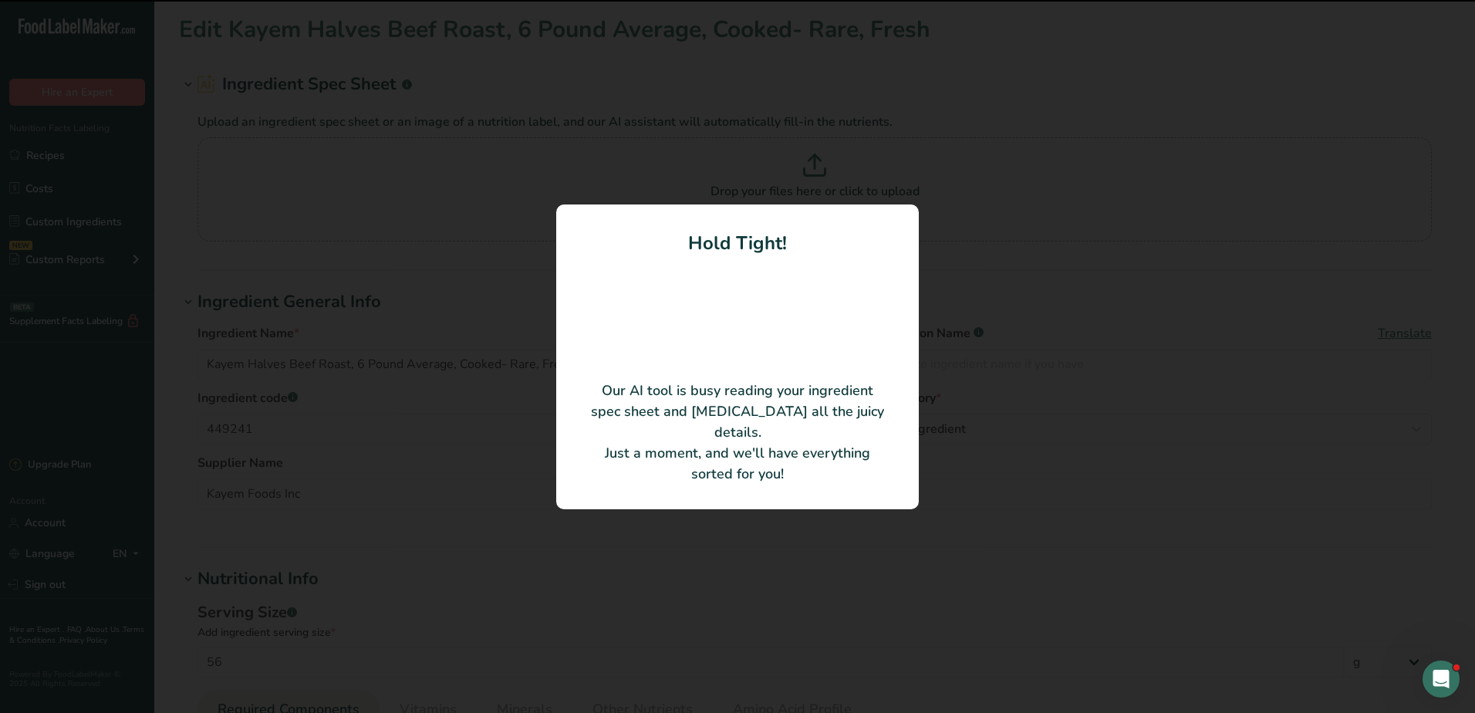
type input "25"
type input "200"
type Sugars "0"
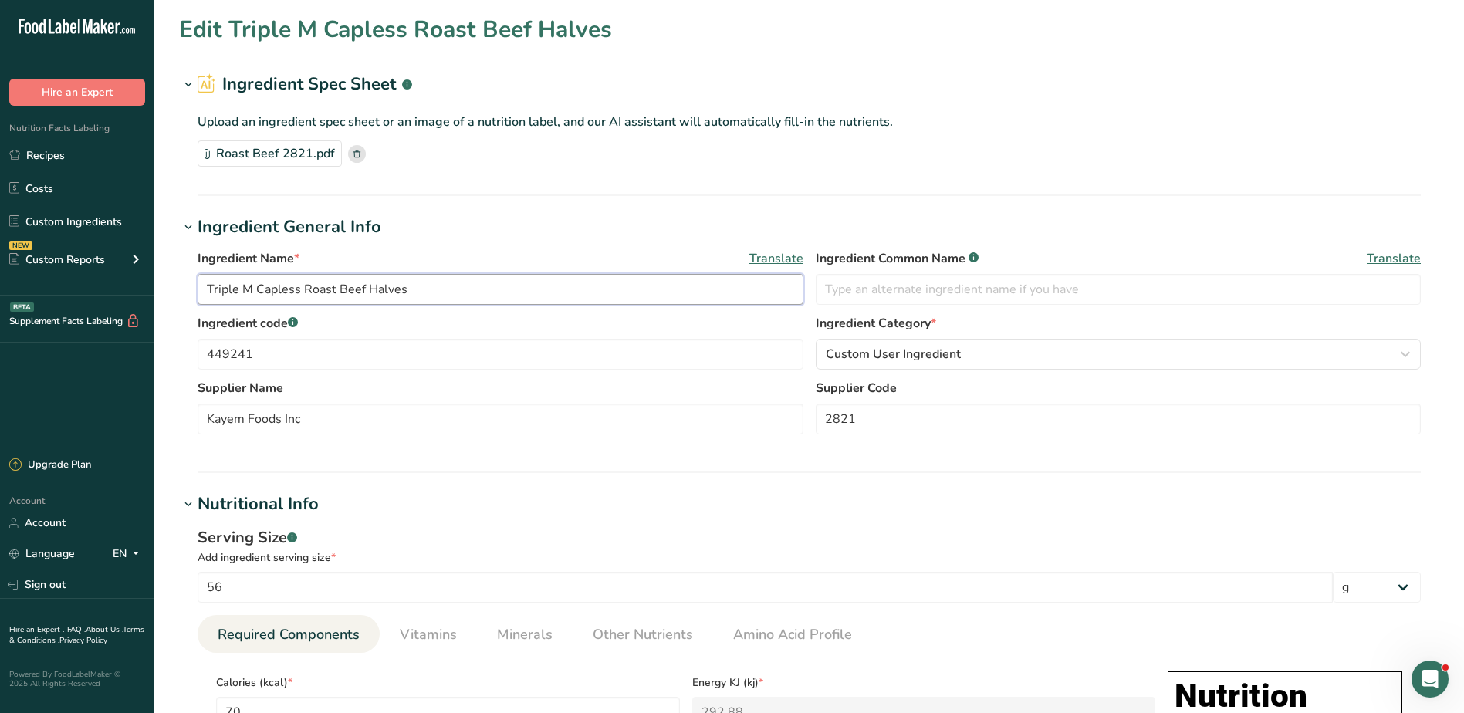
click at [205, 292] on input "Triple M Capless Roast Beef Halves" at bounding box center [501, 289] width 606 height 31
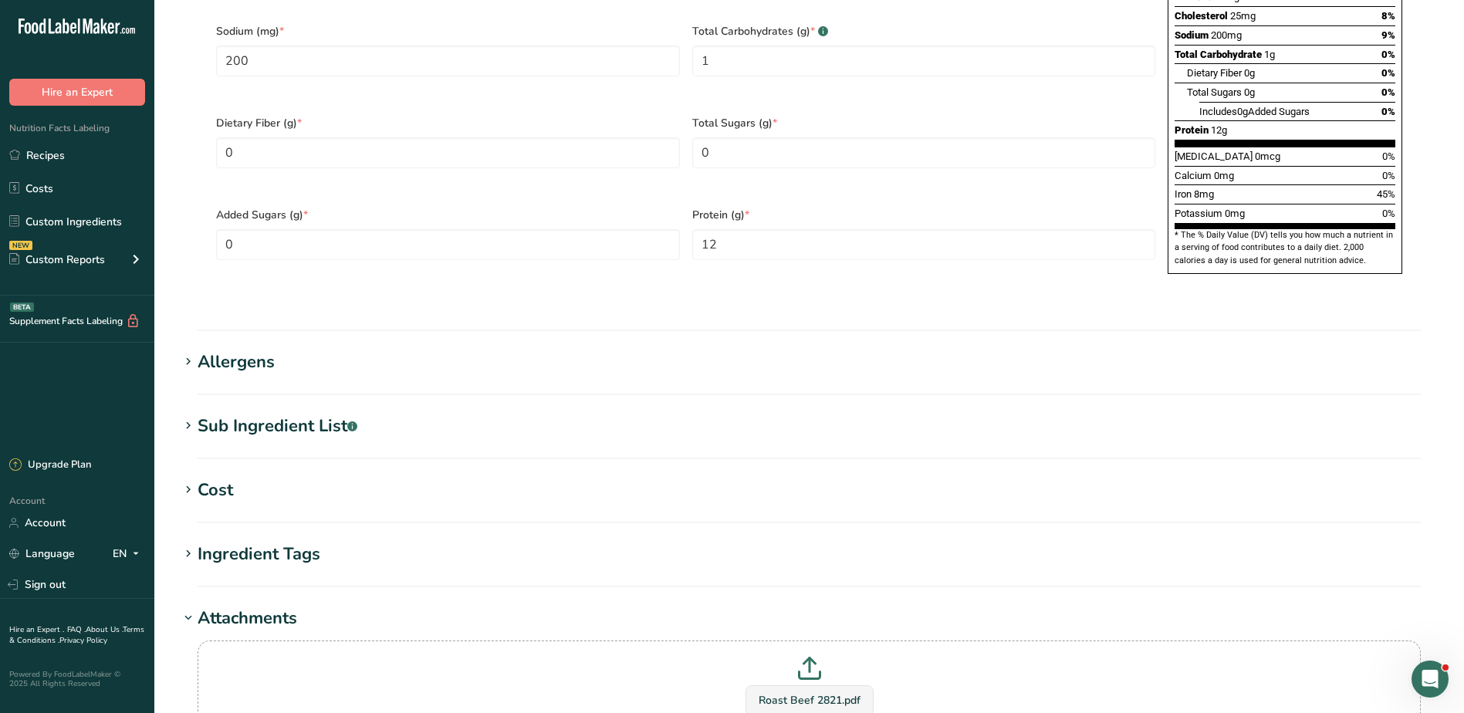
scroll to position [1298, 0]
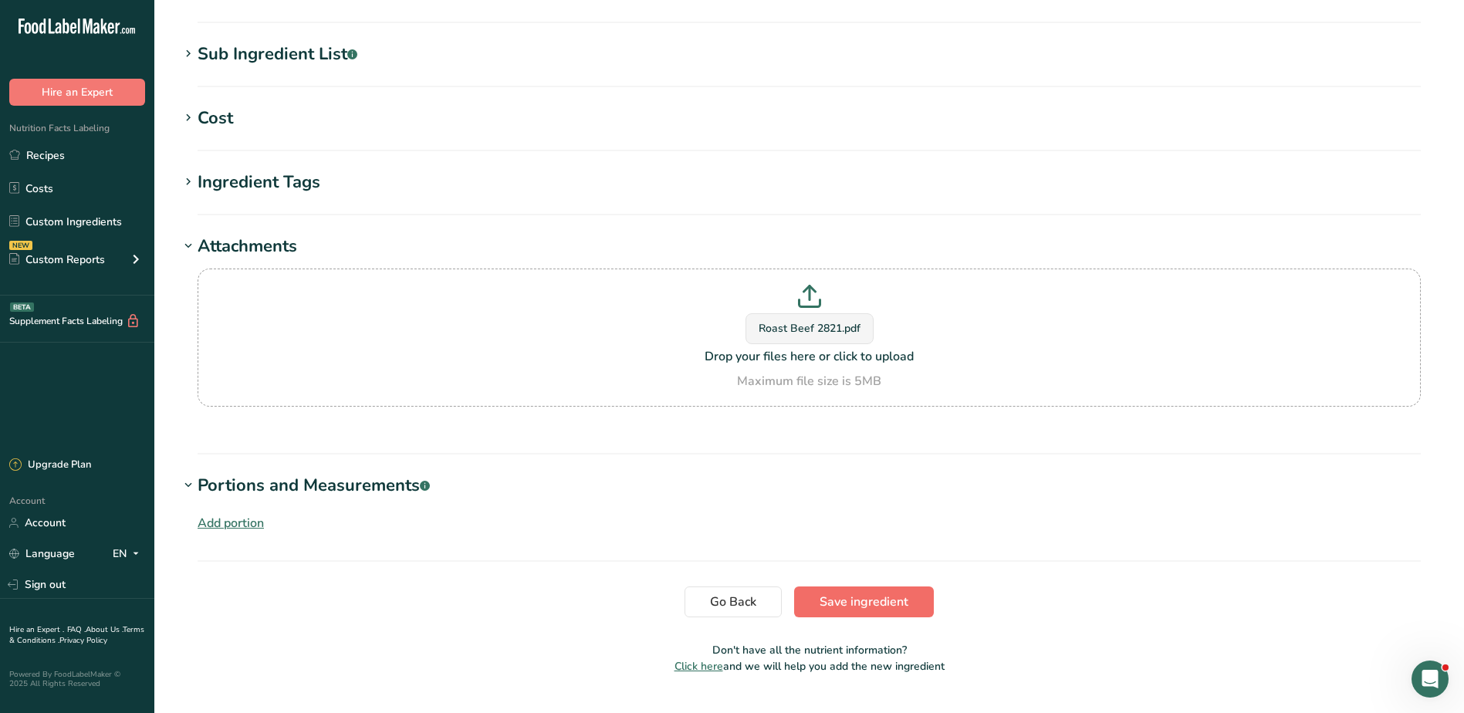
type input "Meat - Roast Beef Triple M Capless Roast Beef Halves"
drag, startPoint x: 883, startPoint y: 562, endPoint x: 890, endPoint y: 545, distance: 18.3
click at [883, 593] on span "Save ingredient" at bounding box center [863, 602] width 89 height 19
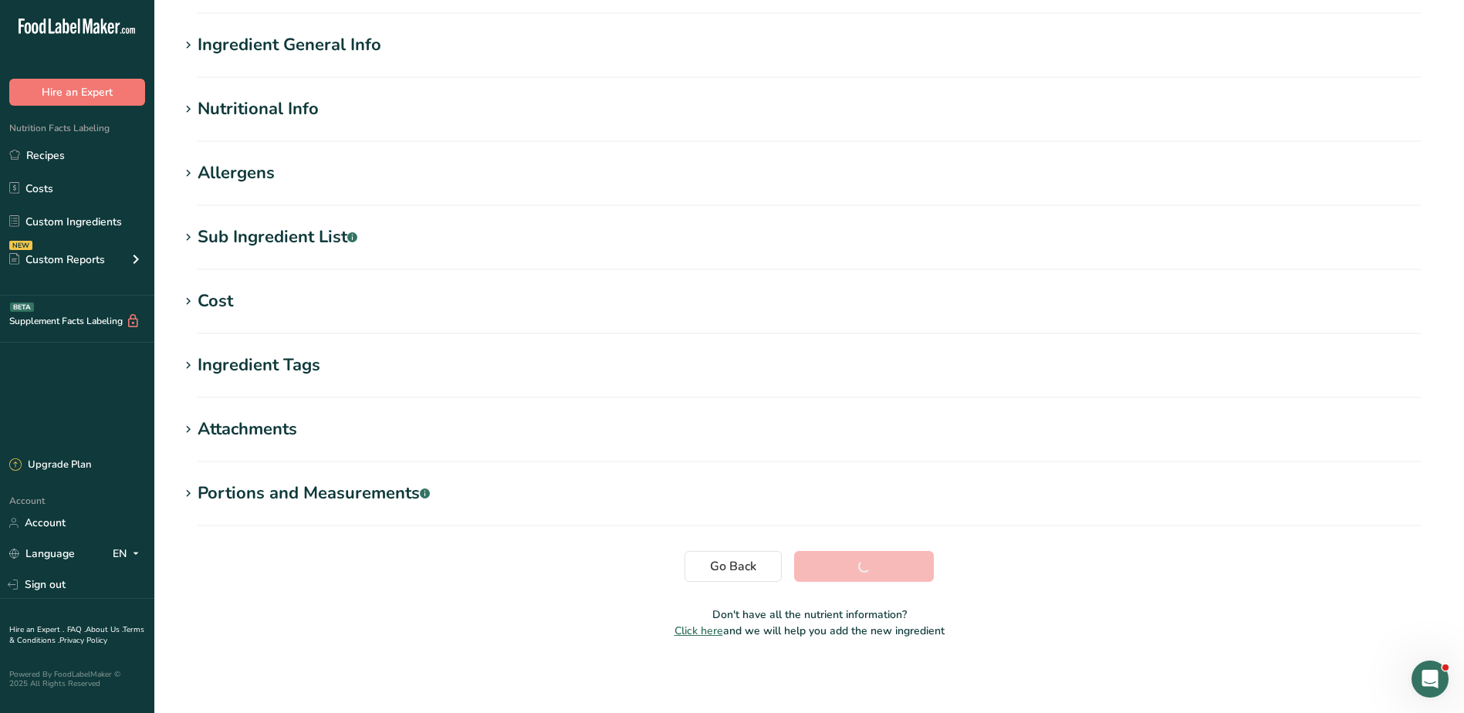
scroll to position [103, 0]
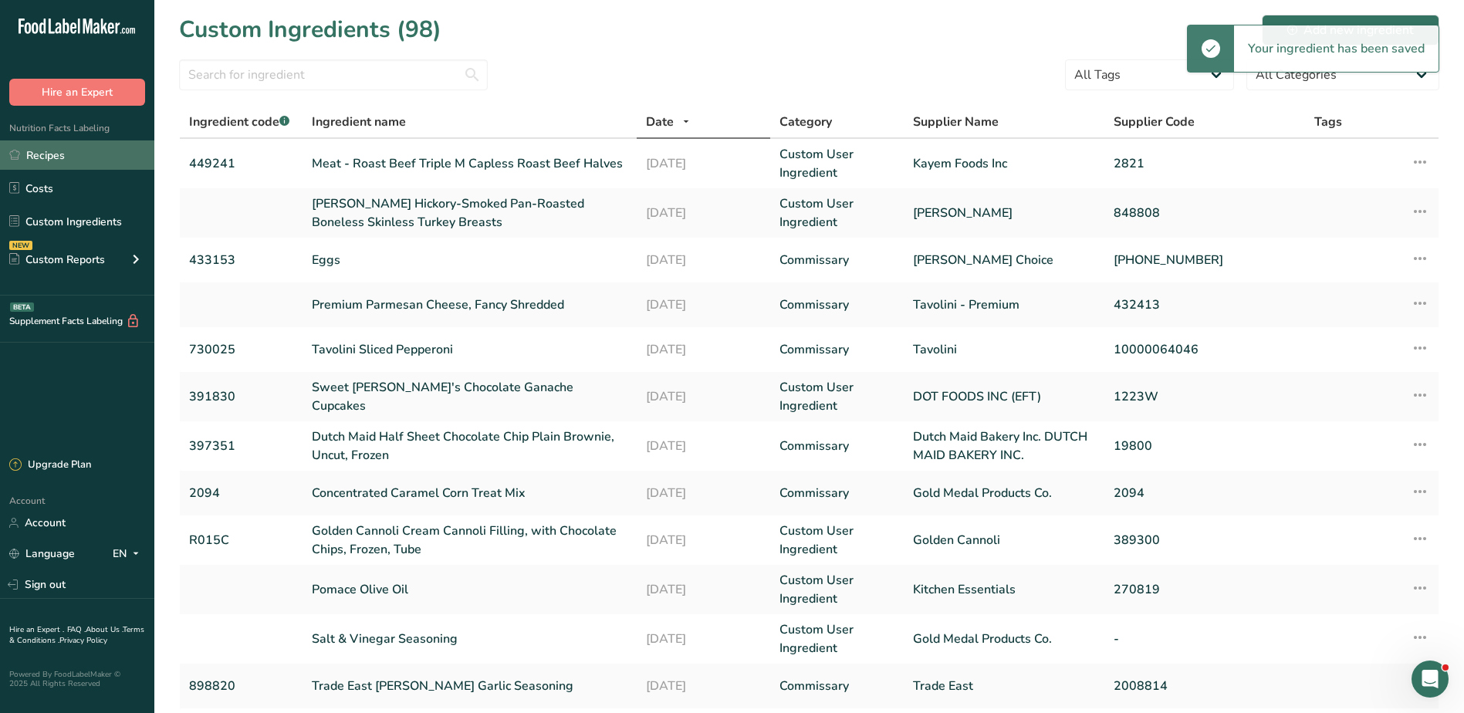
click at [44, 157] on link "Recipes" at bounding box center [77, 154] width 154 height 29
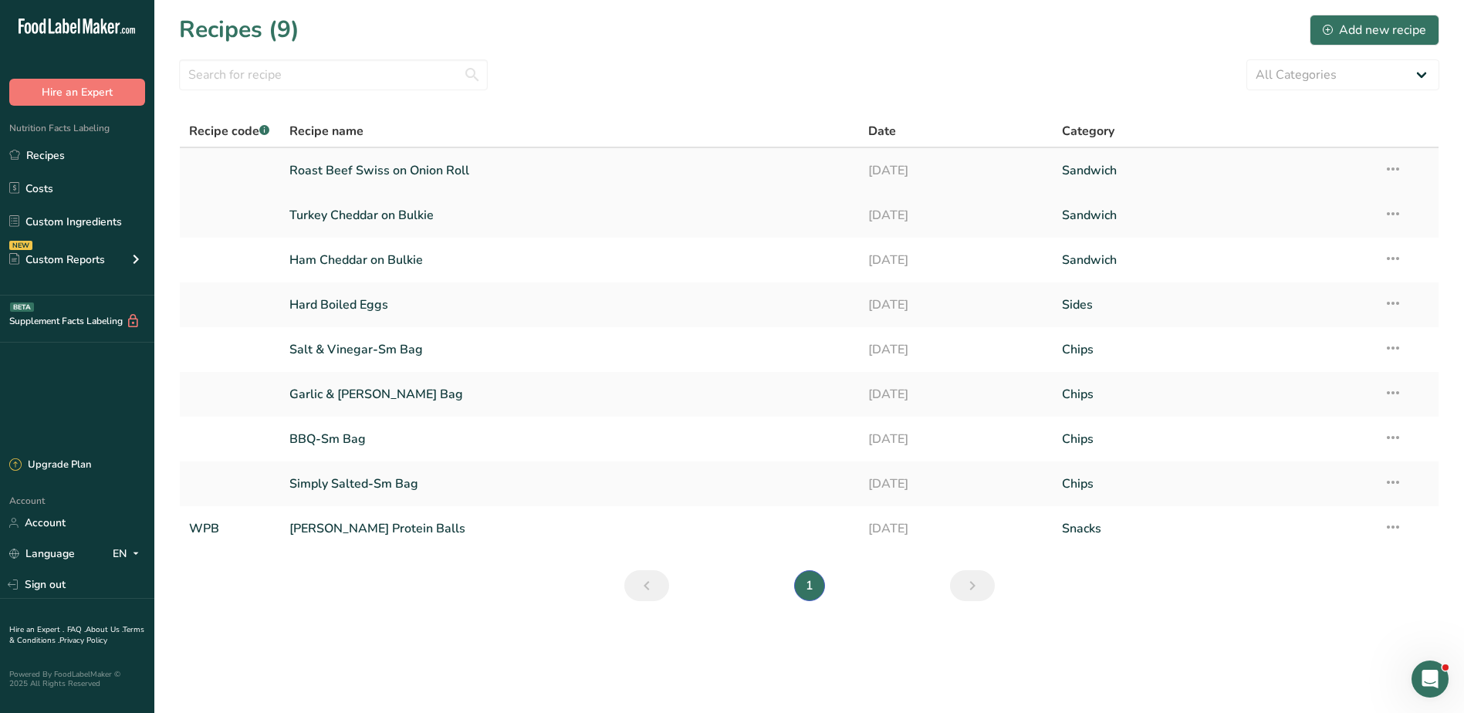
click at [426, 170] on link "Roast Beef Swiss on Onion Roll" at bounding box center [569, 170] width 561 height 32
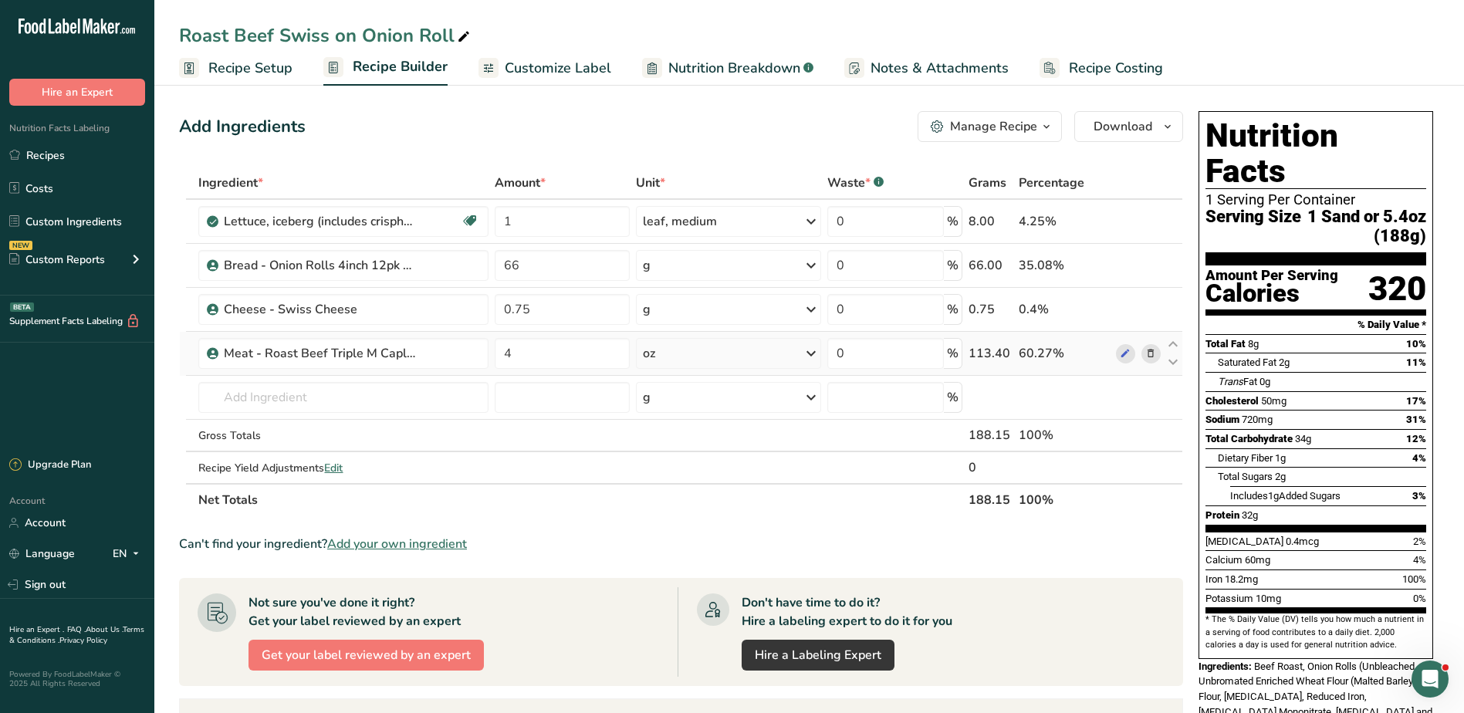
click at [1146, 352] on icon at bounding box center [1150, 354] width 11 height 16
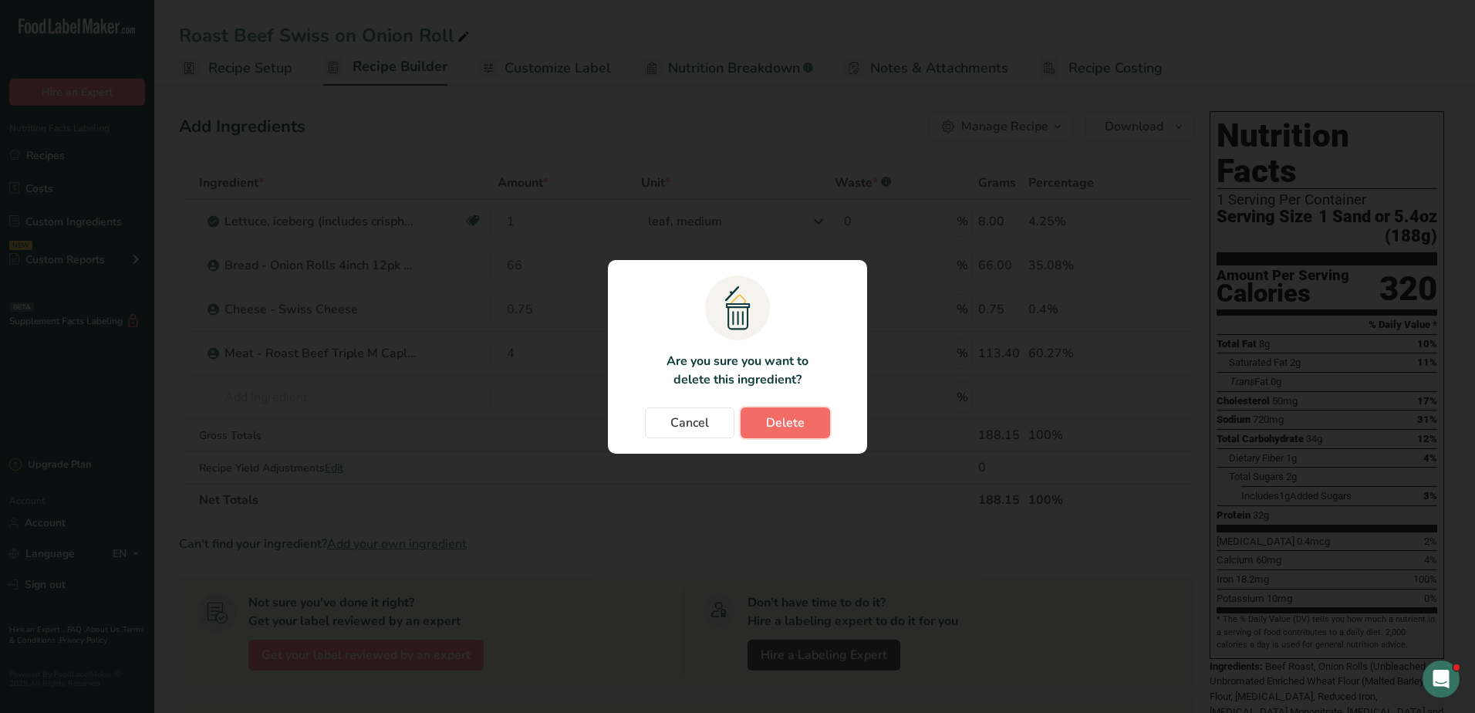
click at [778, 420] on span "Delete" at bounding box center [785, 423] width 39 height 19
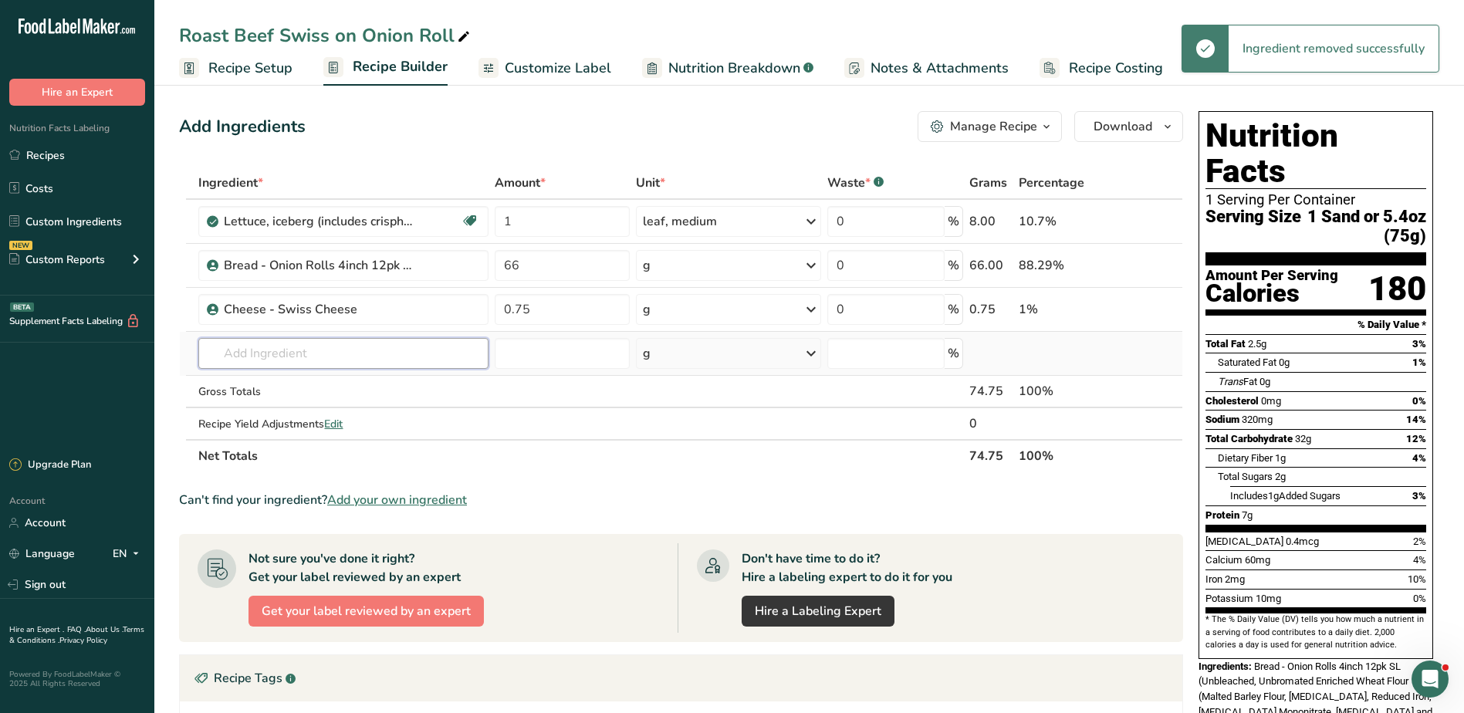
click at [342, 351] on input "text" at bounding box center [343, 353] width 290 height 31
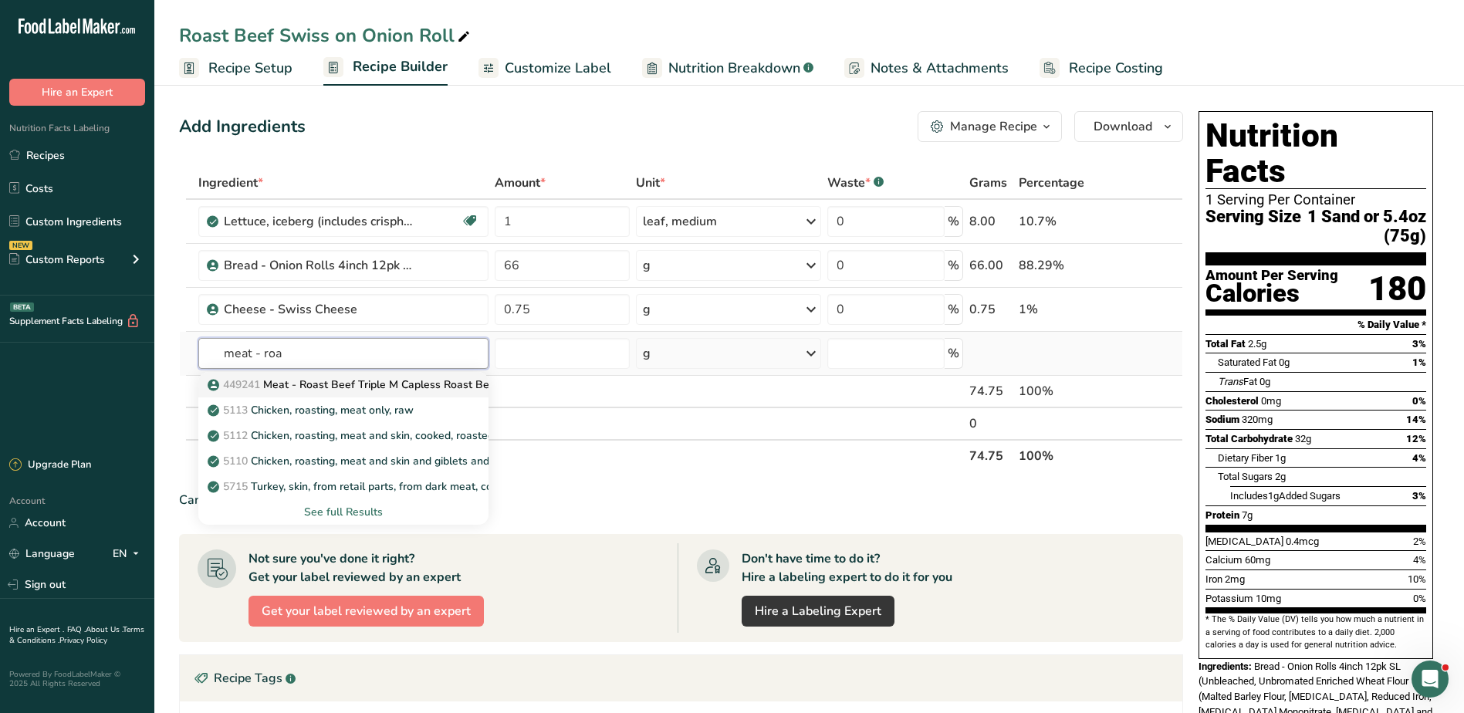
type input "meat - roa"
click at [350, 386] on p "449241 Meat - Roast Beef Triple M Capless Roast Beef Halves" at bounding box center [374, 385] width 326 height 16
type input "Meat - Roast Beef Triple M Capless Roast Beef Halves"
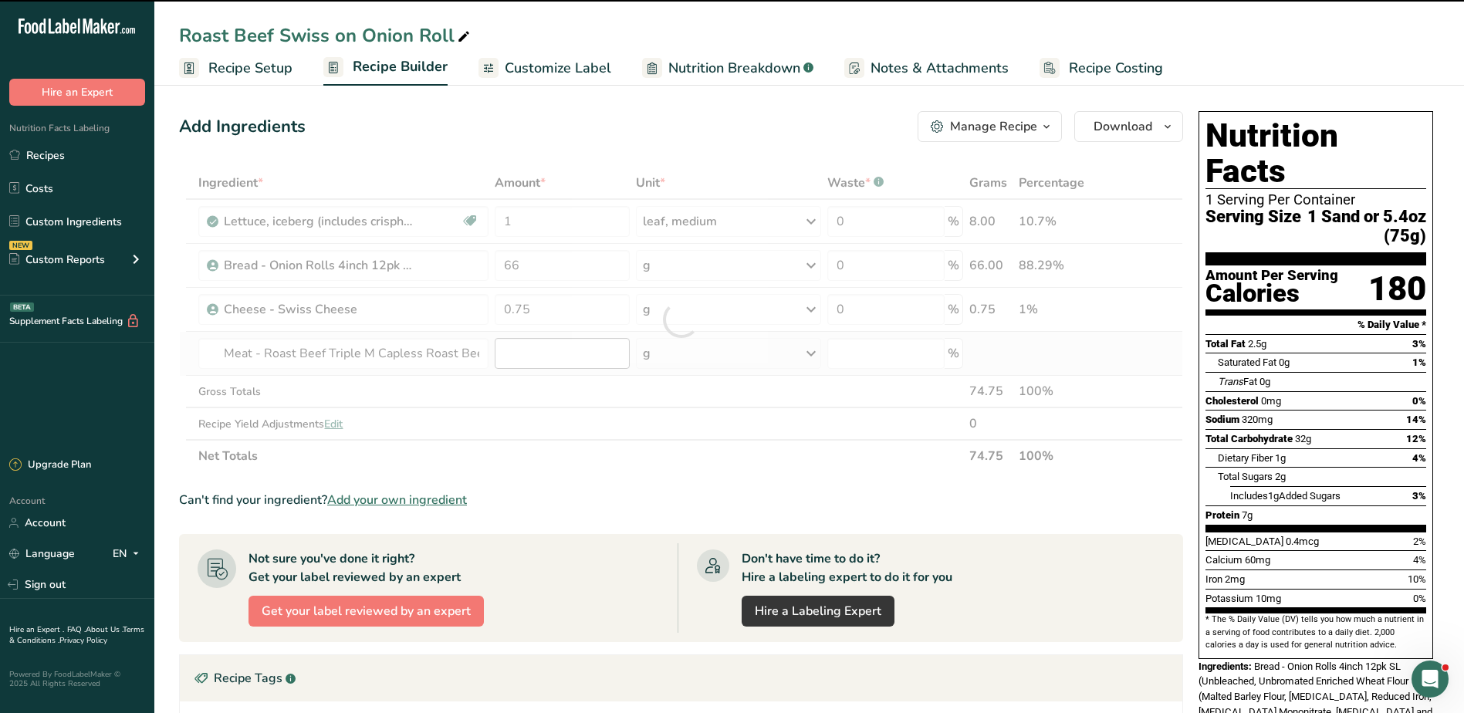
type input "0"
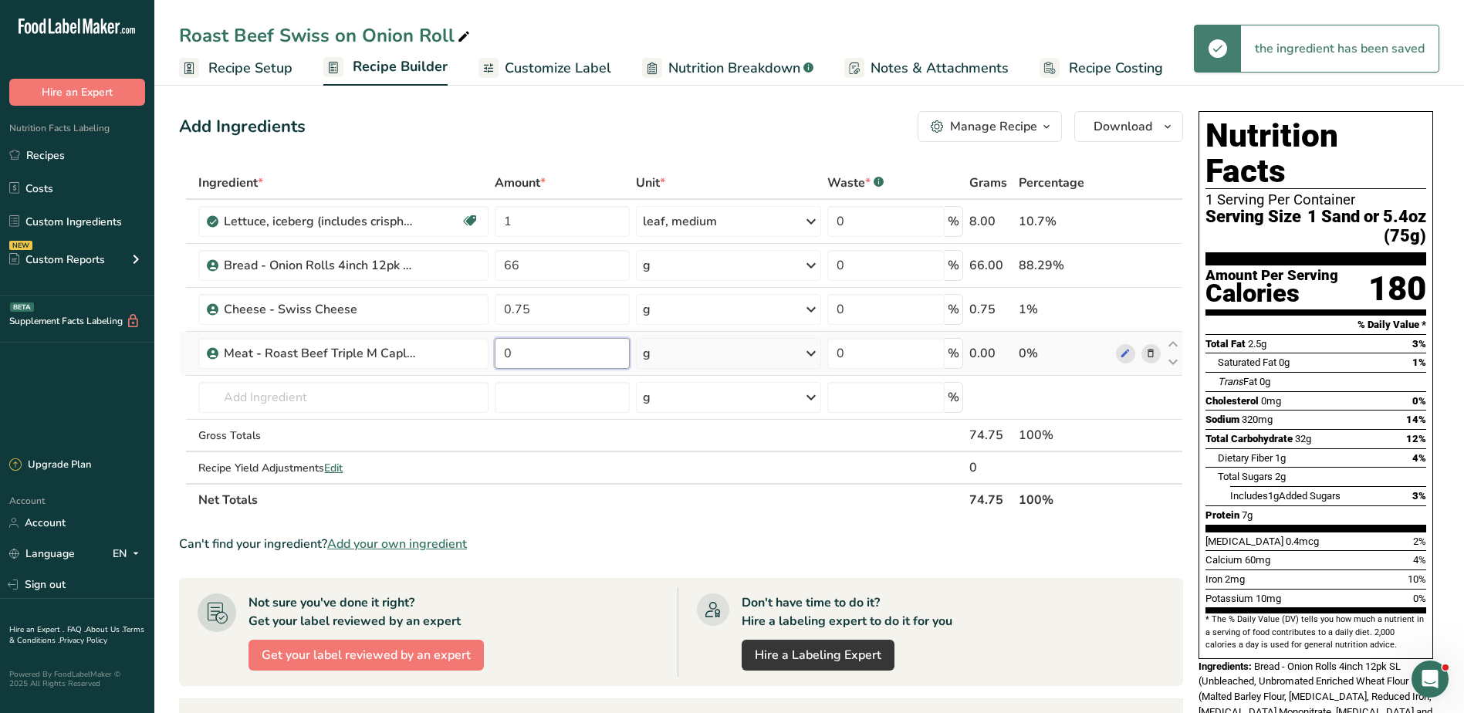
click at [542, 353] on input "0" at bounding box center [562, 353] width 135 height 31
type input "4"
click at [804, 353] on icon at bounding box center [811, 353] width 19 height 28
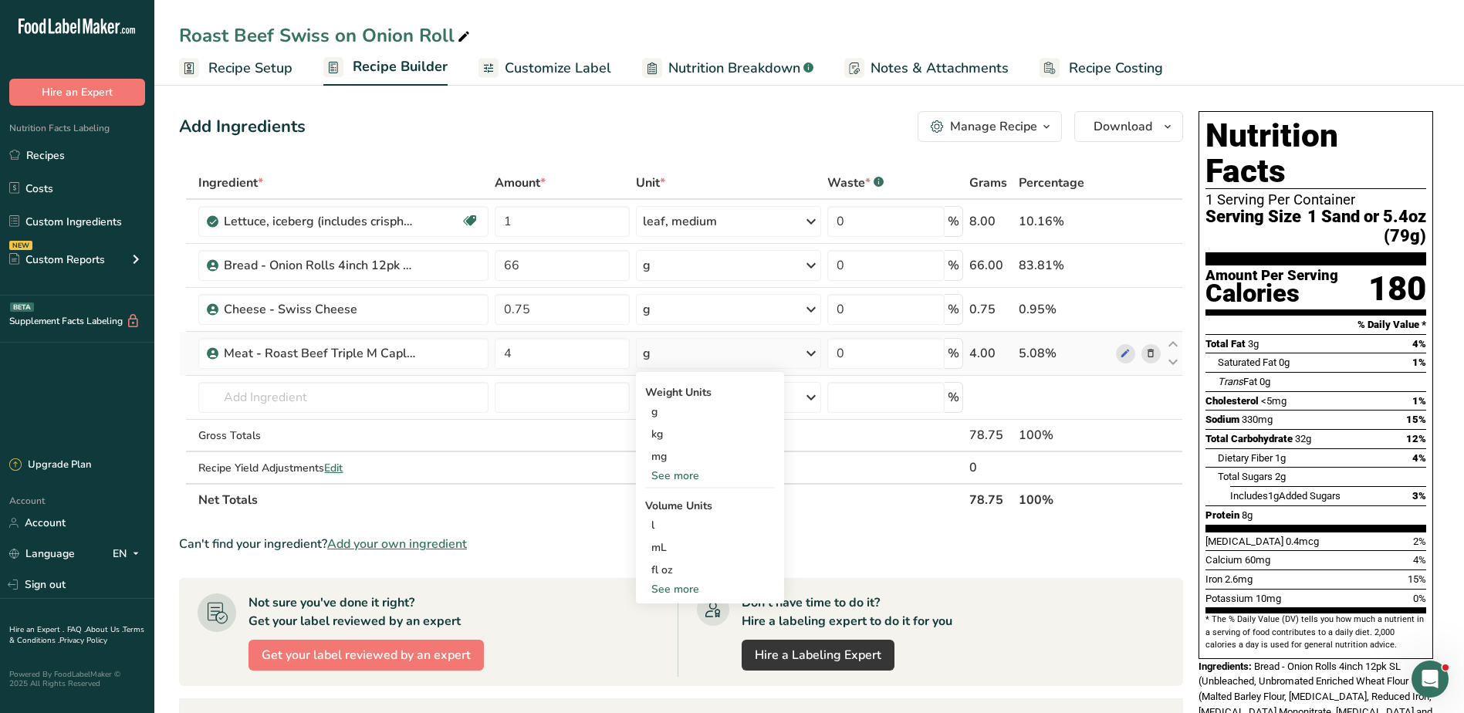
click at [670, 477] on div "See more" at bounding box center [710, 476] width 130 height 16
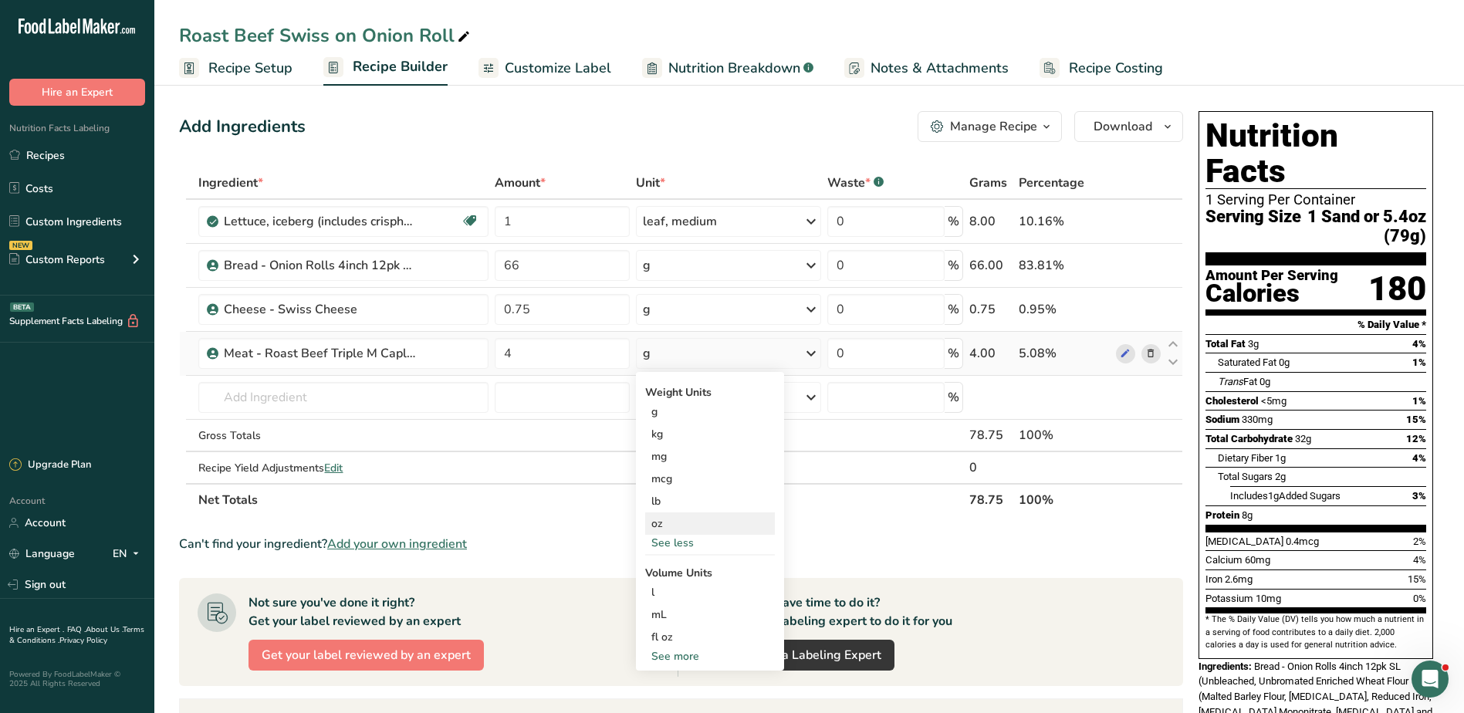
click at [664, 521] on div "oz" at bounding box center [710, 523] width 130 height 22
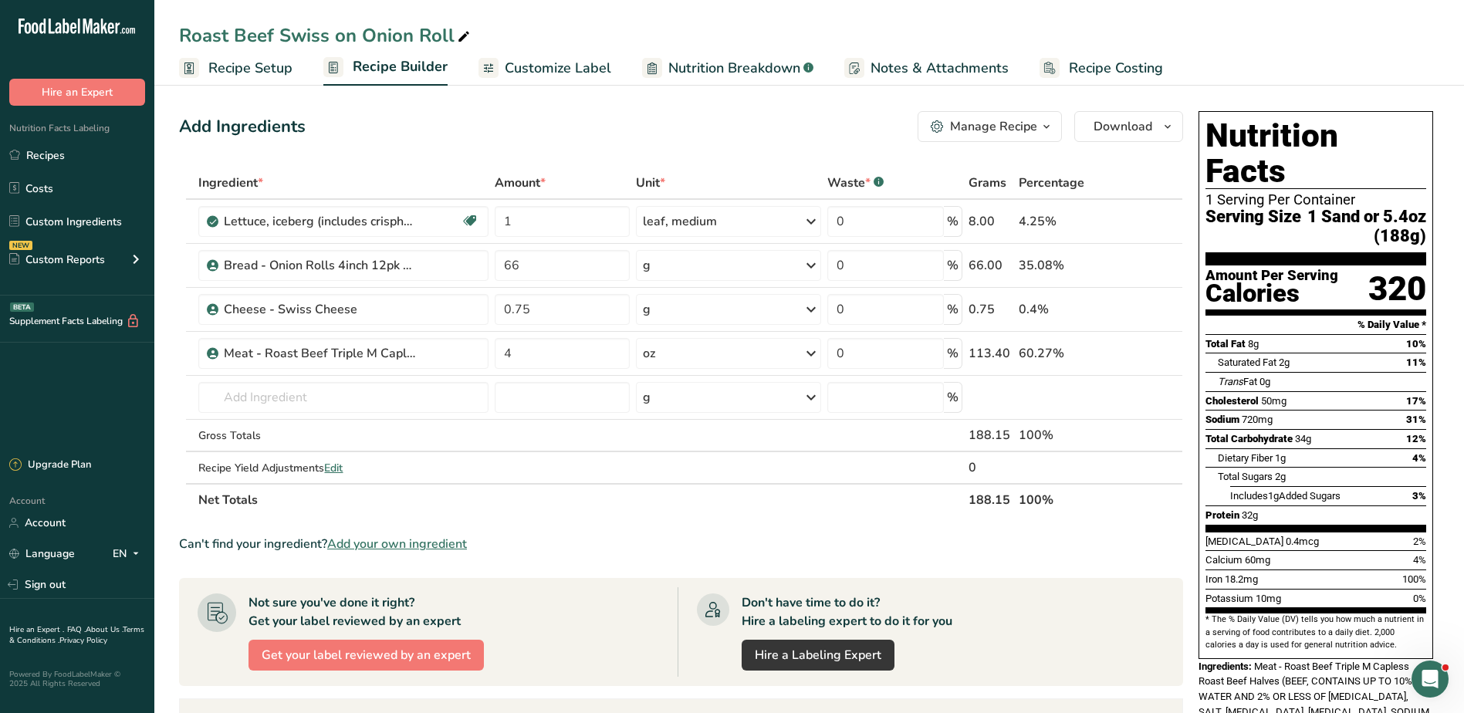
click at [561, 63] on span "Customize Label" at bounding box center [558, 68] width 106 height 21
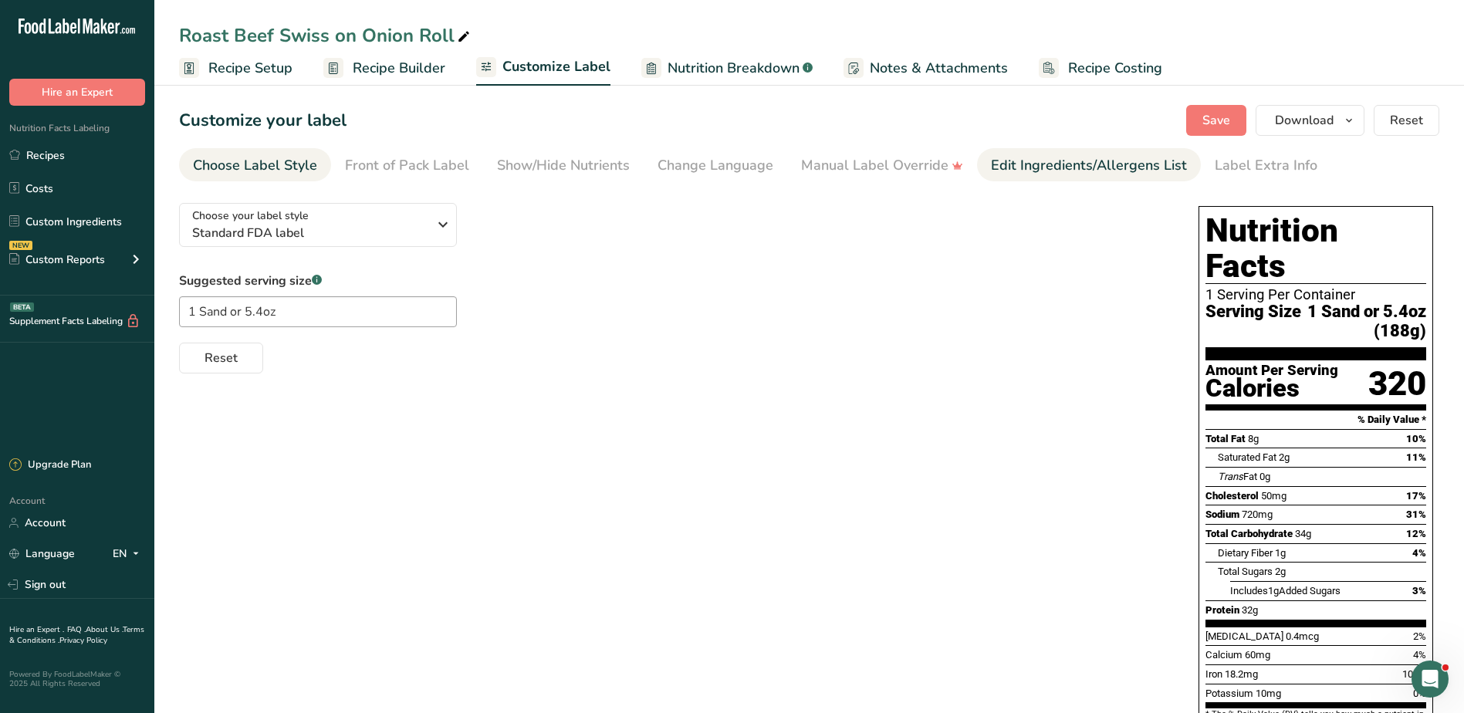
click at [1022, 163] on div "Edit Ingredients/Allergens List" at bounding box center [1089, 165] width 196 height 21
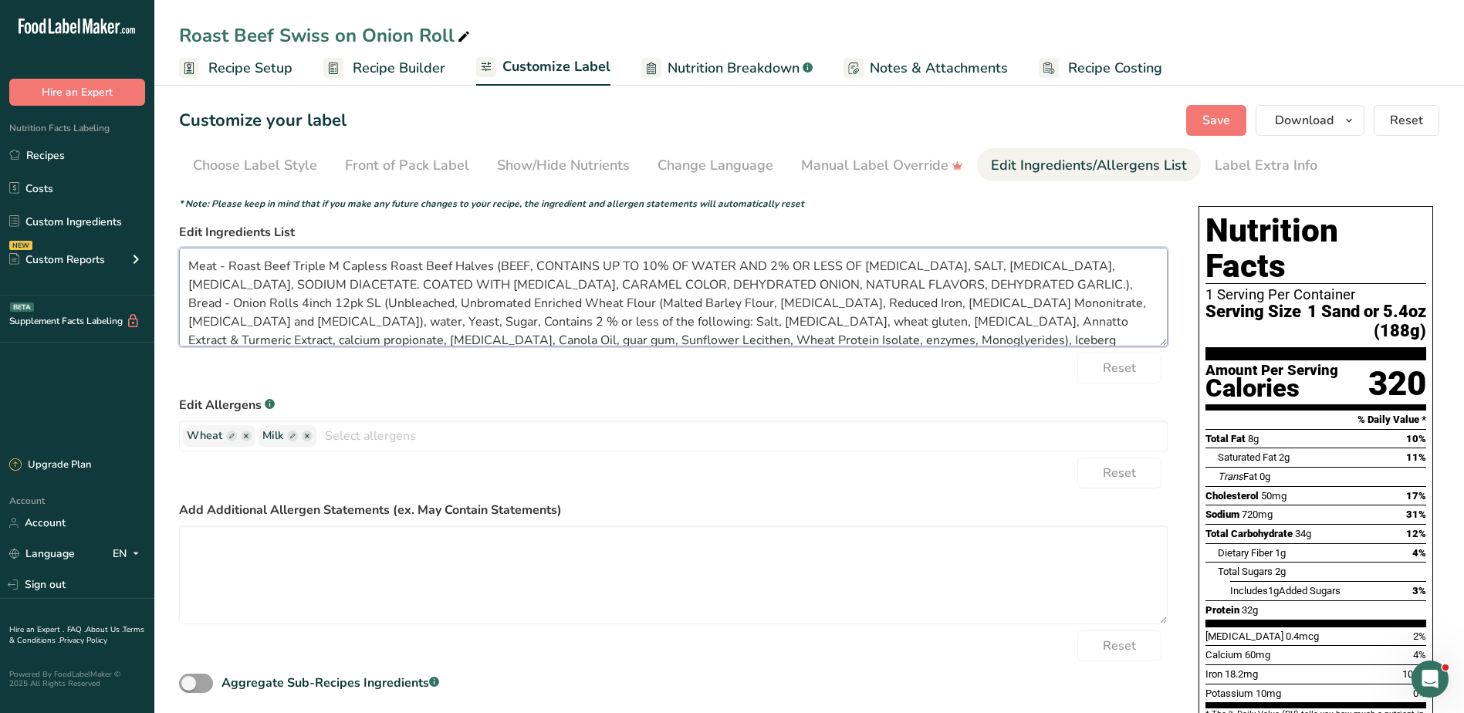
drag, startPoint x: 188, startPoint y: 265, endPoint x: 228, endPoint y: 266, distance: 39.4
click at [228, 266] on textarea "Meat - Roast Beef Triple M Capless Roast Beef Halves (BEEF, CONTAINS UP TO 10% …" at bounding box center [673, 297] width 988 height 99
drag, startPoint x: 248, startPoint y: 267, endPoint x: 451, endPoint y: 262, distance: 203.0
click at [451, 262] on textarea "Roast Beef Triple M Capless Roast Beef Halves (BEEF, CONTAINS UP TO 10% OF WATE…" at bounding box center [673, 297] width 988 height 99
drag, startPoint x: 853, startPoint y: 284, endPoint x: 902, endPoint y: 281, distance: 48.7
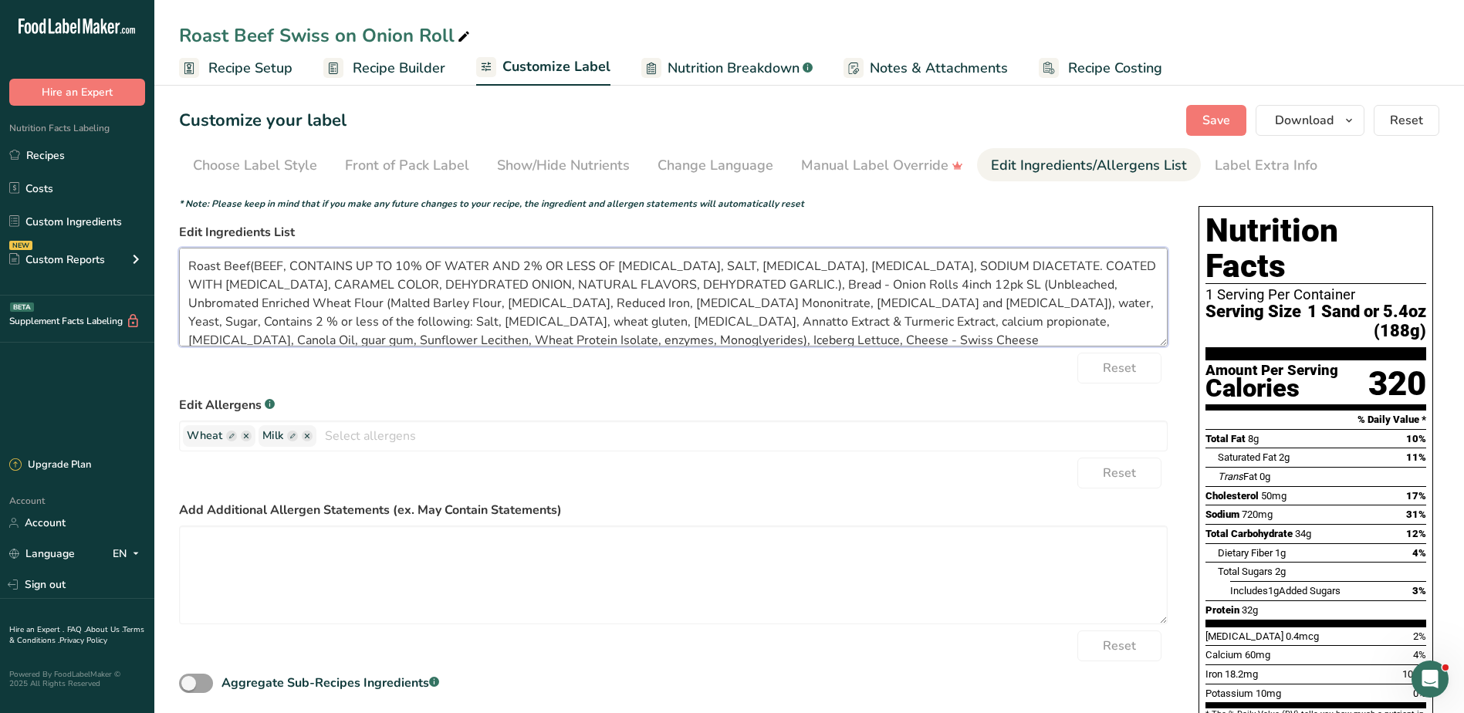
click at [902, 281] on textarea "Roast Beef(BEEF, CONTAINS UP TO 10% OF WATER AND 2% OR LESS OF [MEDICAL_DATA], …" at bounding box center [673, 297] width 988 height 99
click at [917, 285] on textarea "Roast Beef(BEEF, CONTAINS UP TO 10% OF WATER AND 2% OR LESS OF [MEDICAL_DATA], …" at bounding box center [673, 297] width 988 height 99
drag, startPoint x: 913, startPoint y: 284, endPoint x: 999, endPoint y: 282, distance: 85.7
click at [999, 282] on textarea "Roast Beef(BEEF, CONTAINS UP TO 10% OF WATER AND 2% OR LESS OF [MEDICAL_DATA], …" at bounding box center [673, 297] width 988 height 99
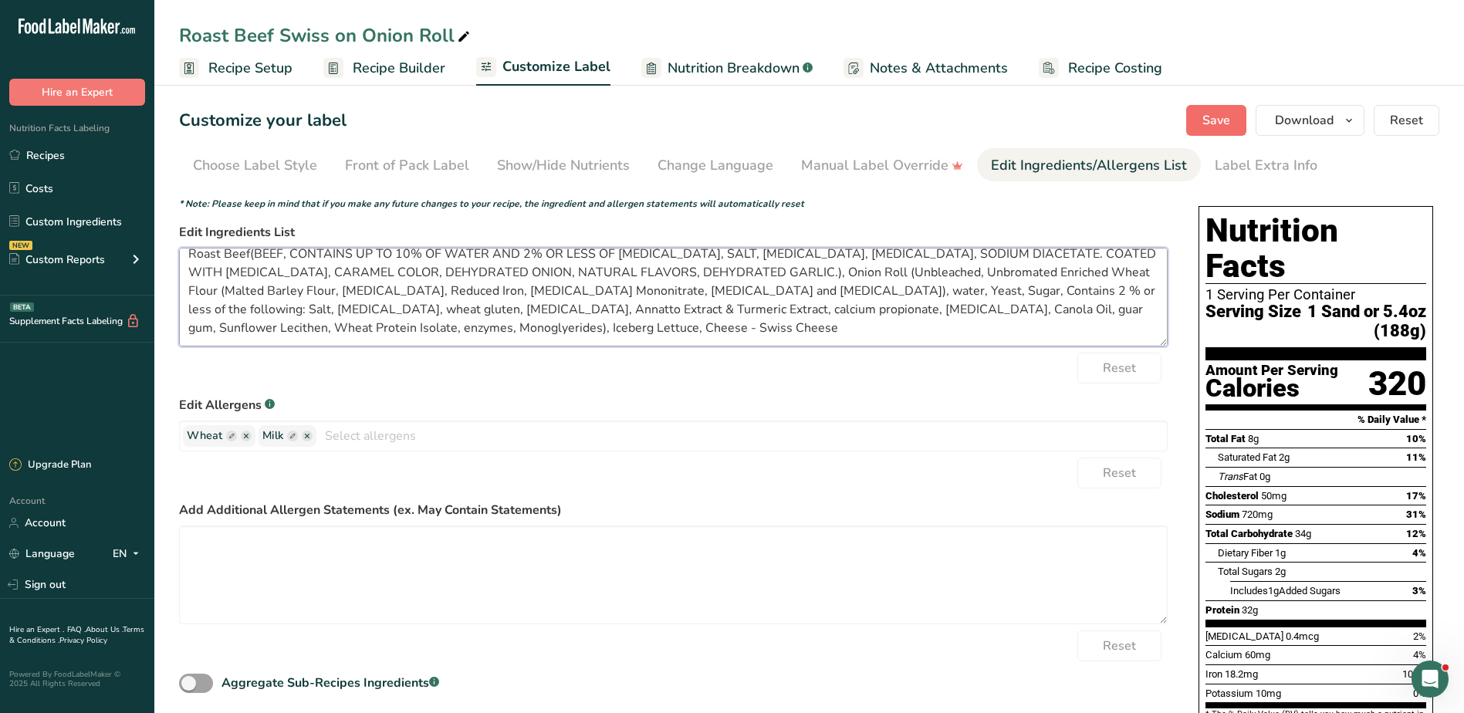
type textarea "Roast Beef(BEEF, CONTAINS UP TO 10% OF WATER AND 2% OR LESS OF [MEDICAL_DATA], …"
click at [1207, 118] on span "Save" at bounding box center [1216, 120] width 28 height 19
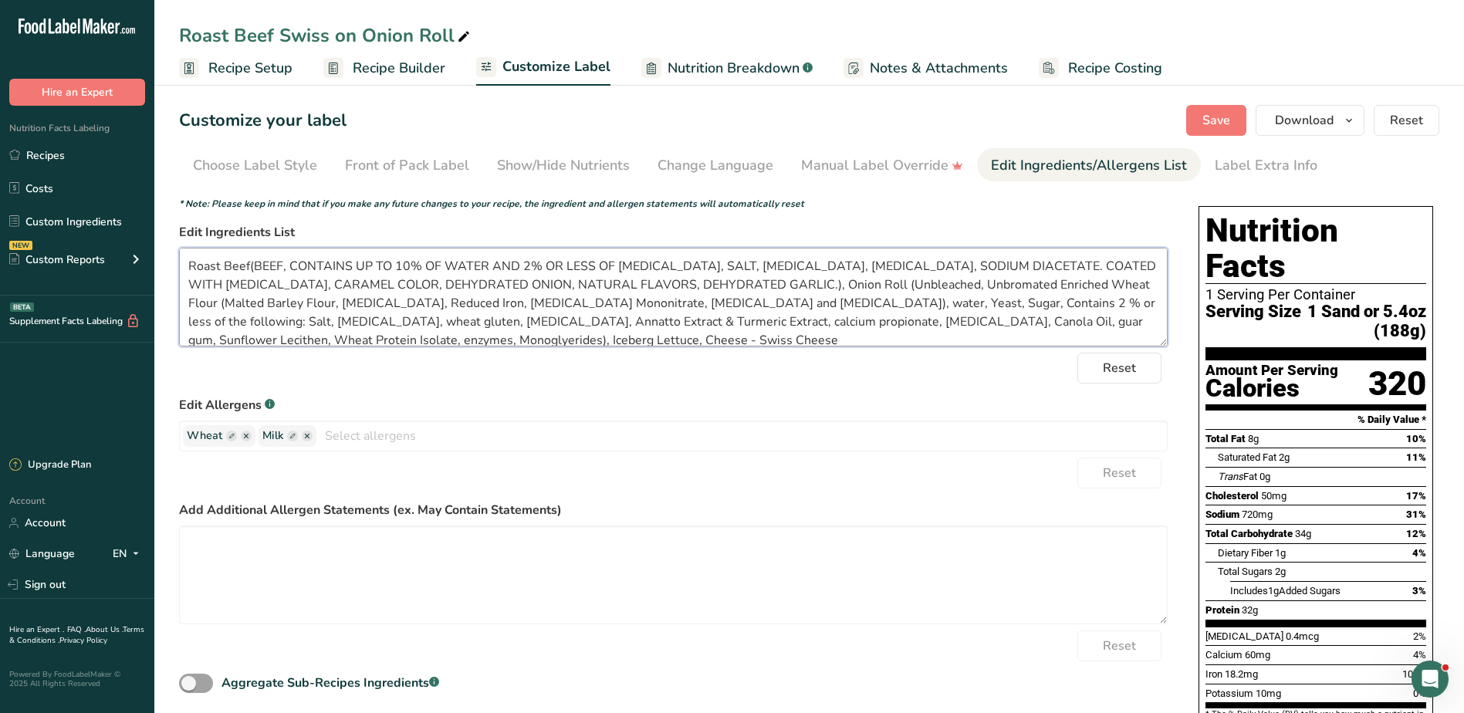
drag, startPoint x: 620, startPoint y: 333, endPoint x: 176, endPoint y: 238, distance: 453.8
click at [176, 238] on section "Customize your label Save Download Choose what to show on your downloaded label…" at bounding box center [808, 573] width 1309 height 987
click at [1208, 109] on button "Save" at bounding box center [1216, 120] width 60 height 31
click at [62, 157] on link "Recipes" at bounding box center [77, 154] width 154 height 29
